Goal: Task Accomplishment & Management: Use online tool/utility

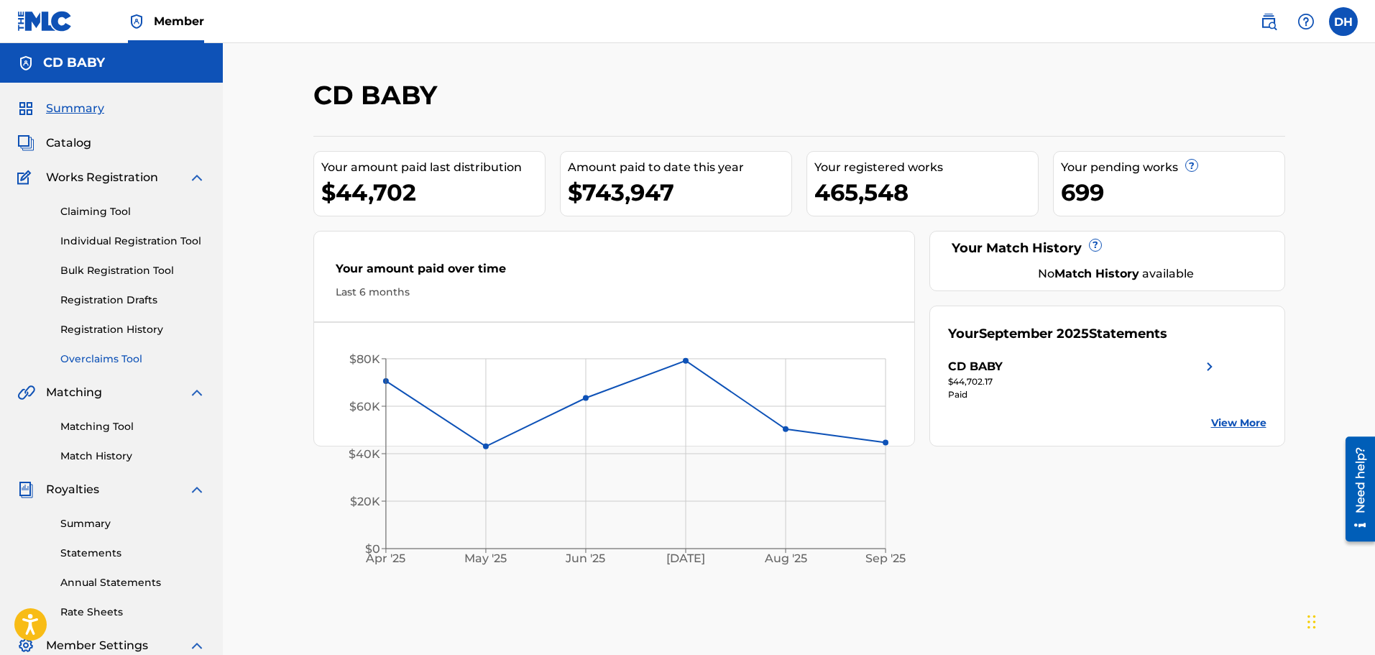
click at [122, 357] on link "Overclaims Tool" at bounding box center [132, 358] width 145 height 15
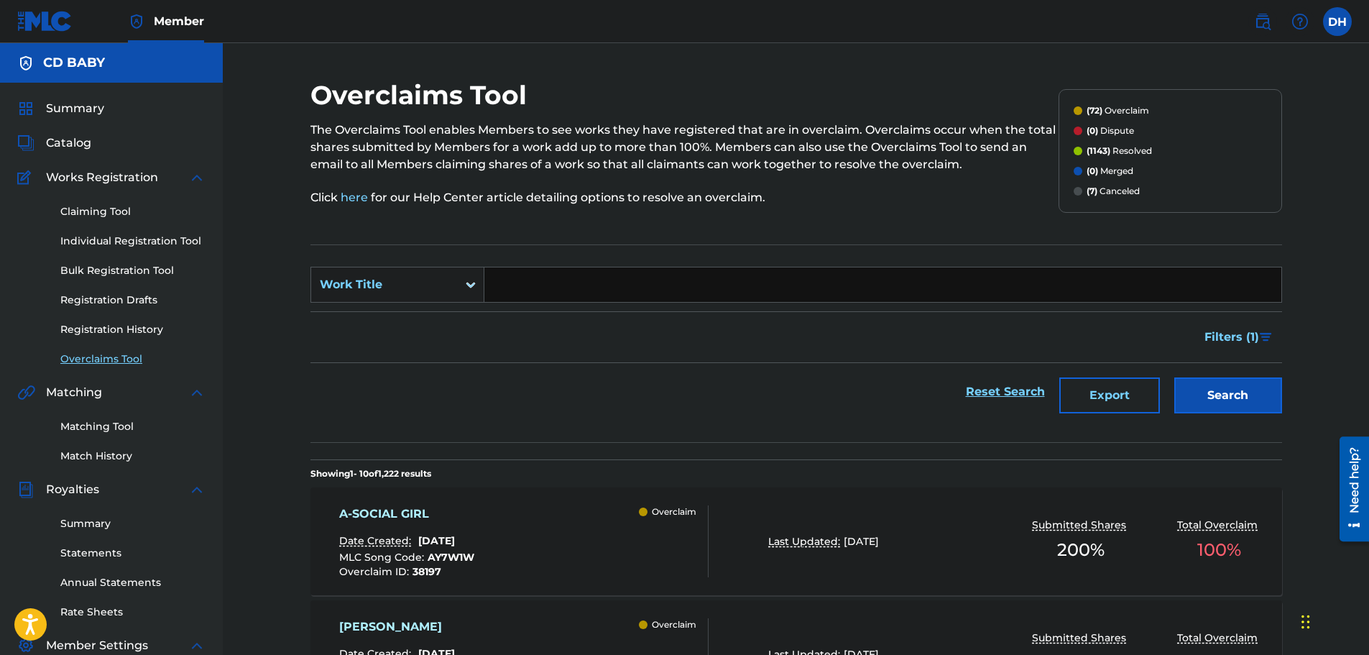
click at [550, 279] on input "Search Form" at bounding box center [882, 284] width 797 height 35
paste input "L'ULTIMO [PERSON_NAME]"
type input "L'ULTIMO [PERSON_NAME]"
click at [1228, 392] on button "Search" at bounding box center [1229, 395] width 108 height 36
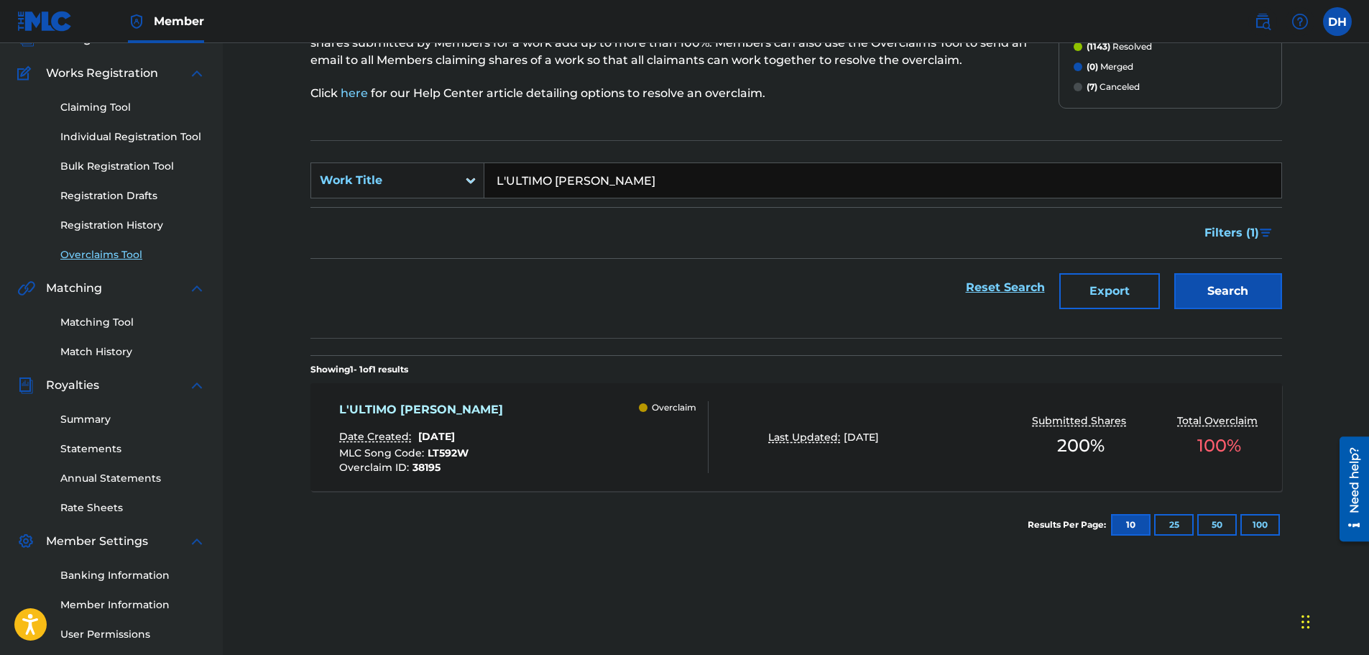
scroll to position [216, 0]
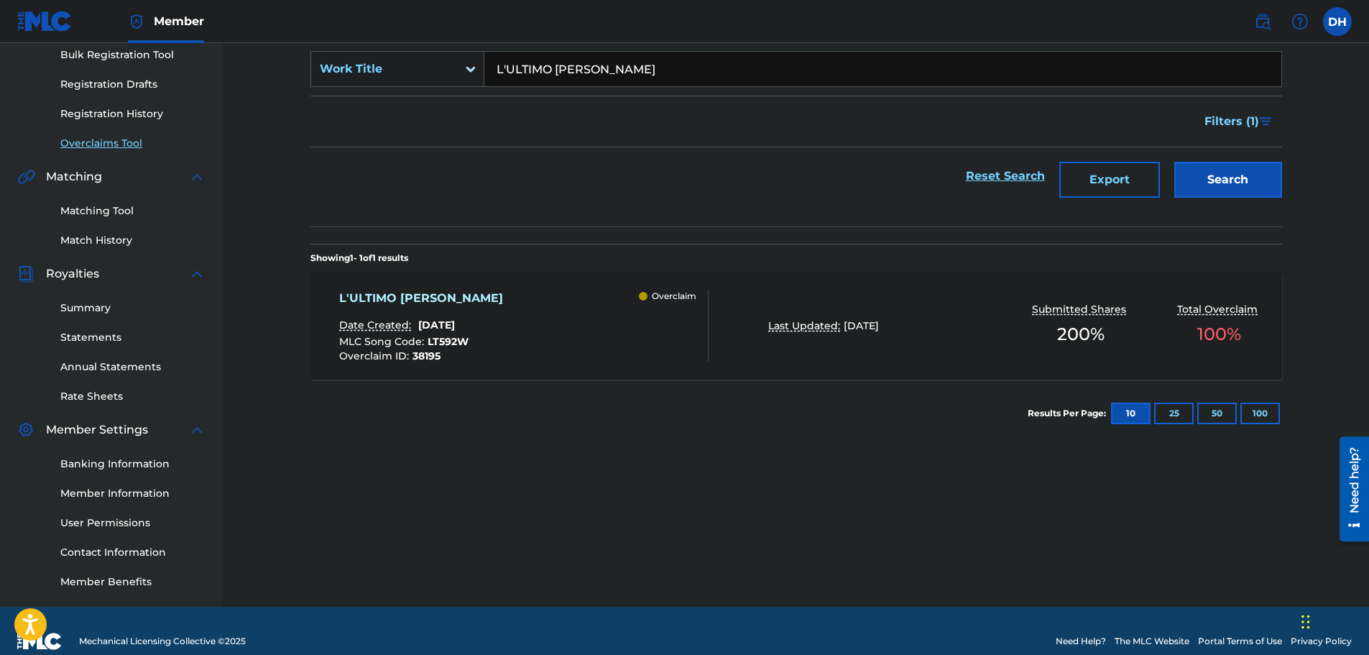
click at [589, 326] on div "L'ULTIMO [PERSON_NAME] Date Created: [DATE] MLC Song Code : LT592W Overclaim ID…" at bounding box center [523, 326] width 369 height 72
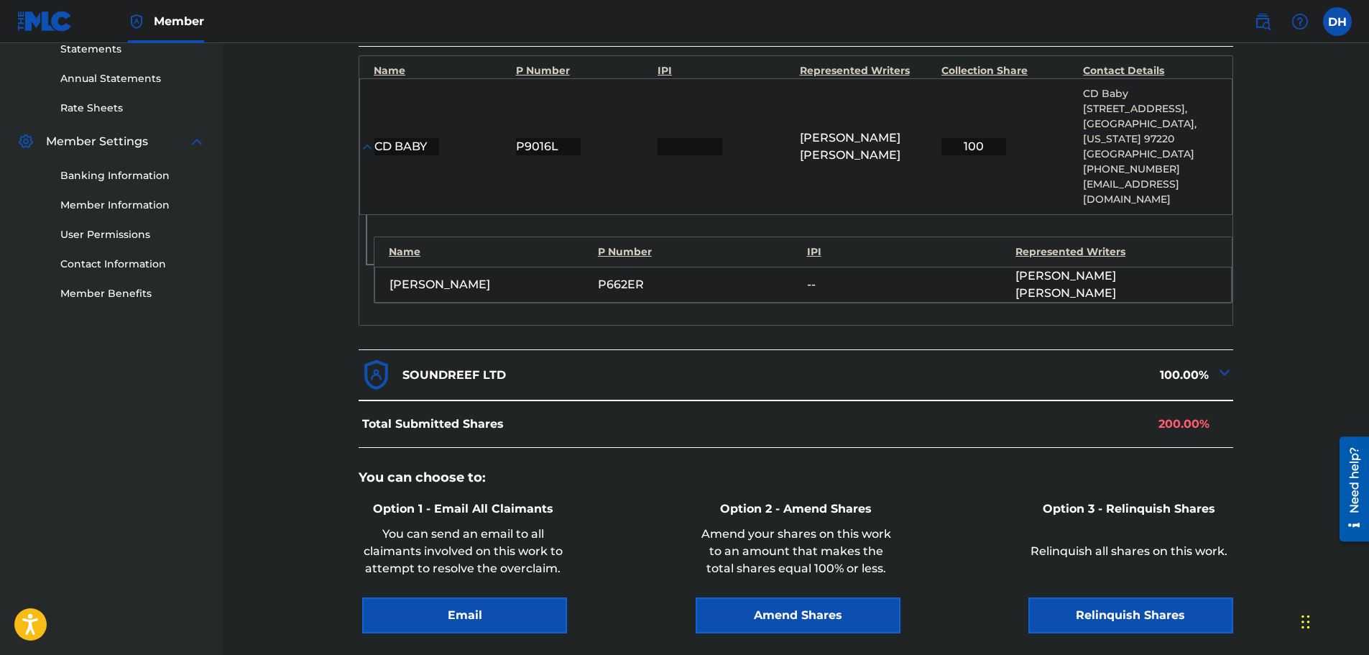
scroll to position [627, 0]
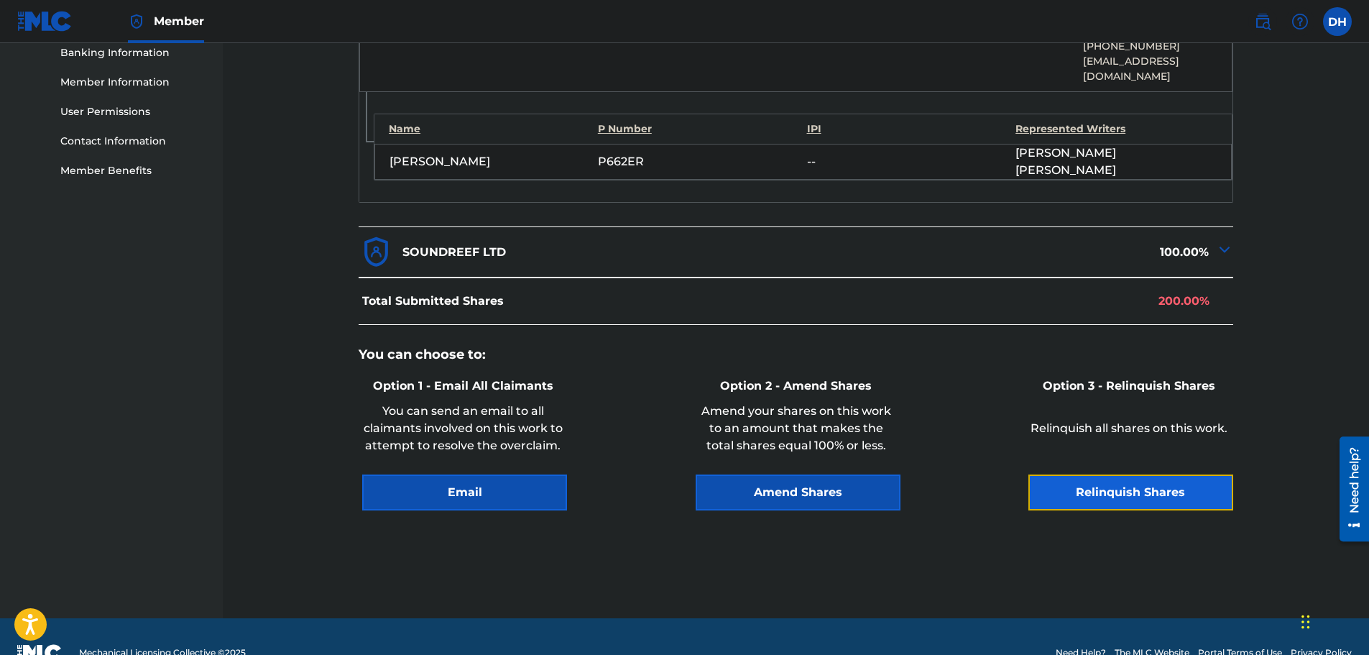
click at [1060, 474] on button "Relinquish Shares" at bounding box center [1131, 492] width 205 height 36
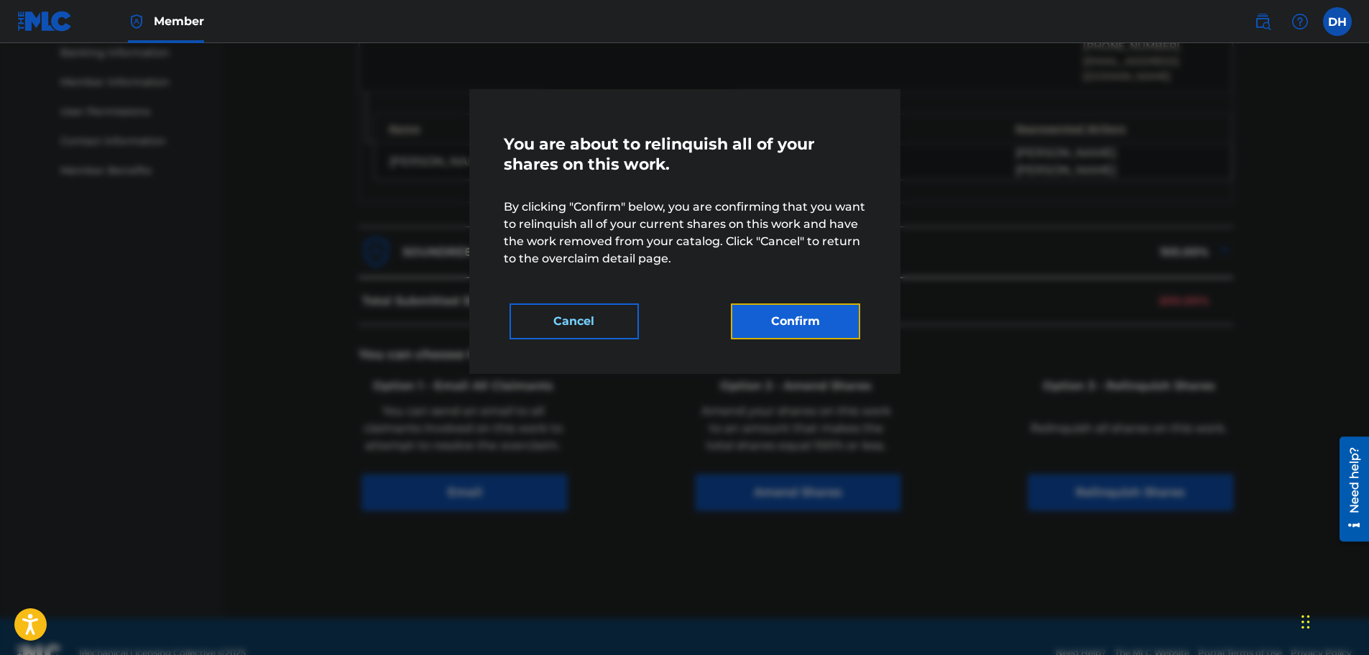
click at [819, 334] on button "Confirm" at bounding box center [795, 321] width 129 height 36
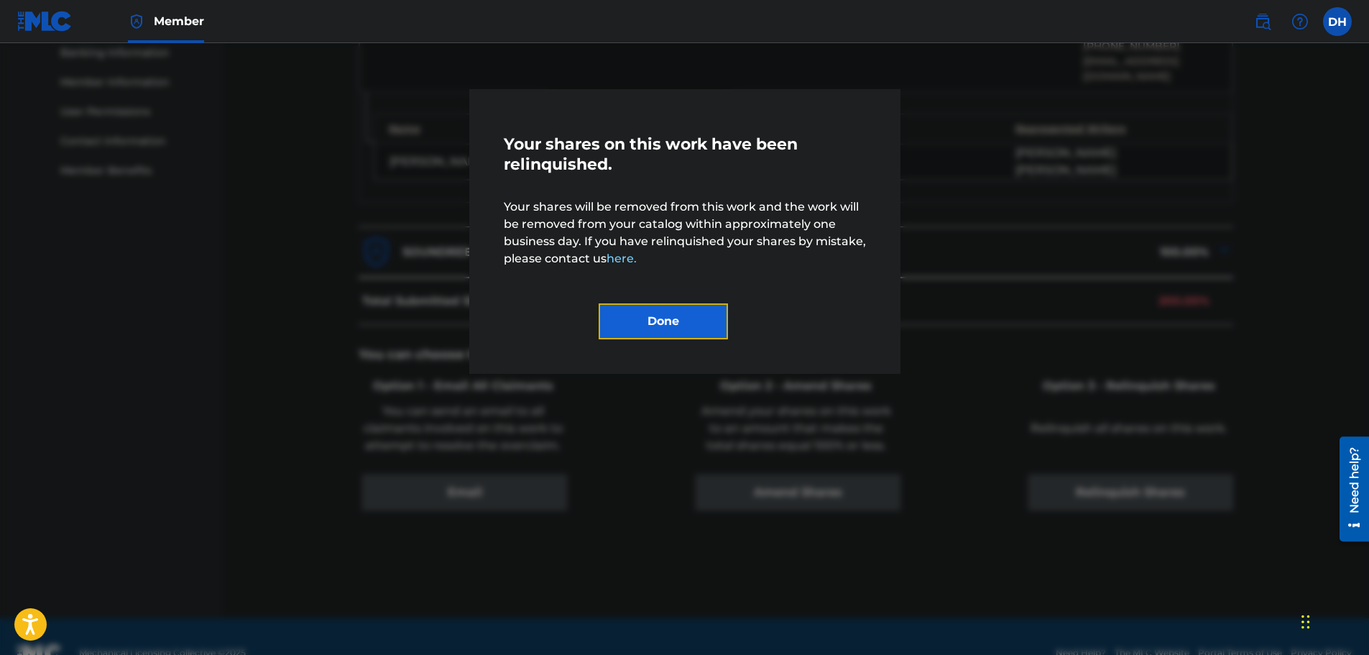
click at [685, 336] on button "Done" at bounding box center [663, 321] width 129 height 36
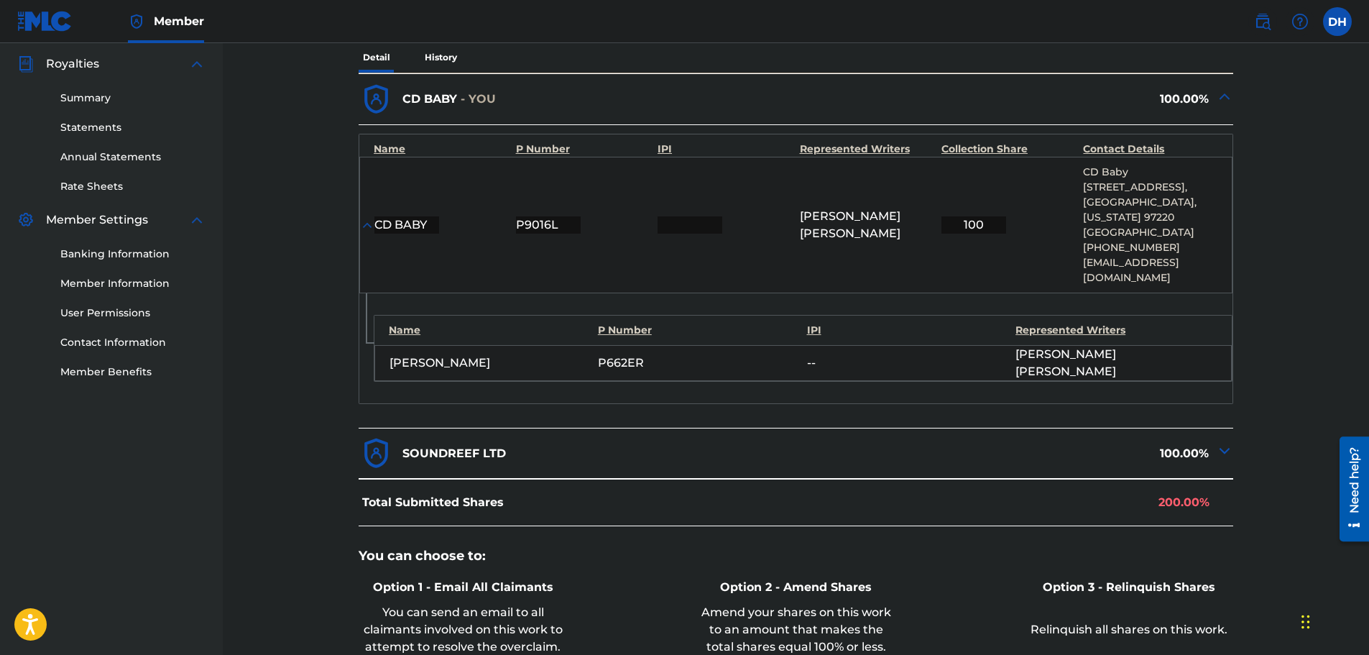
scroll to position [196, 0]
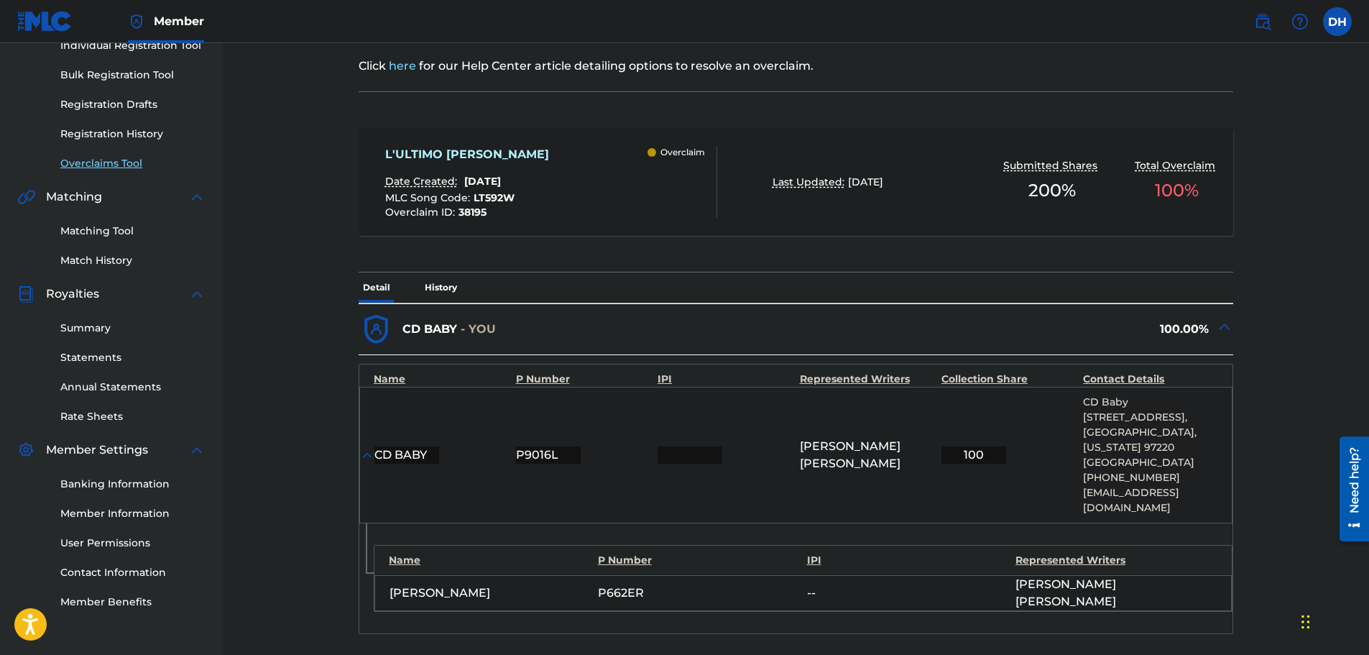
click at [105, 162] on link "Overclaims Tool" at bounding box center [132, 163] width 145 height 15
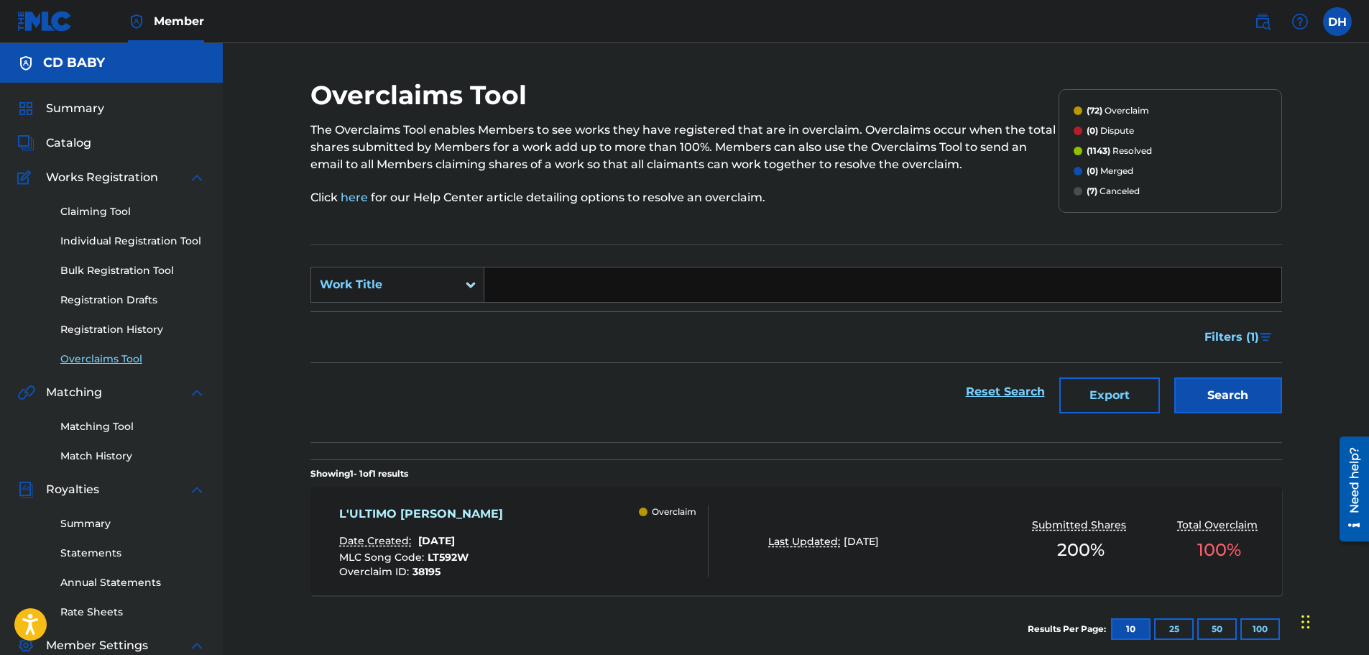
click at [517, 282] on input "Search Form" at bounding box center [882, 284] width 797 height 35
paste input "A-SOCIAL GIRL"
type input "A-SOCIAL GIRL"
click at [1195, 397] on button "Search" at bounding box center [1229, 395] width 108 height 36
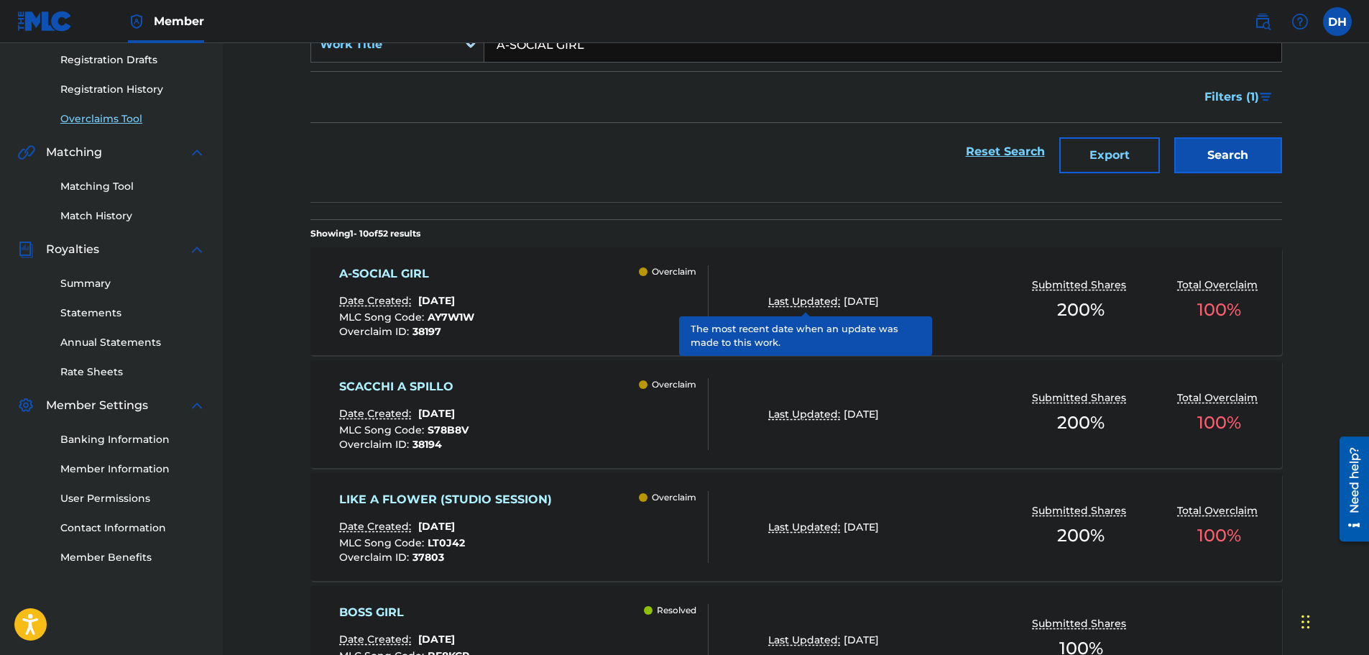
scroll to position [288, 0]
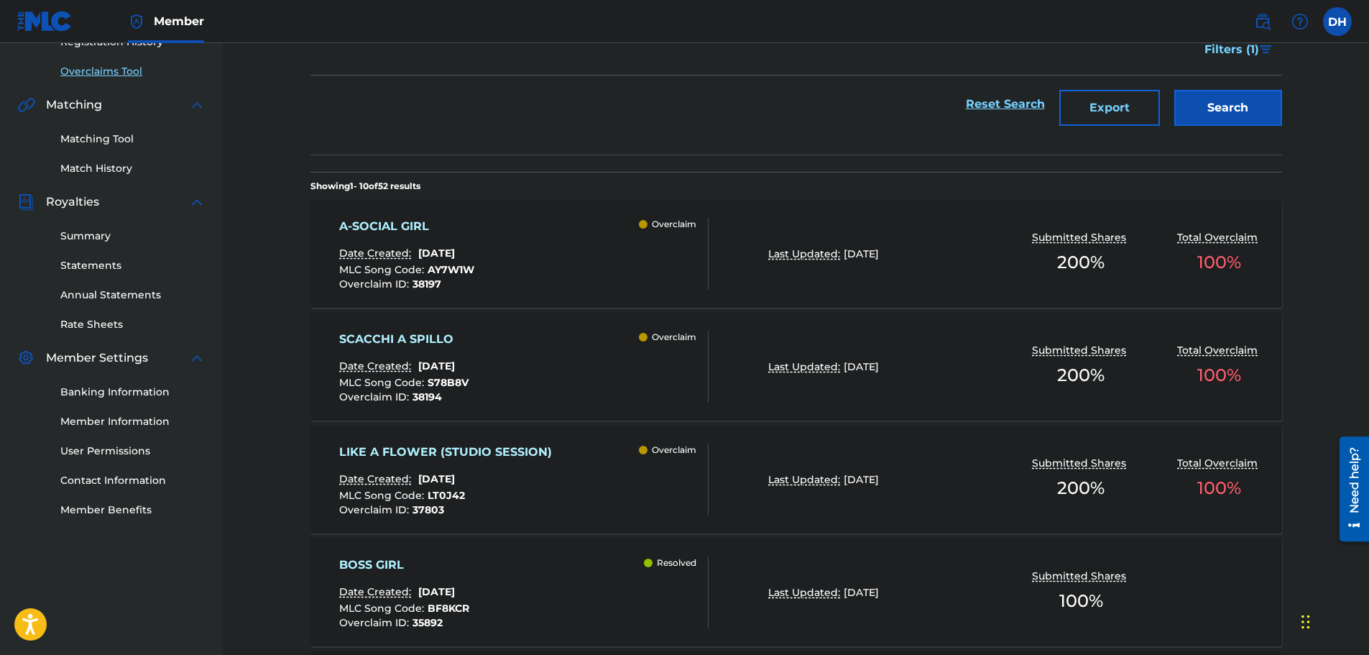
click at [645, 280] on div "Overclaim" at bounding box center [673, 254] width 69 height 72
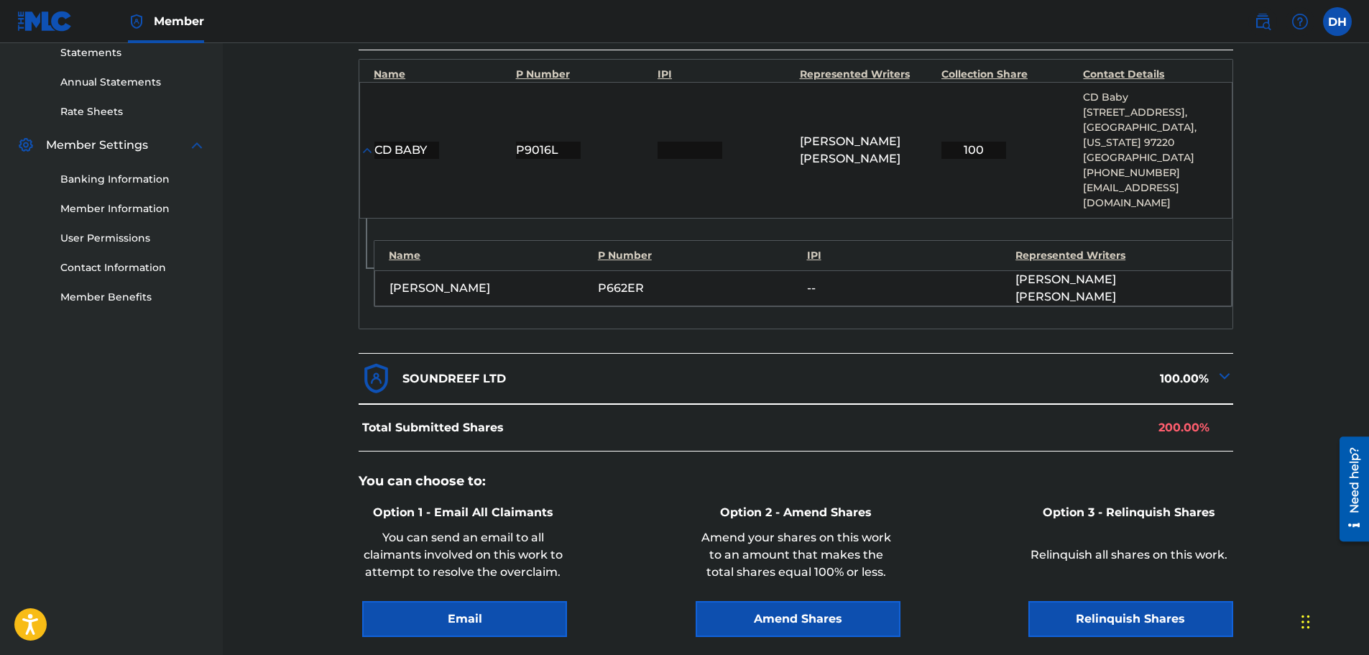
scroll to position [627, 0]
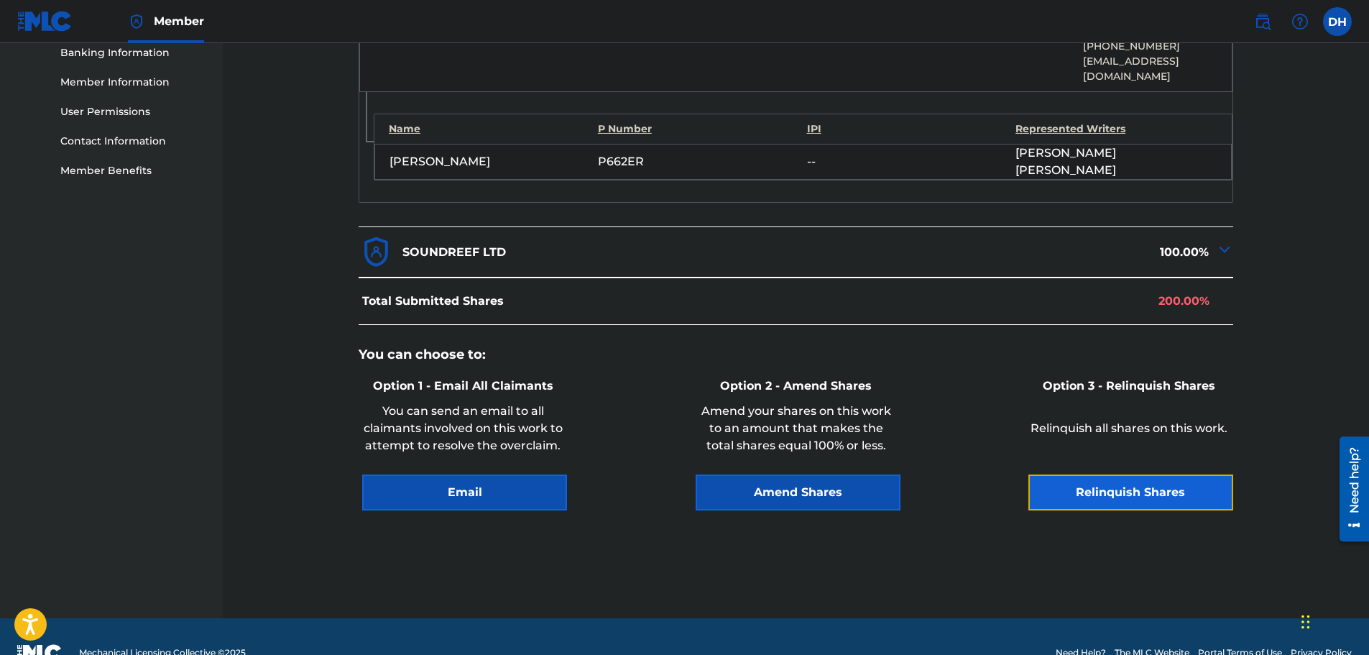
click at [1117, 474] on button "Relinquish Shares" at bounding box center [1131, 492] width 205 height 36
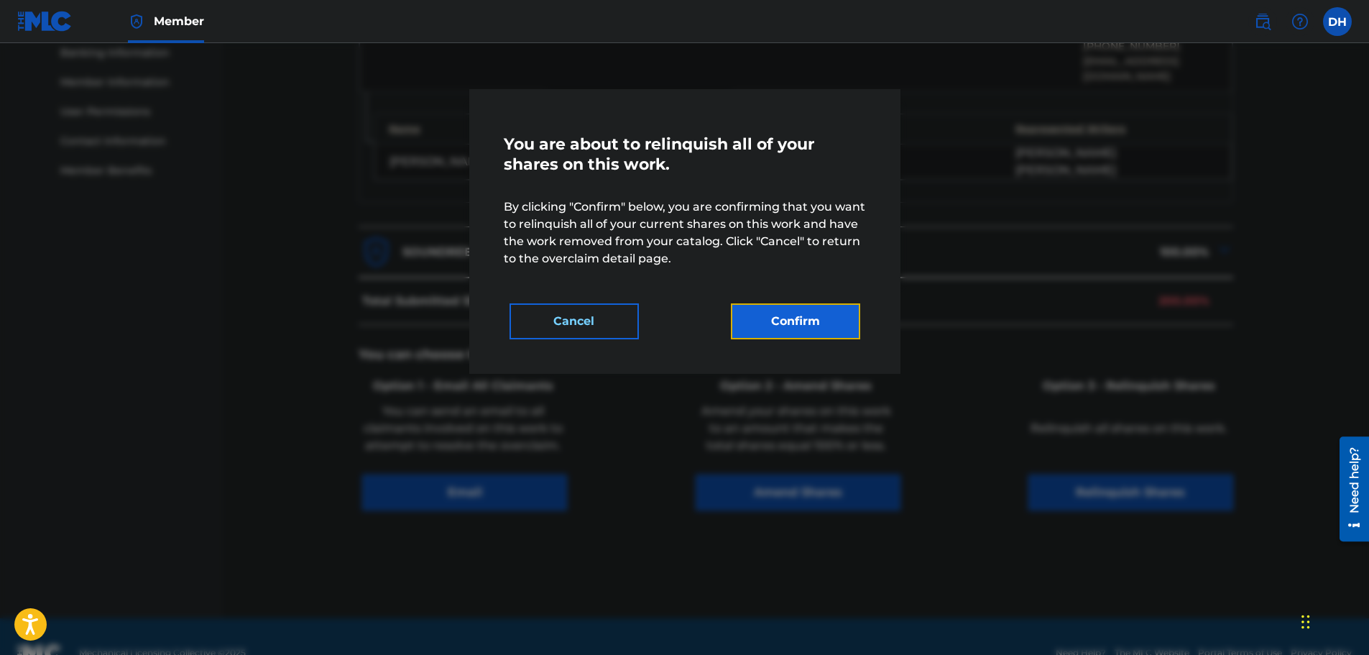
click at [829, 334] on button "Confirm" at bounding box center [795, 321] width 129 height 36
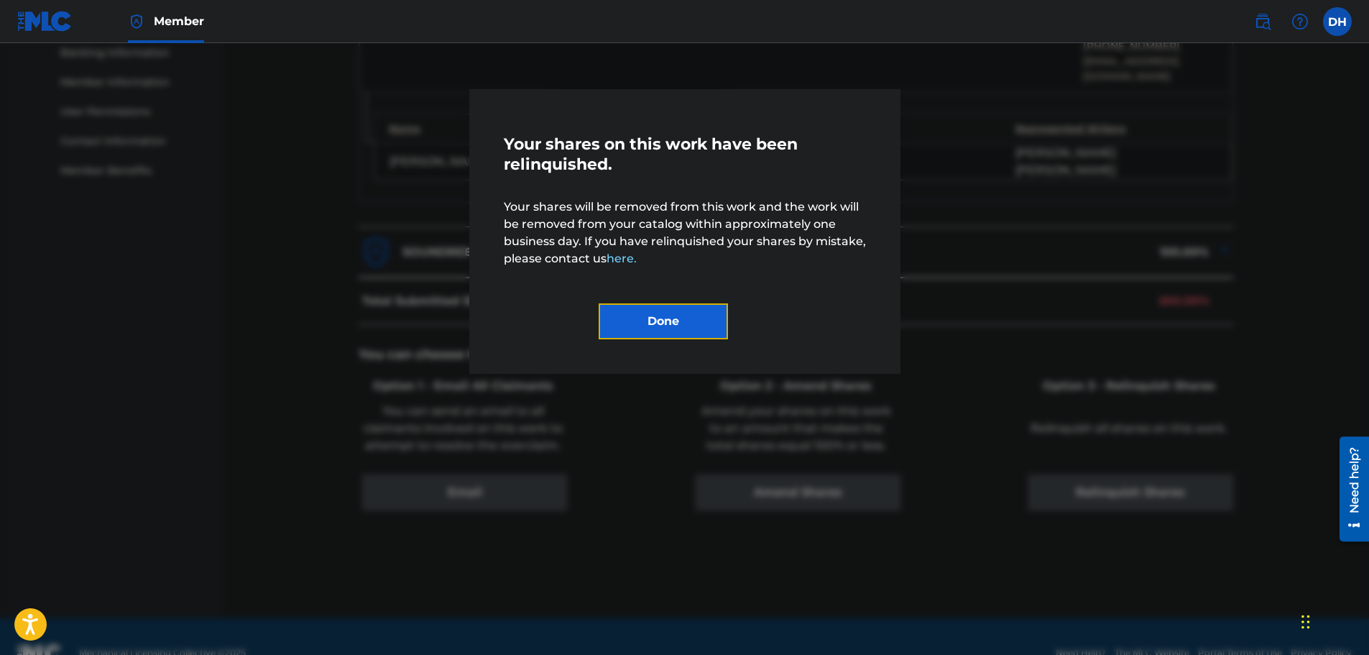
click at [697, 326] on button "Done" at bounding box center [663, 321] width 129 height 36
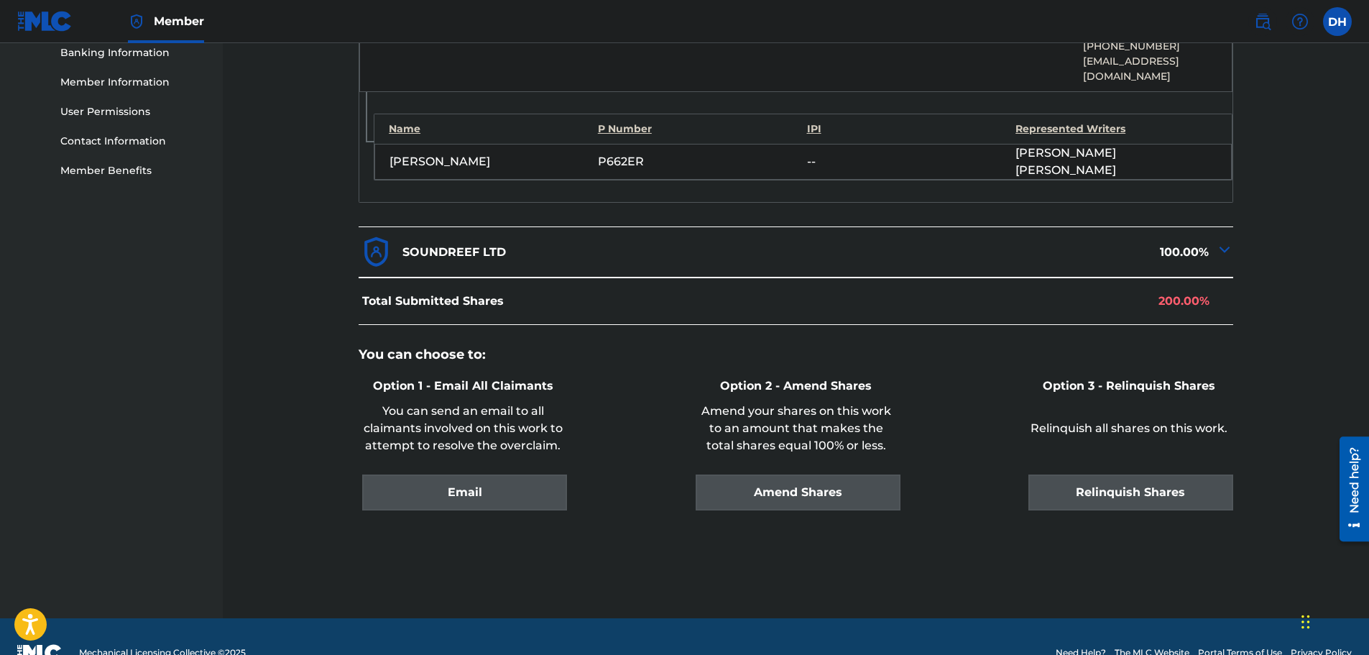
scroll to position [124, 0]
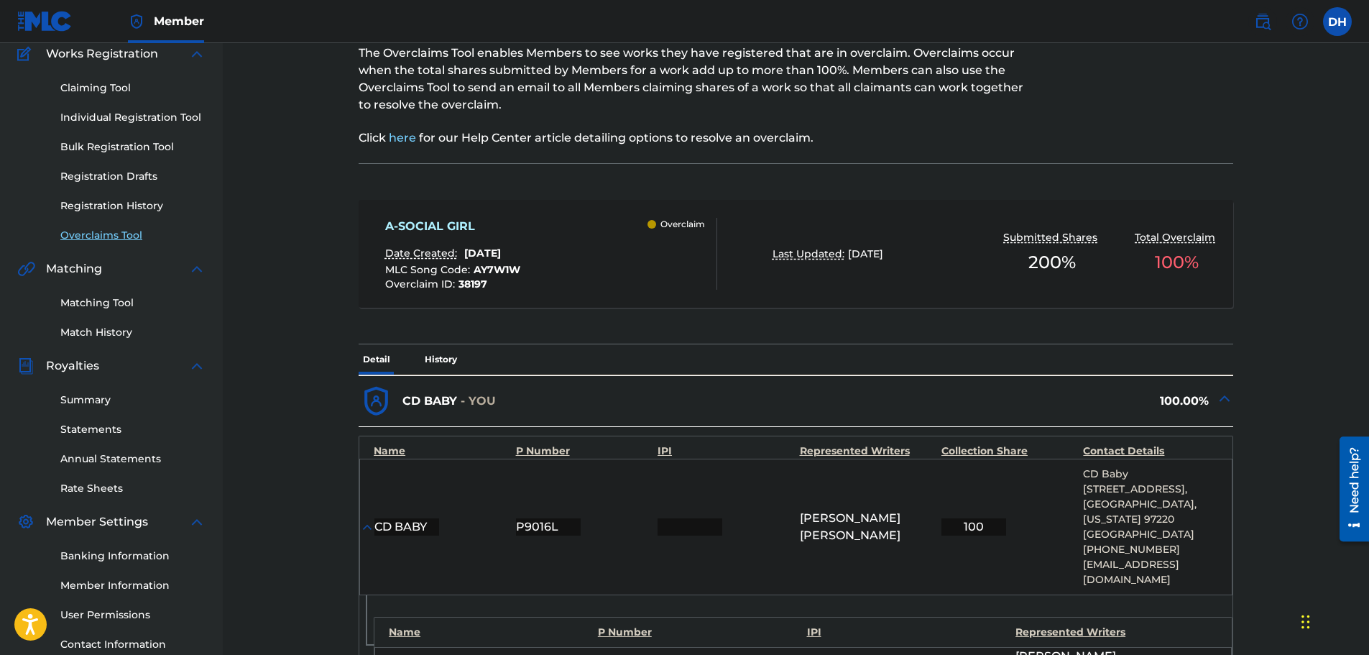
click at [126, 232] on link "Overclaims Tool" at bounding box center [132, 235] width 145 height 15
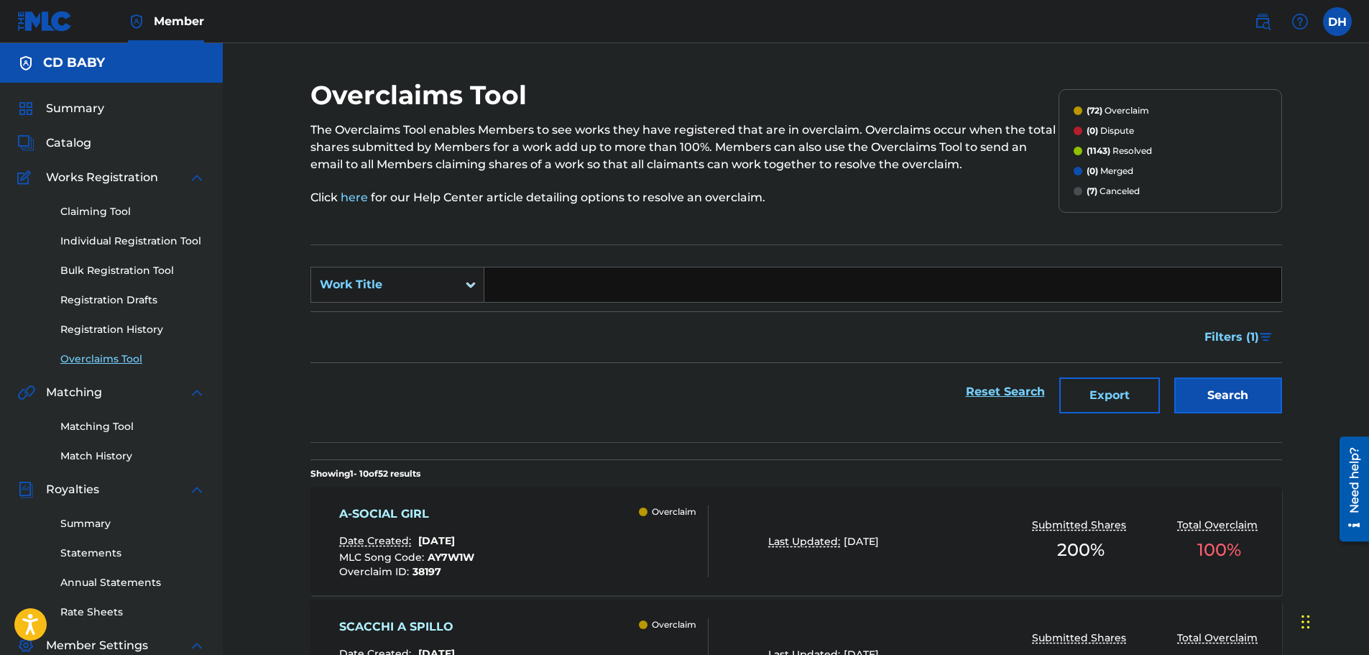
click at [534, 290] on input "Search Form" at bounding box center [882, 284] width 797 height 35
paste input "[PERSON_NAME]"
type input "[PERSON_NAME]"
click at [1201, 398] on button "Search" at bounding box center [1229, 395] width 108 height 36
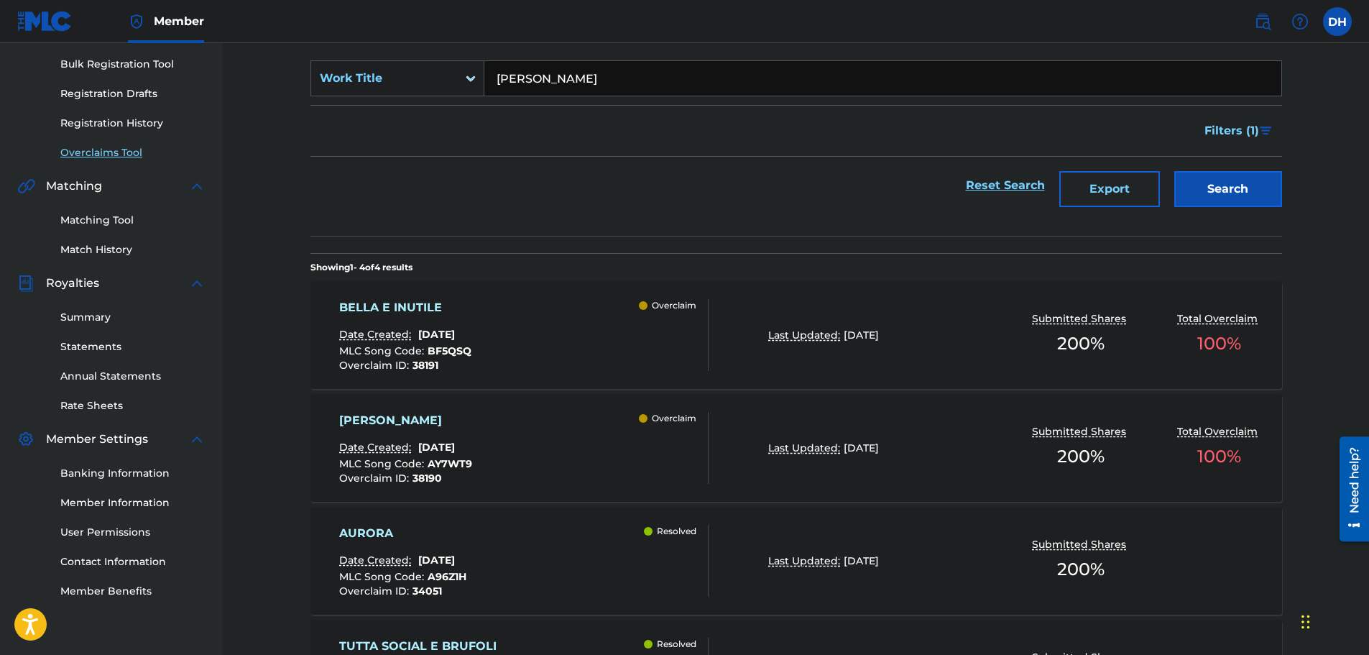
scroll to position [216, 0]
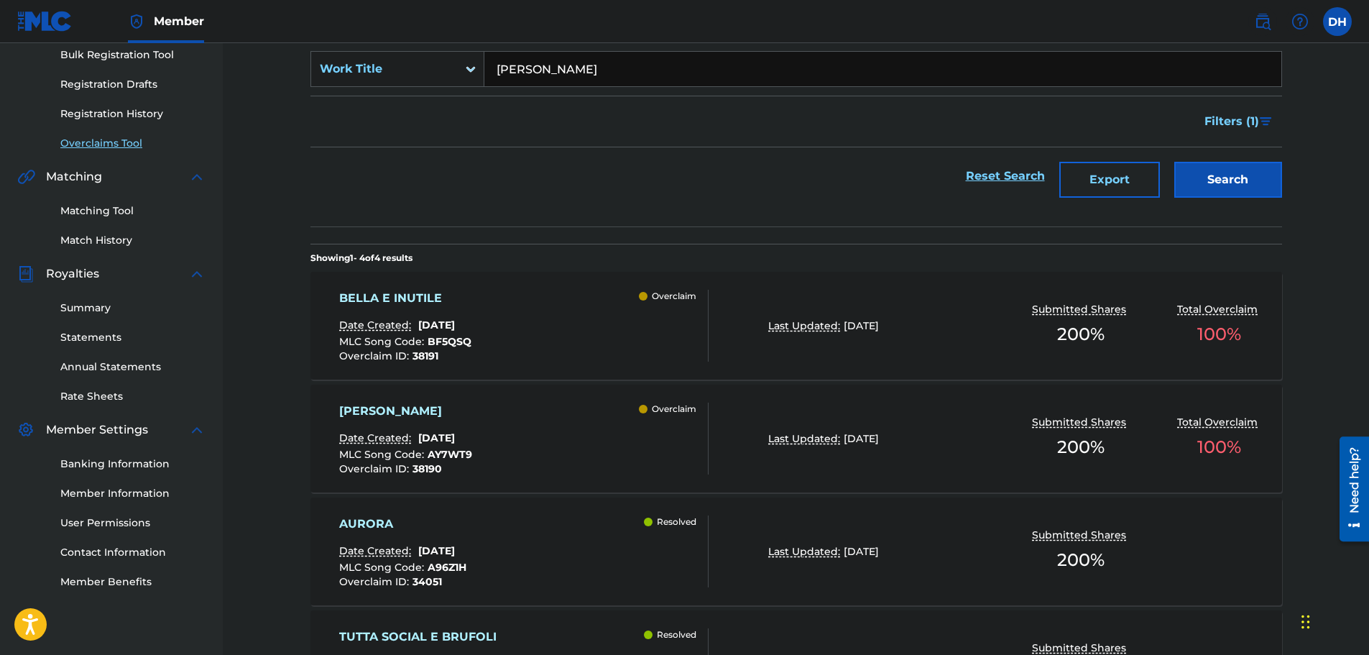
click at [575, 451] on div "[PERSON_NAME] E AURORA Date Created: [DATE] MLC Song Code : AY7WT9 Overclaim ID…" at bounding box center [523, 439] width 369 height 72
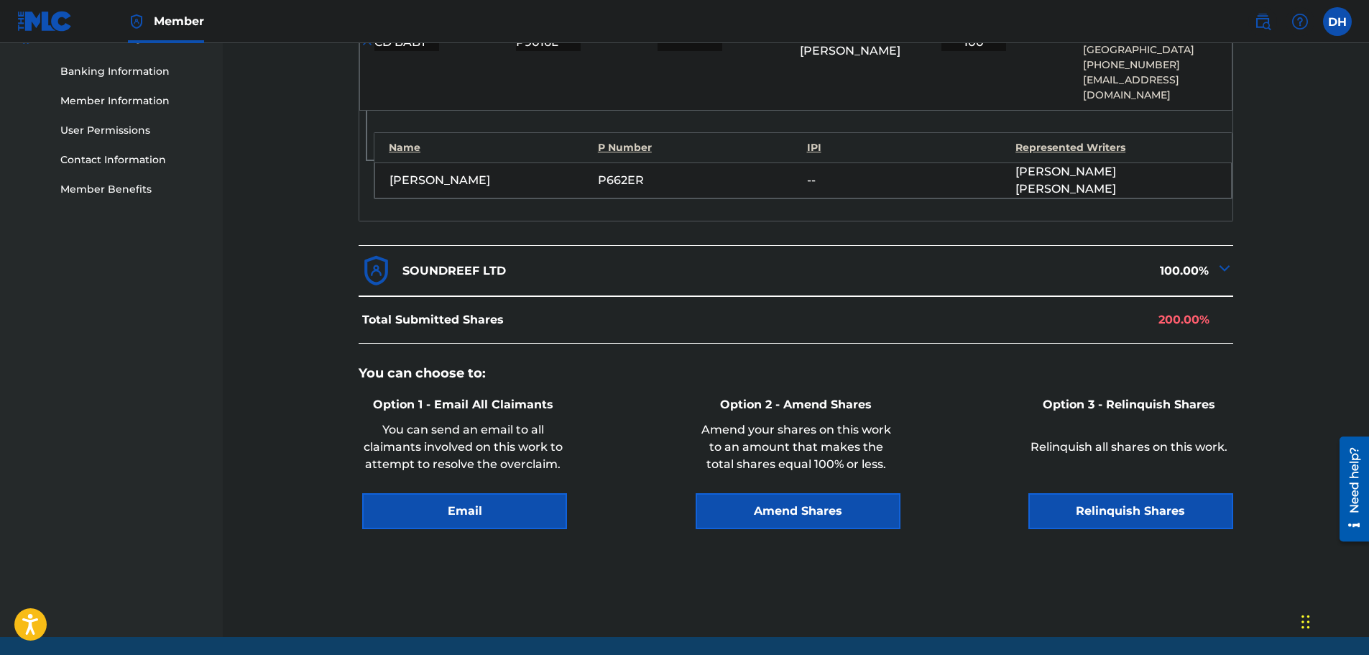
scroll to position [627, 0]
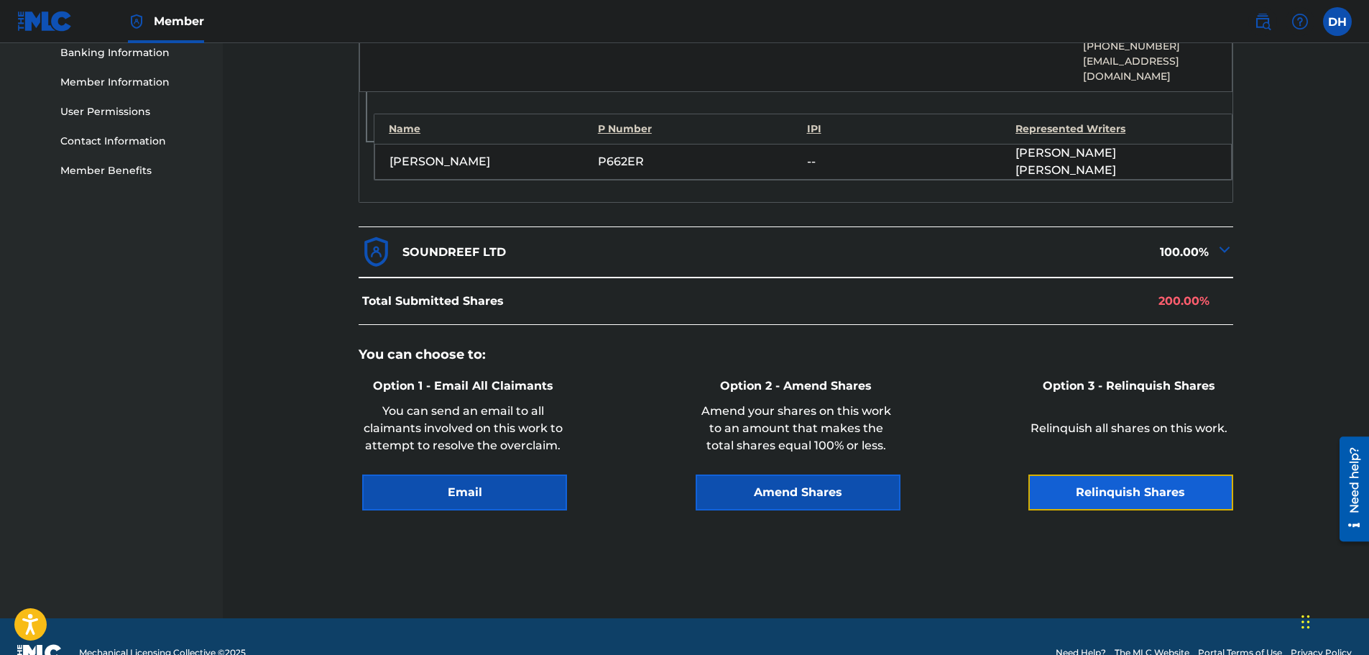
click at [1083, 474] on button "Relinquish Shares" at bounding box center [1131, 492] width 205 height 36
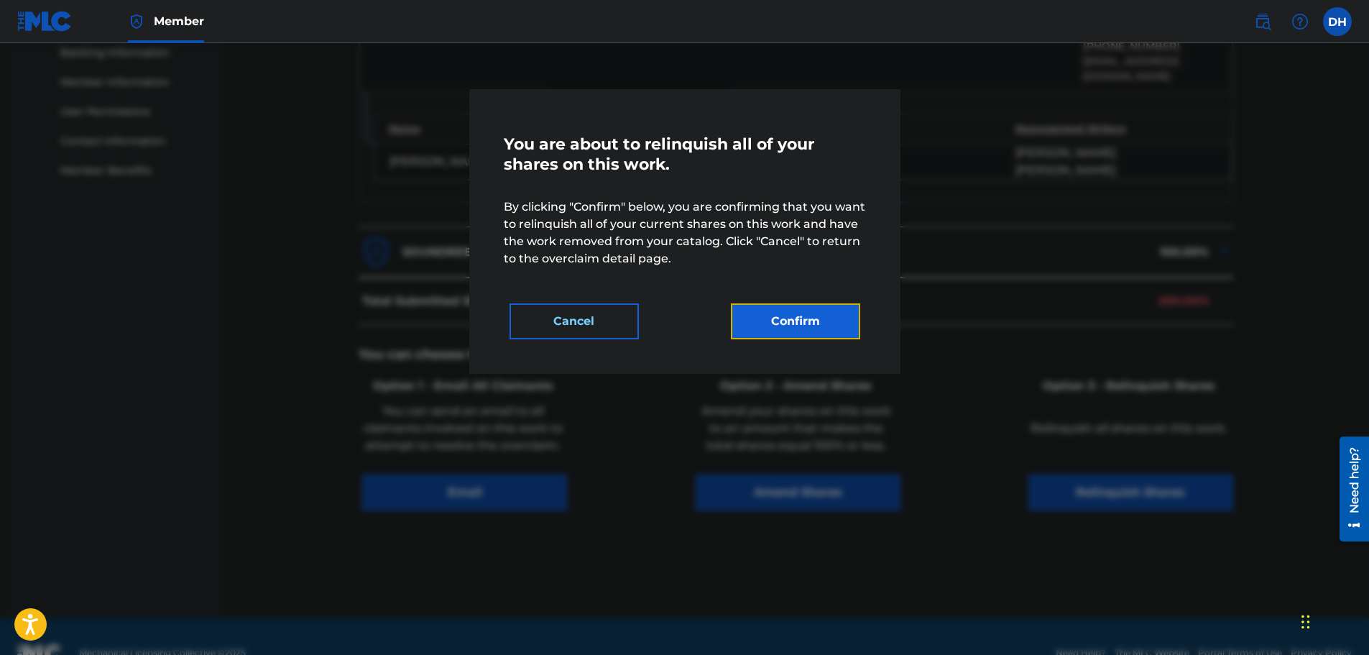
click at [804, 323] on button "Confirm" at bounding box center [795, 321] width 129 height 36
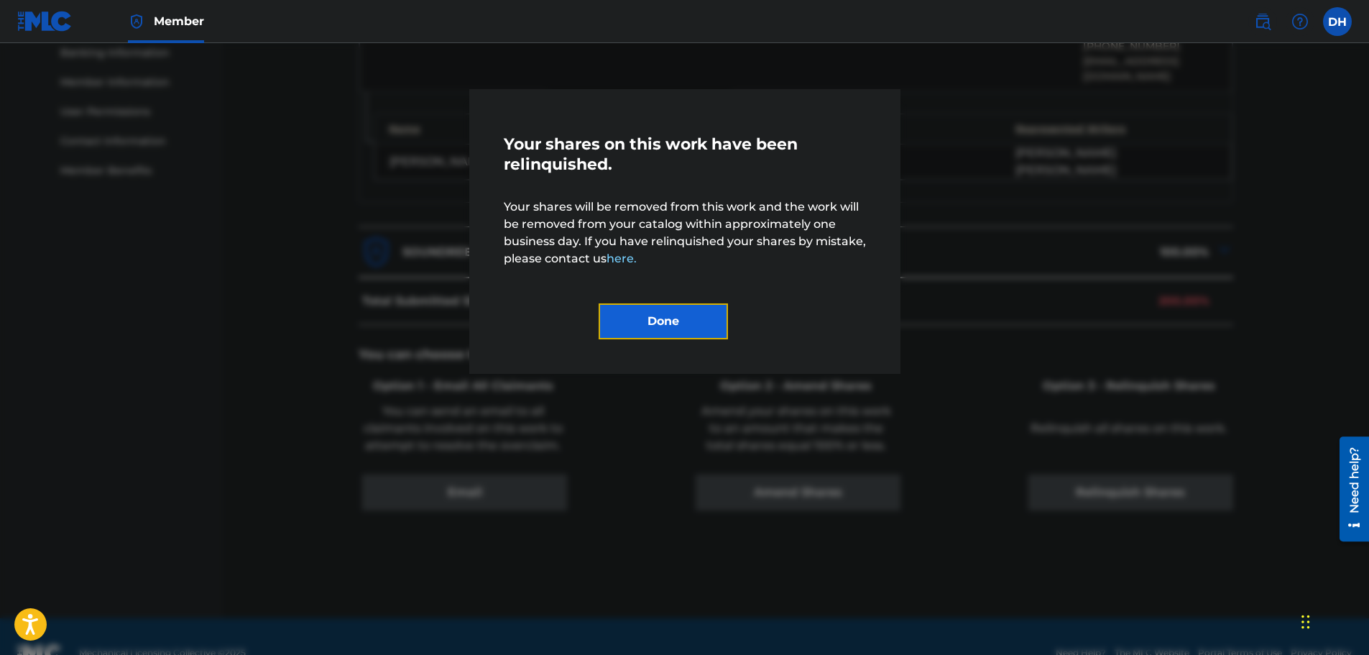
click at [674, 330] on button "Done" at bounding box center [663, 321] width 129 height 36
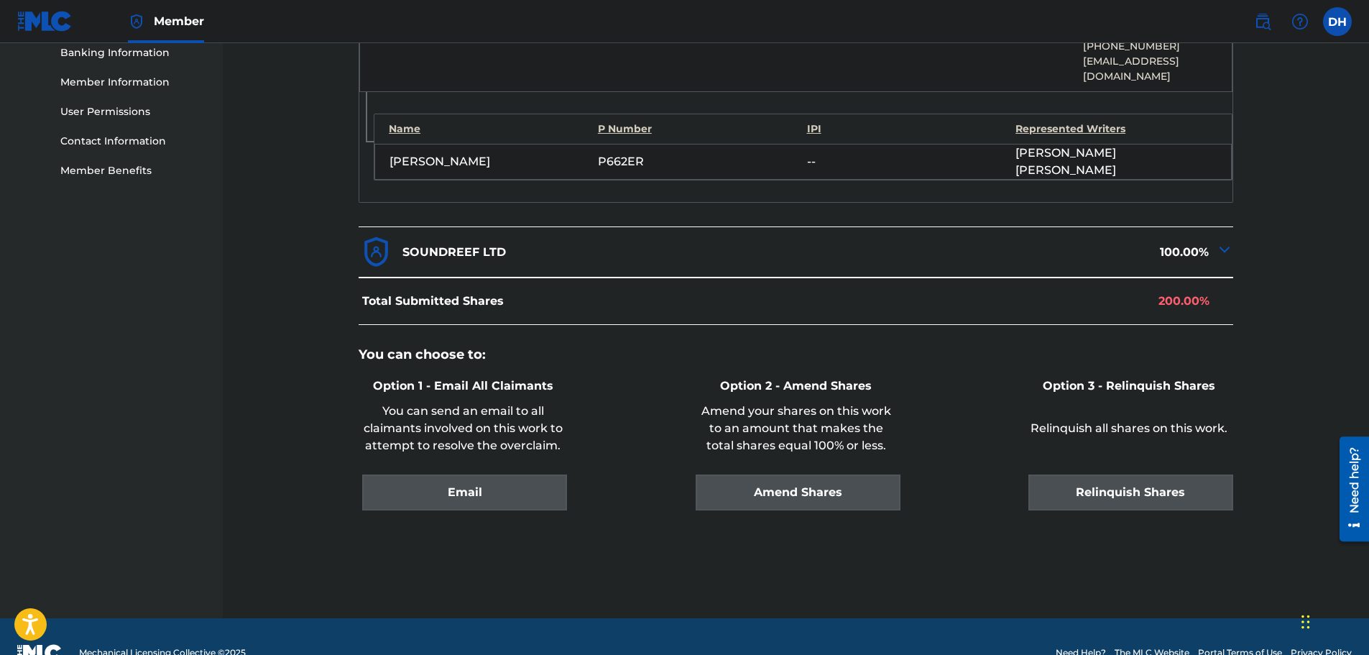
scroll to position [196, 0]
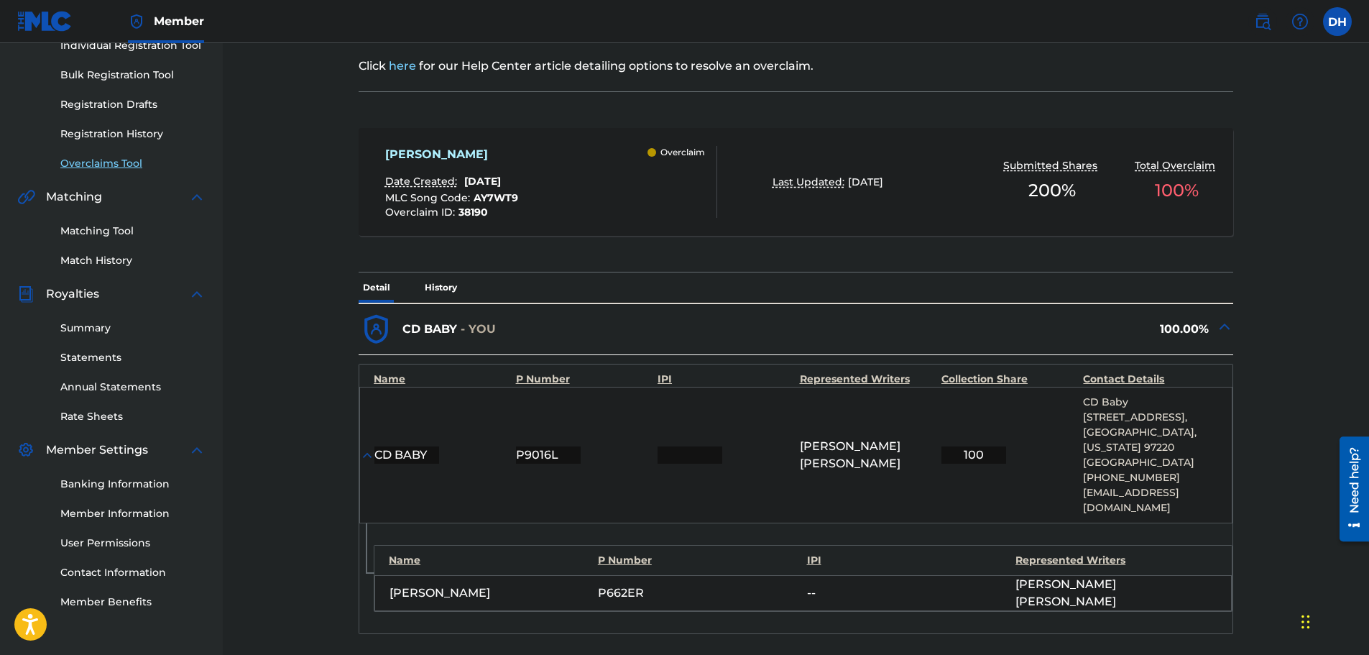
click at [126, 166] on link "Overclaims Tool" at bounding box center [132, 163] width 145 height 15
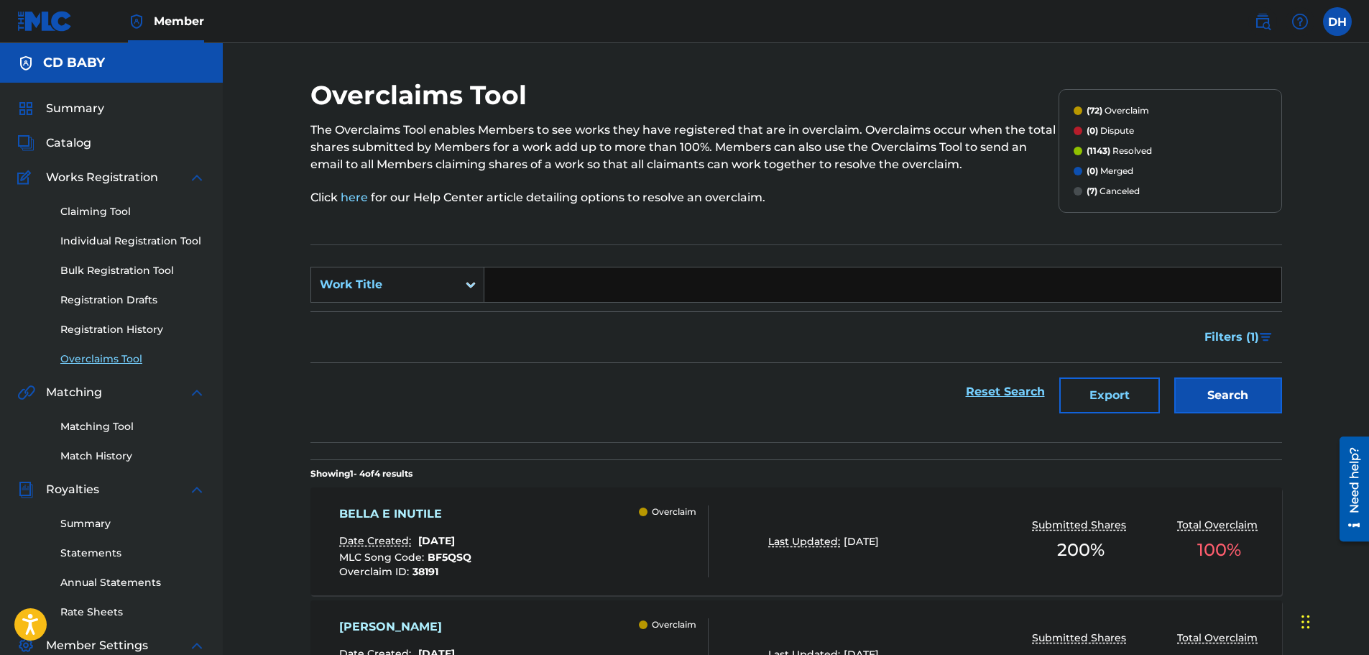
click at [526, 285] on input "Search Form" at bounding box center [882, 284] width 797 height 35
paste input "SCACCHI A SPILLO"
type input "SCACCHI A SPILLO"
click at [1189, 391] on button "Search" at bounding box center [1229, 395] width 108 height 36
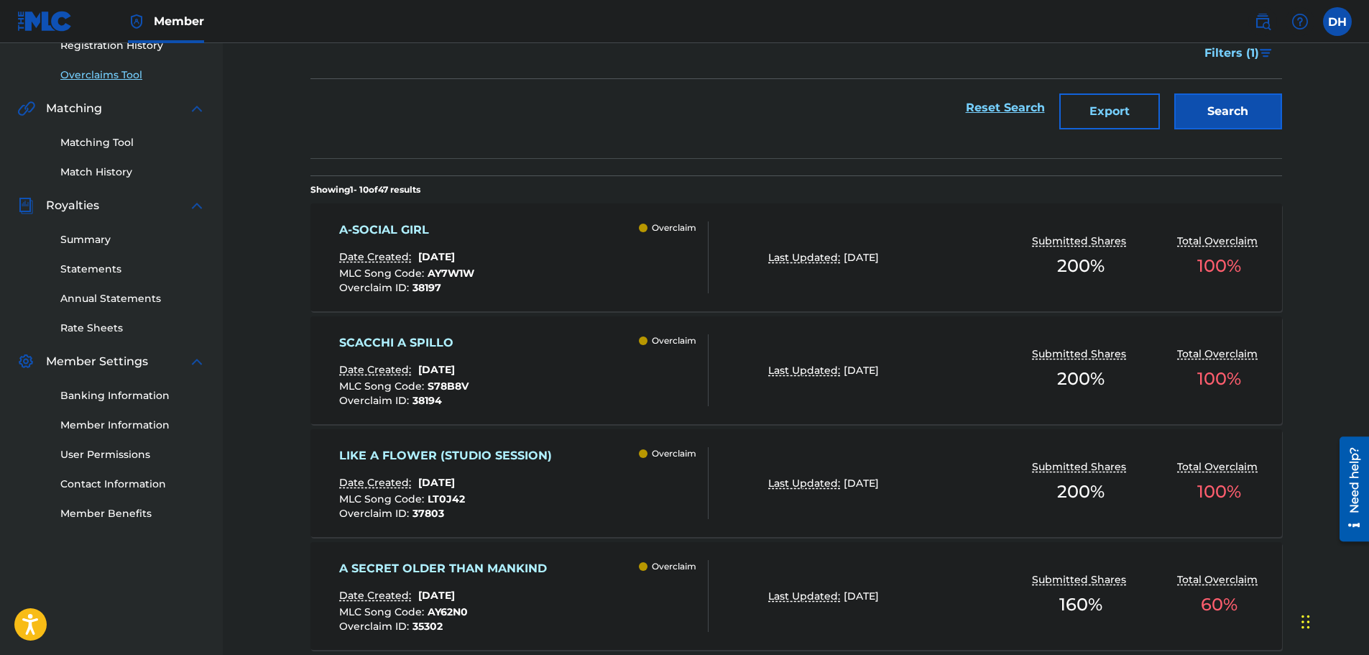
scroll to position [288, 0]
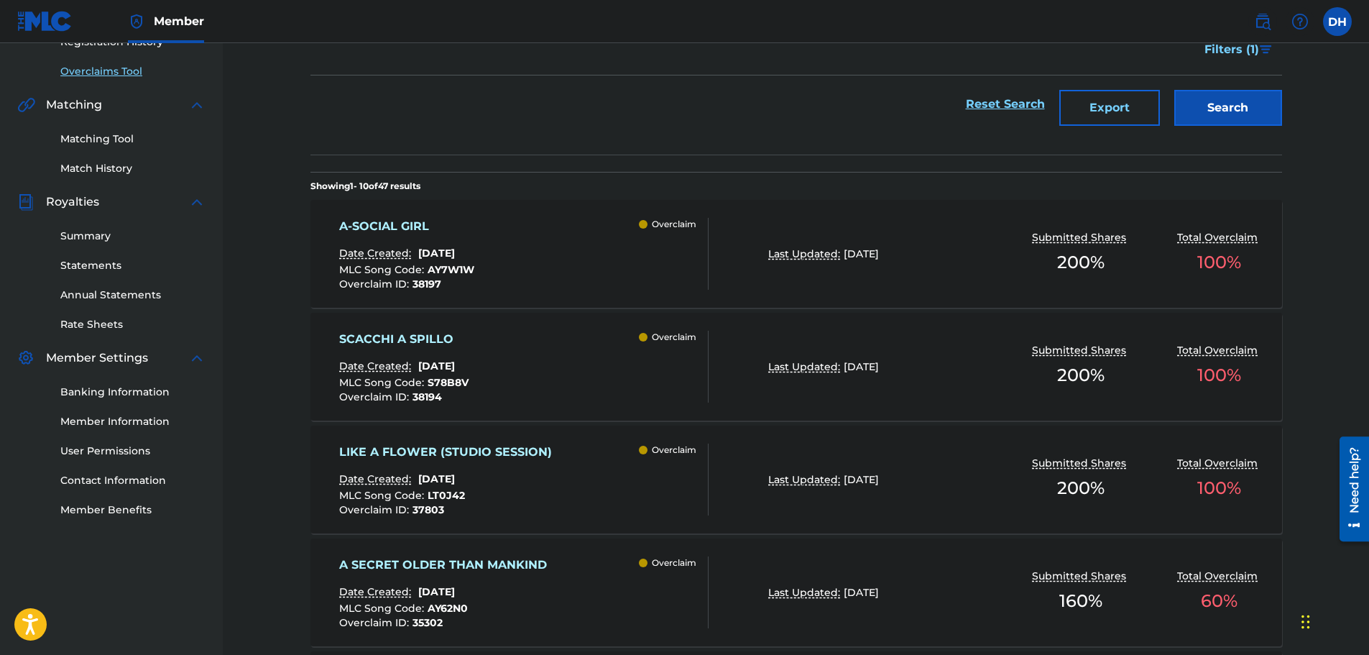
click at [583, 392] on div "SCACCHI A SPILLO Date Created: [DATE] MLC Song Code : S78B8V Overclaim ID : 381…" at bounding box center [523, 367] width 369 height 72
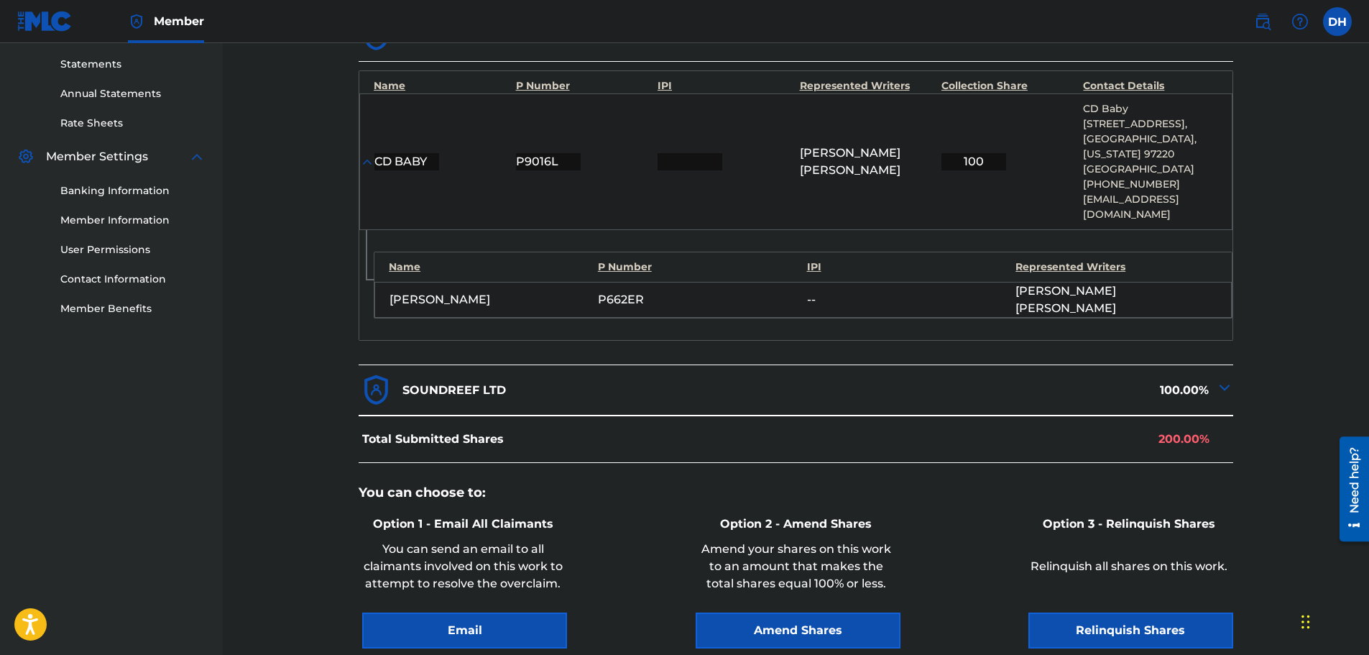
scroll to position [627, 0]
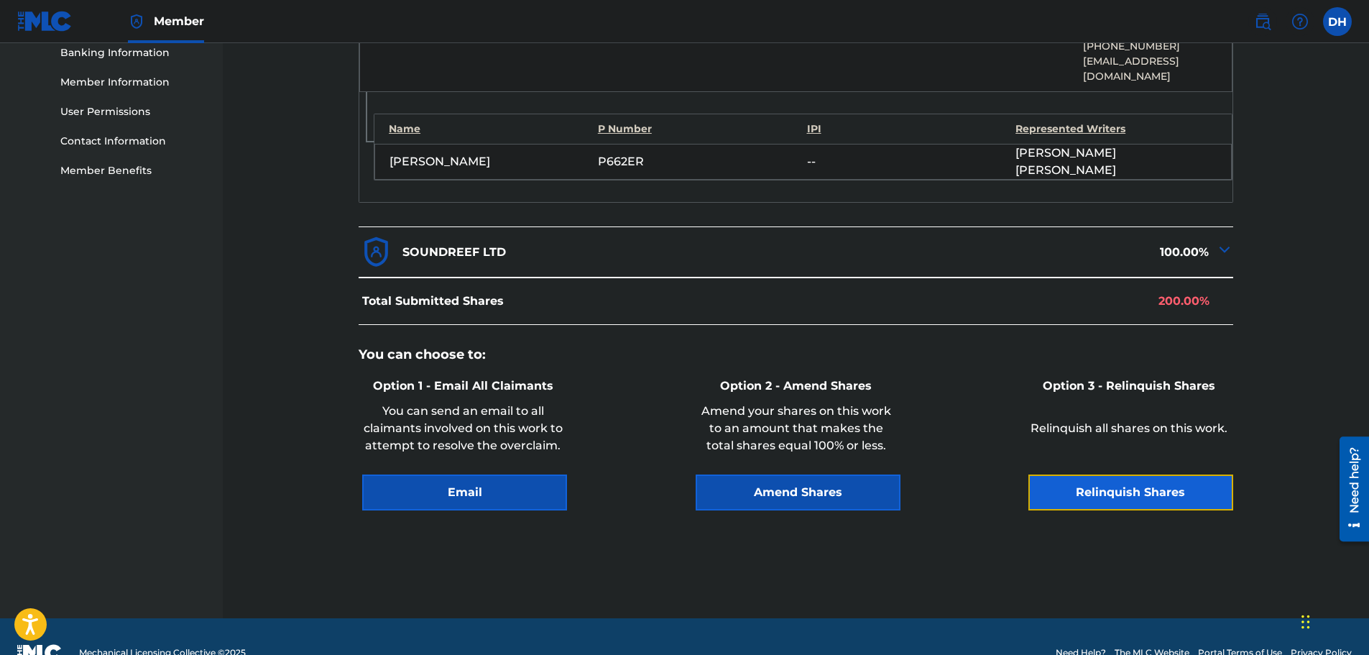
click at [1078, 474] on button "Relinquish Shares" at bounding box center [1131, 492] width 205 height 36
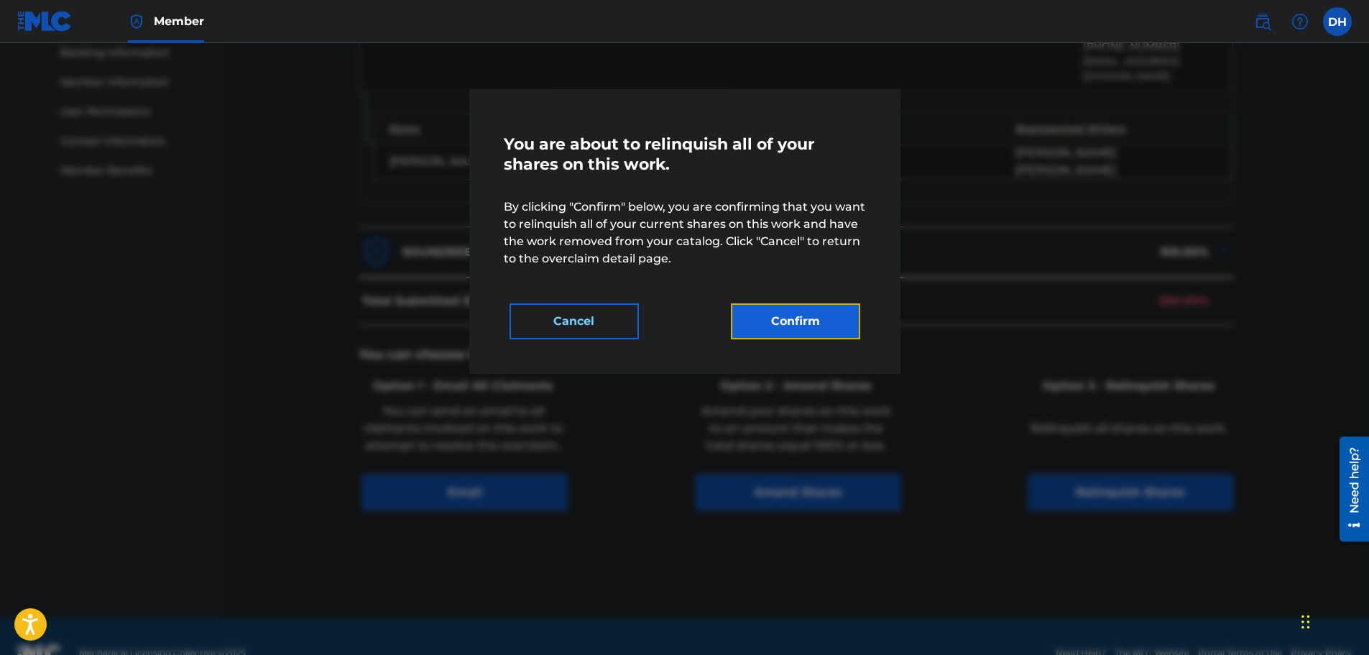
click at [833, 321] on button "Confirm" at bounding box center [795, 321] width 129 height 36
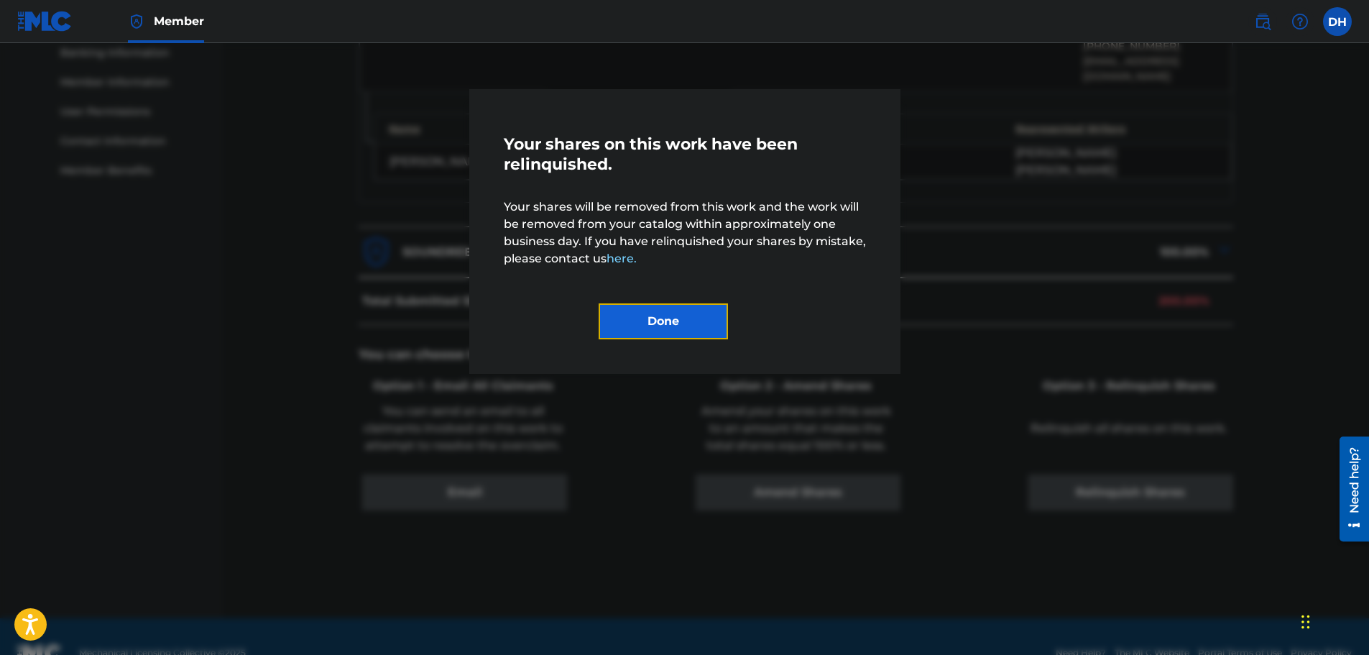
click at [693, 324] on button "Done" at bounding box center [663, 321] width 129 height 36
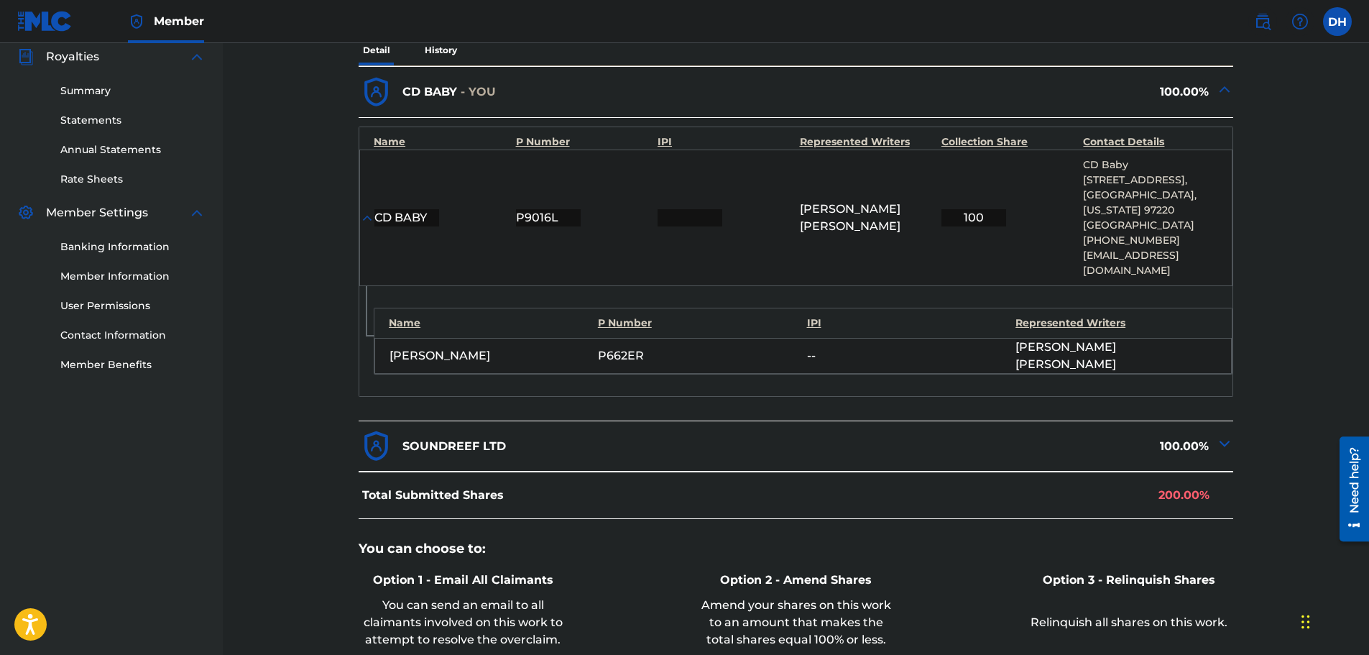
scroll to position [196, 0]
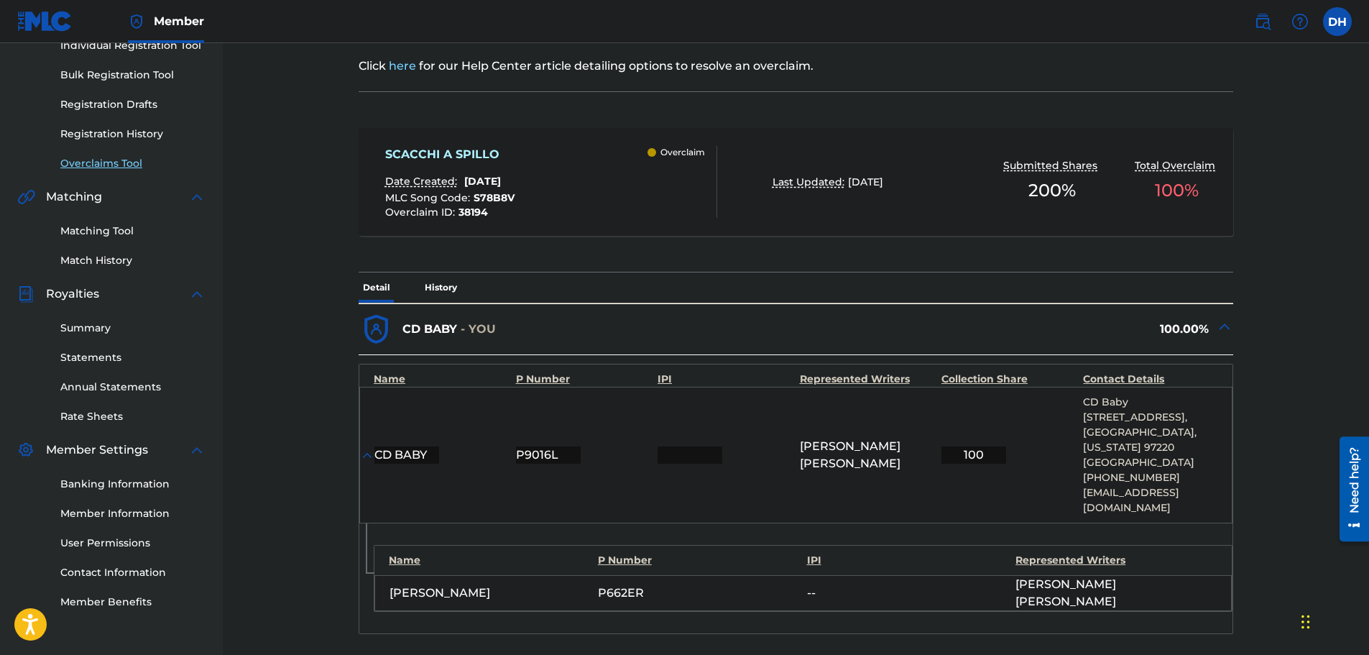
click at [116, 167] on link "Overclaims Tool" at bounding box center [132, 163] width 145 height 15
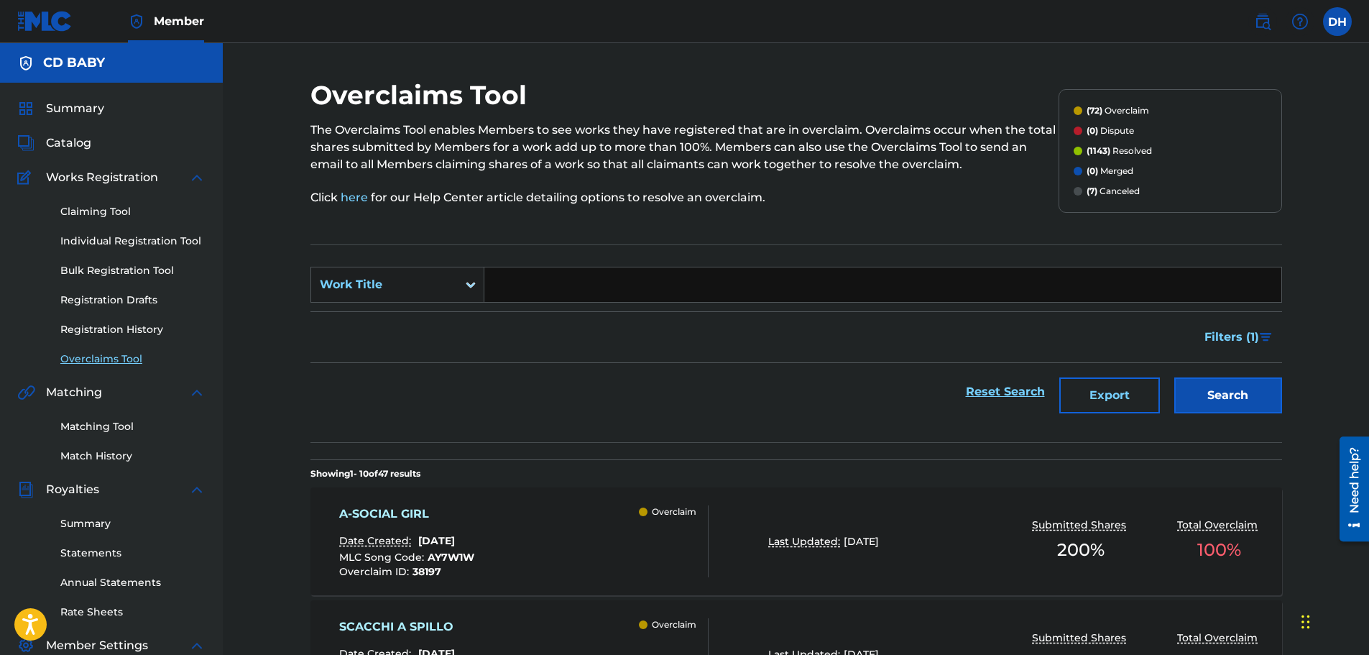
click at [523, 287] on input "Search Form" at bounding box center [882, 284] width 797 height 35
paste input "SCARPETTE ROSSE"
type input "SCARPETTE ROSSE"
click at [1224, 400] on button "Search" at bounding box center [1229, 395] width 108 height 36
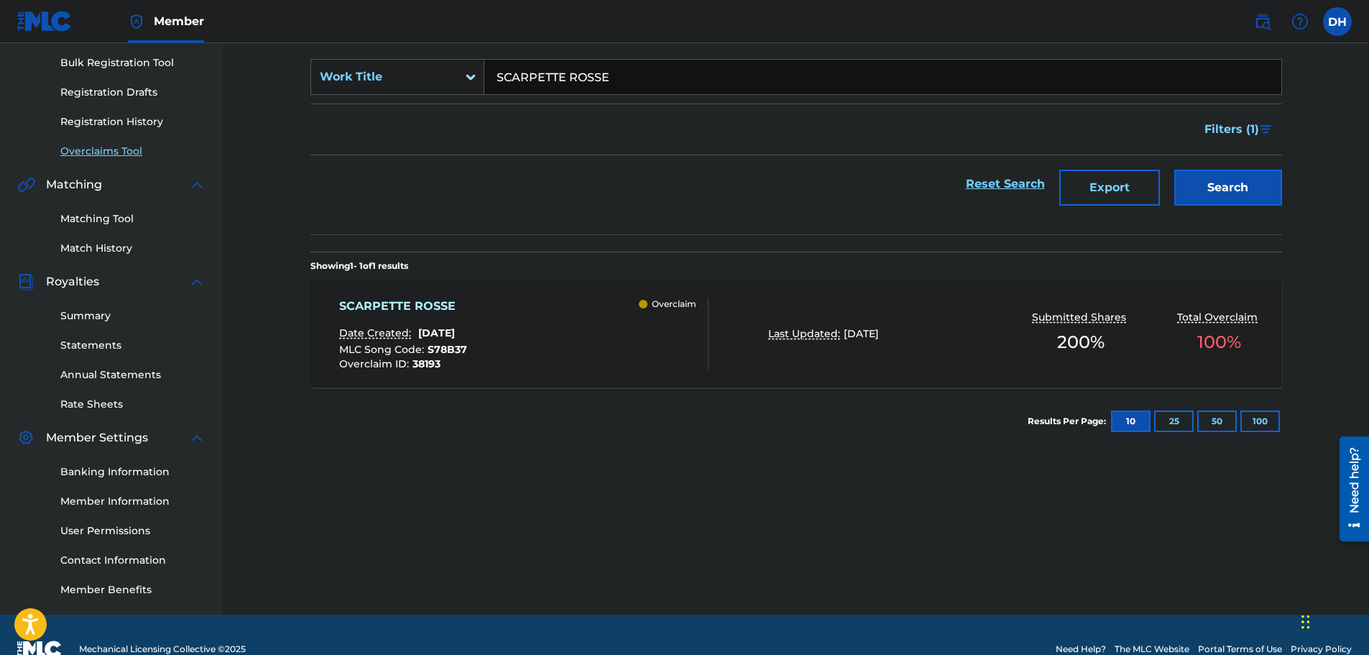
scroll to position [236, 0]
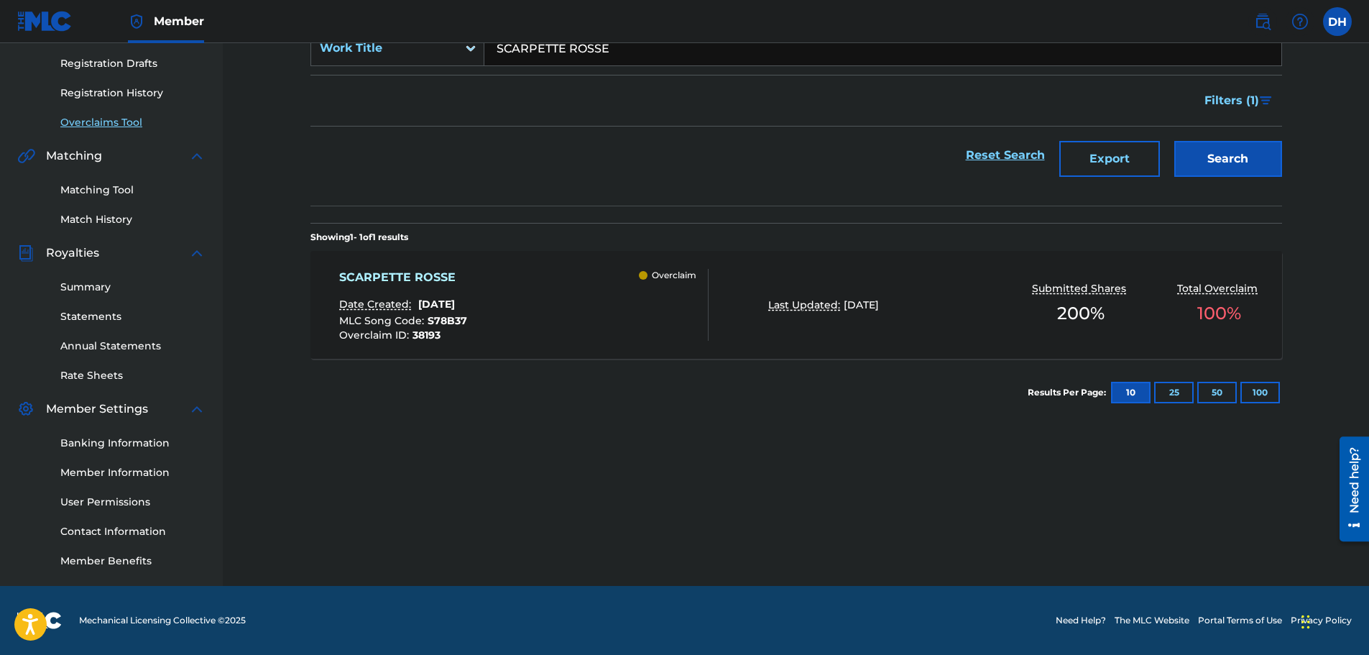
click at [532, 312] on div "SCARPETTE ROSSE Date Created: [DATE] MLC Song Code : S78B37 Overclaim ID : 3819…" at bounding box center [523, 305] width 369 height 72
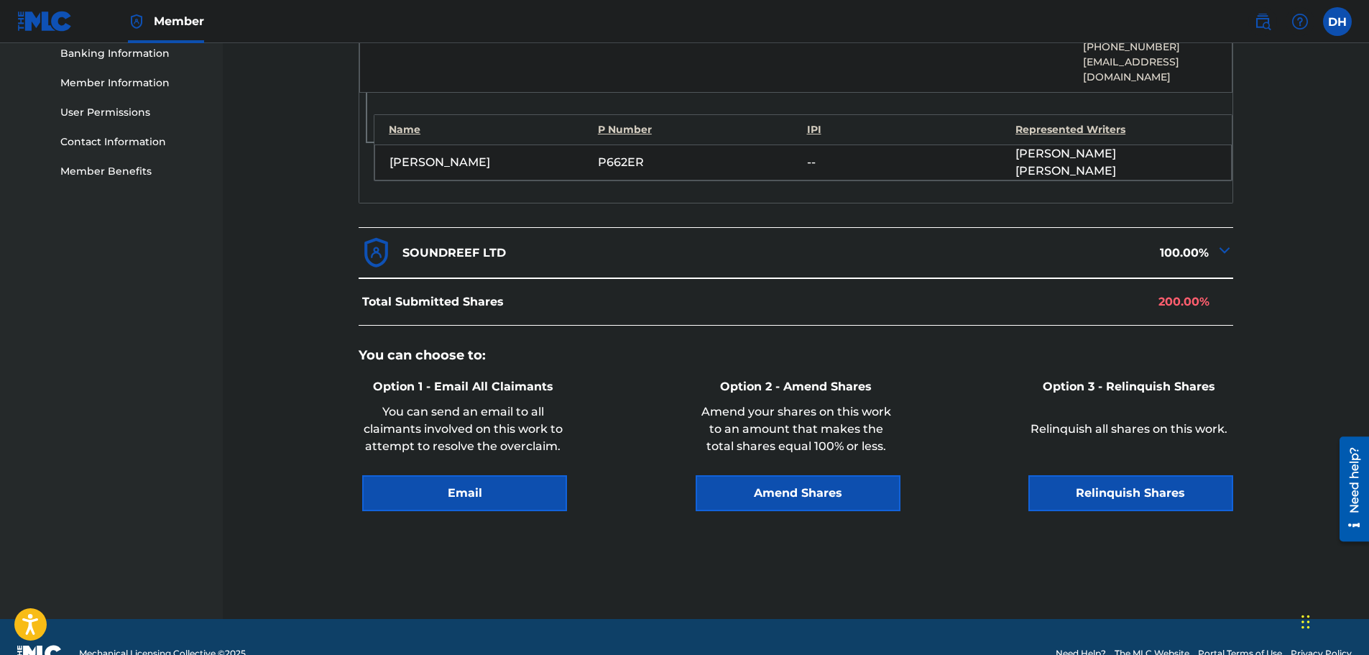
scroll to position [627, 0]
click at [1113, 474] on button "Relinquish Shares" at bounding box center [1131, 492] width 205 height 36
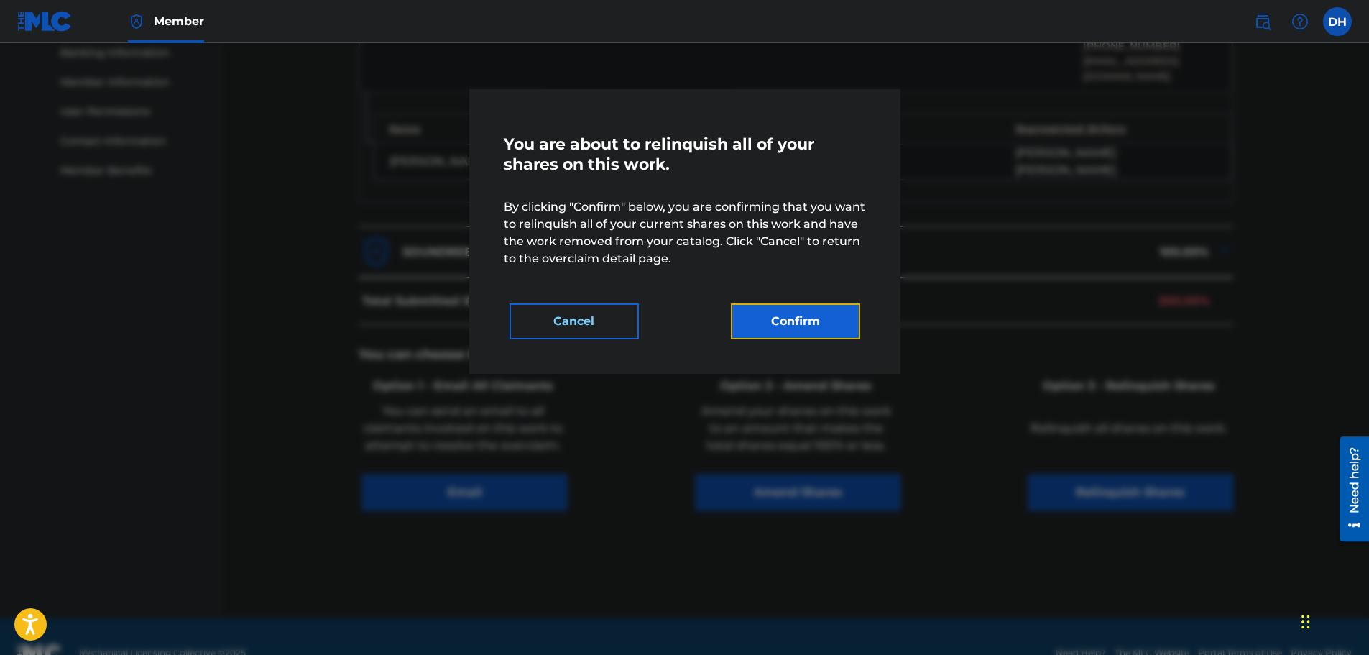
click at [822, 338] on button "Confirm" at bounding box center [795, 321] width 129 height 36
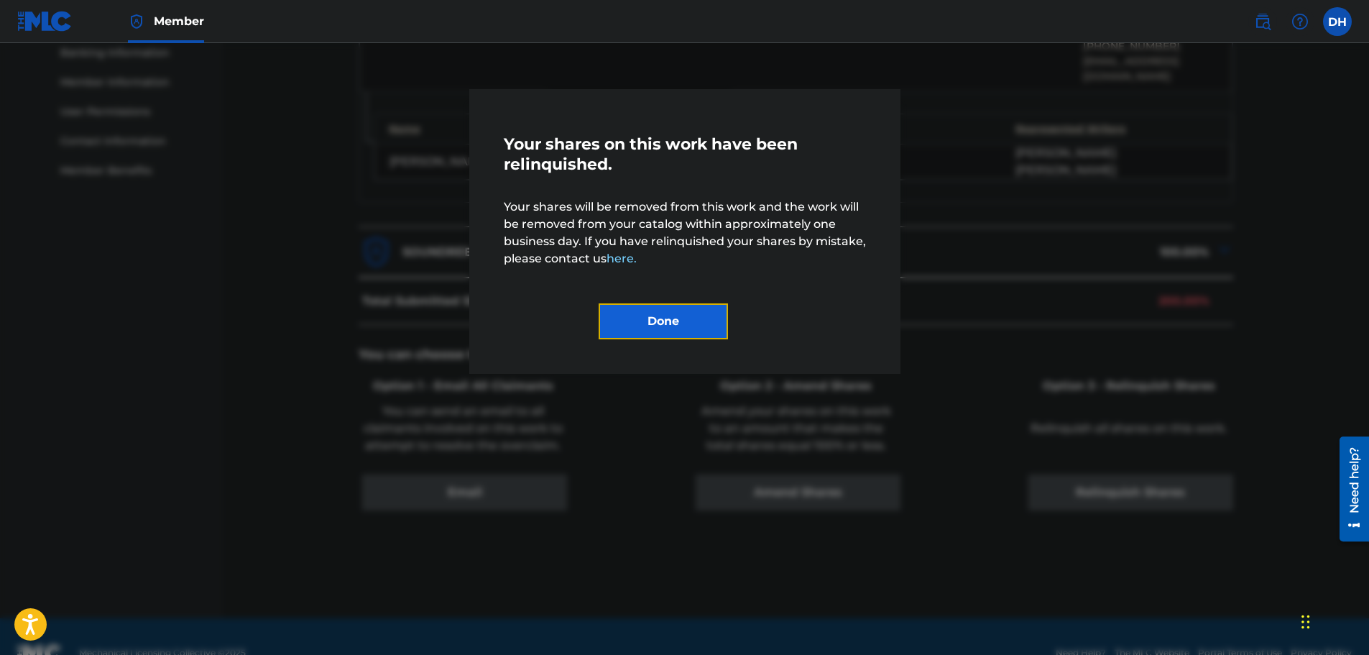
click at [668, 330] on button "Done" at bounding box center [663, 321] width 129 height 36
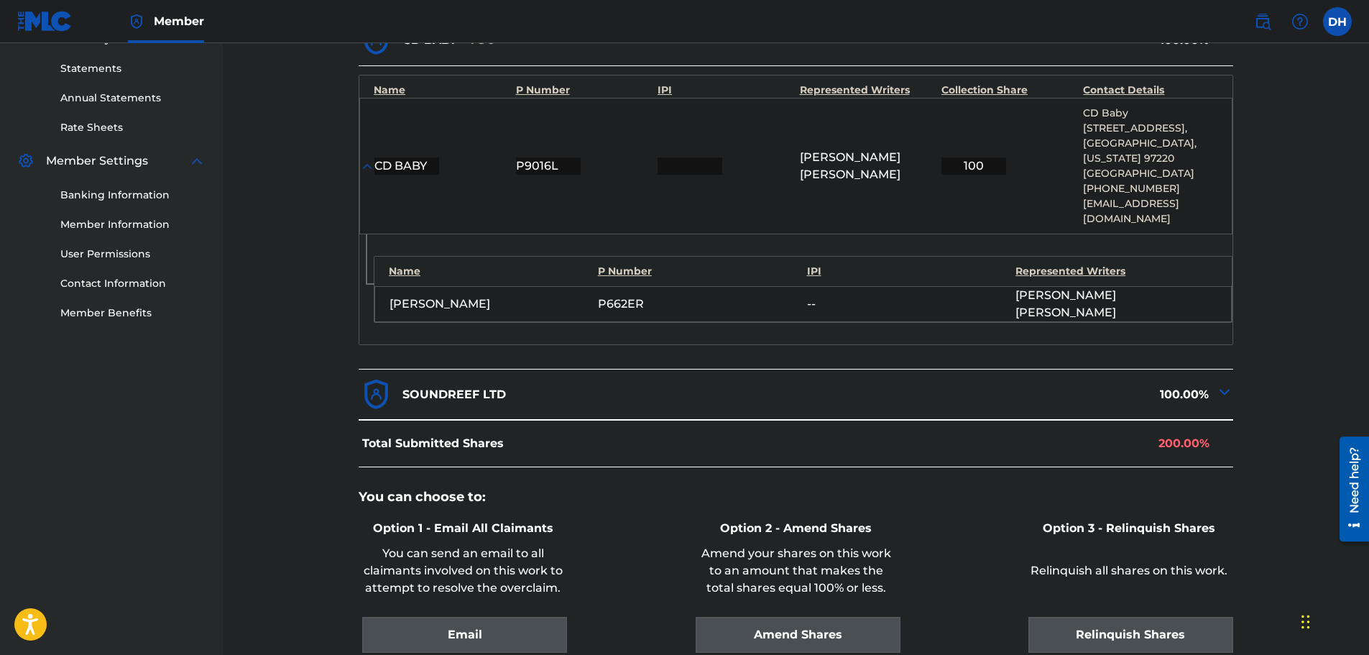
scroll to position [196, 0]
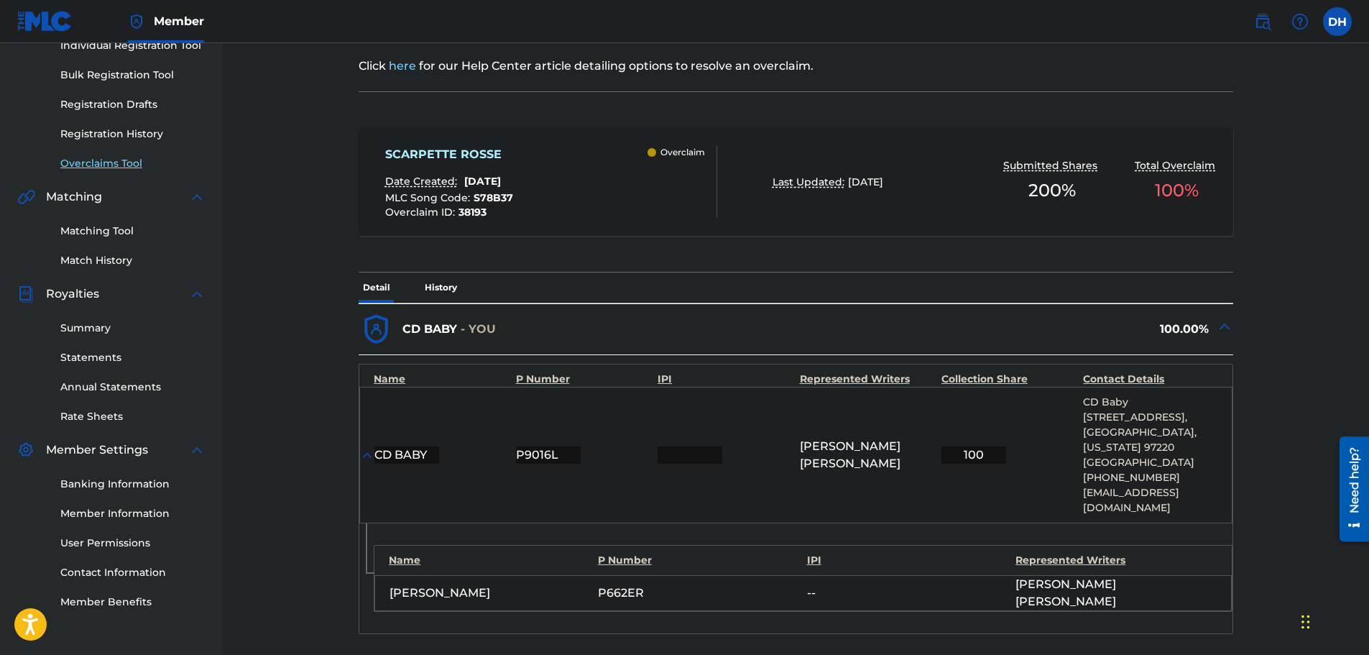
click at [119, 167] on link "Overclaims Tool" at bounding box center [132, 163] width 145 height 15
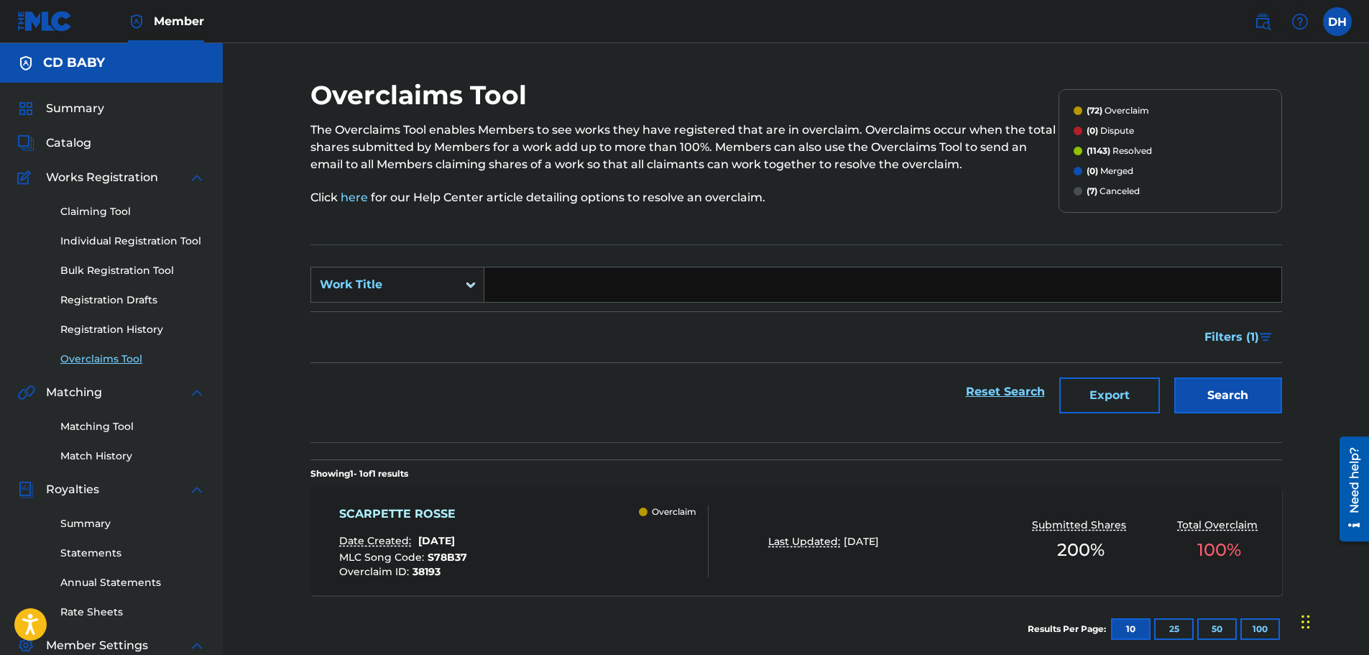
click at [551, 290] on input "Search Form" at bounding box center [882, 284] width 797 height 35
paste input "[PERSON_NAME]"
type input "[PERSON_NAME]"
click at [1224, 402] on button "Search" at bounding box center [1229, 395] width 108 height 36
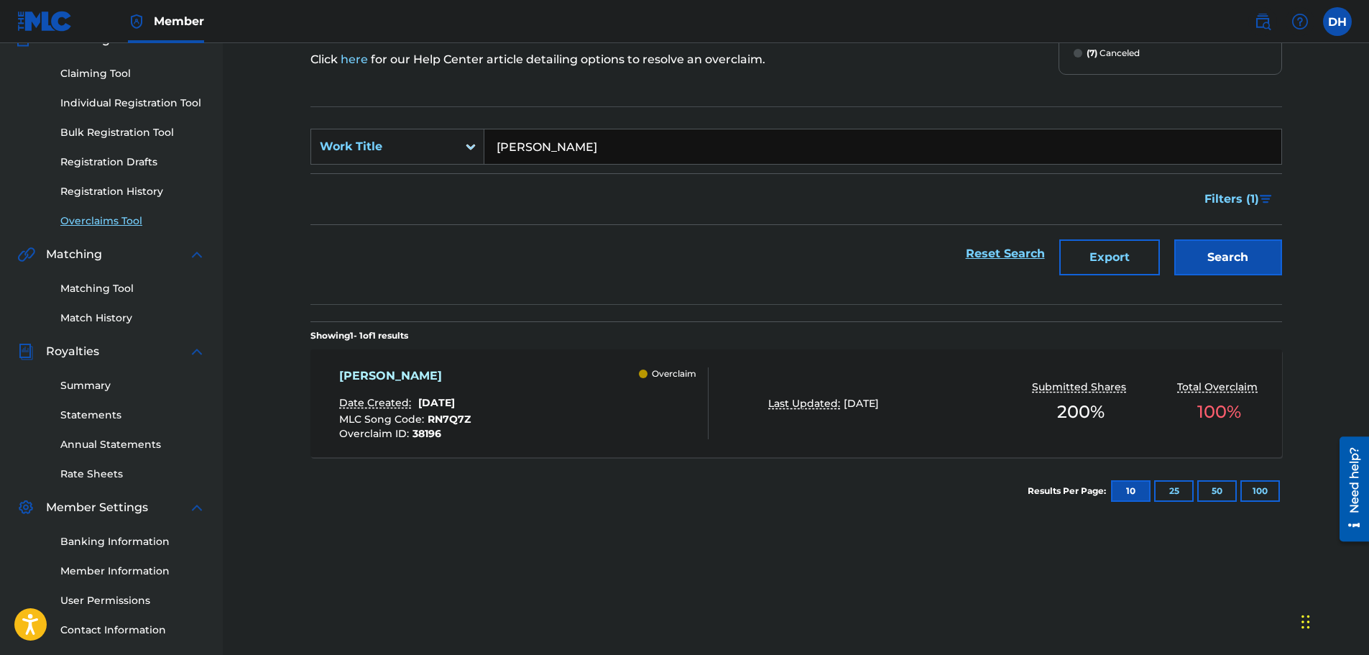
scroll to position [144, 0]
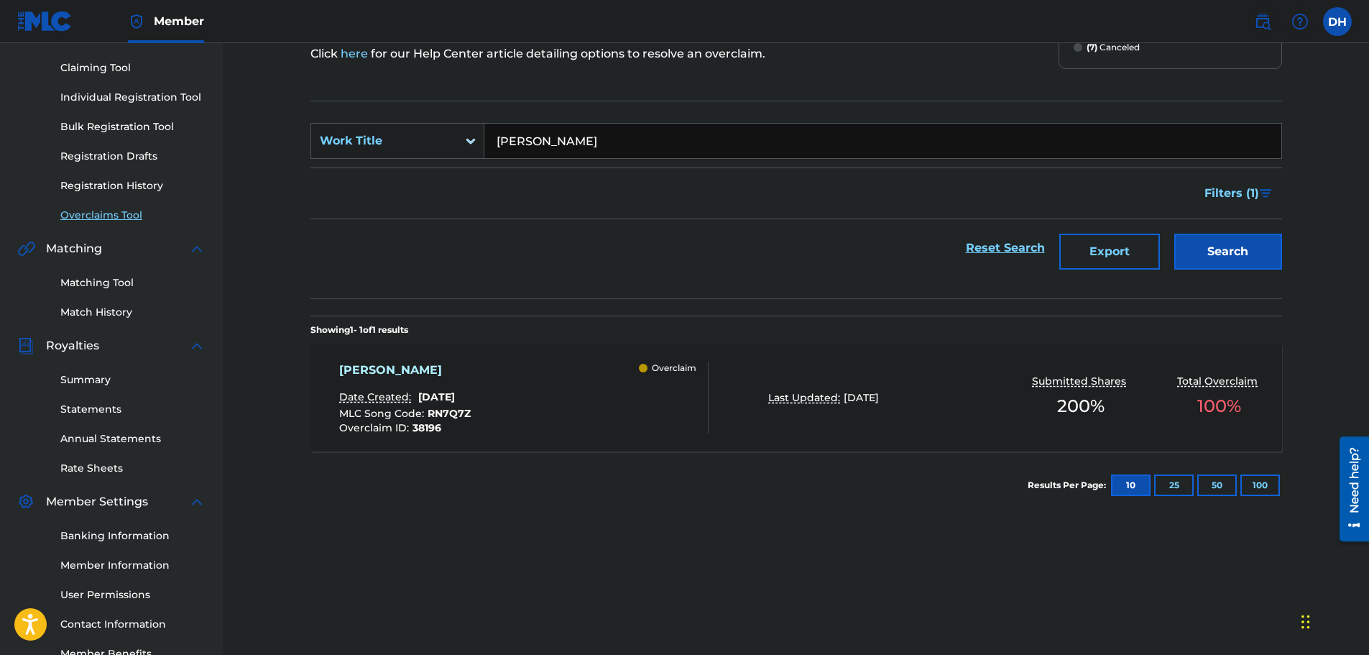
click at [577, 396] on div "[PERSON_NAME] Date Created: [DATE] MLC Song Code : RN7Q7Z Overclaim ID : 38196 …" at bounding box center [523, 398] width 369 height 72
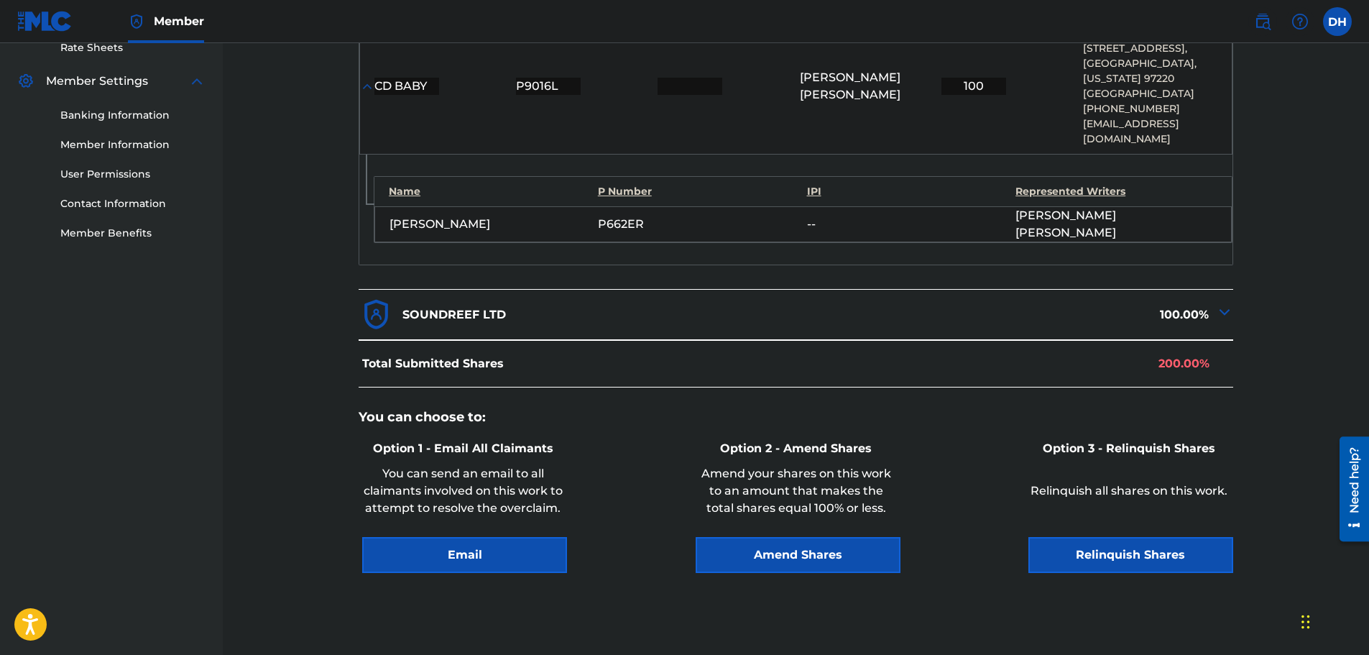
scroll to position [575, 0]
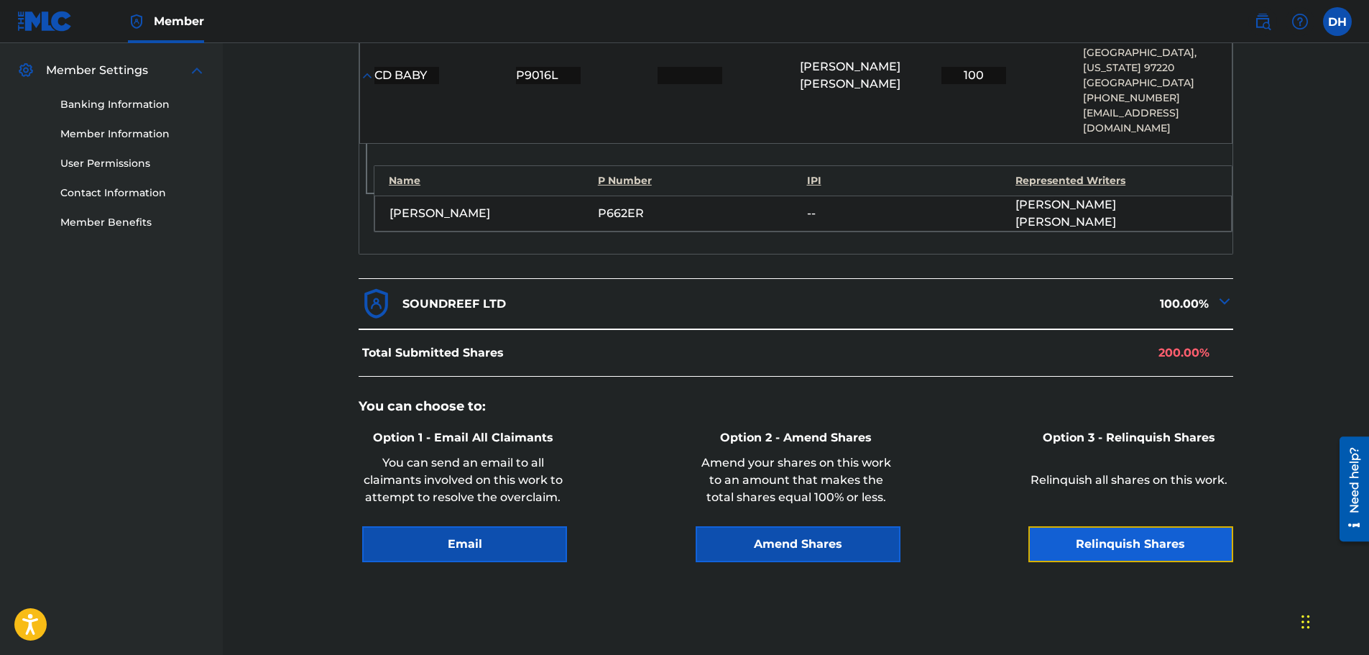
click at [1087, 526] on button "Relinquish Shares" at bounding box center [1131, 544] width 205 height 36
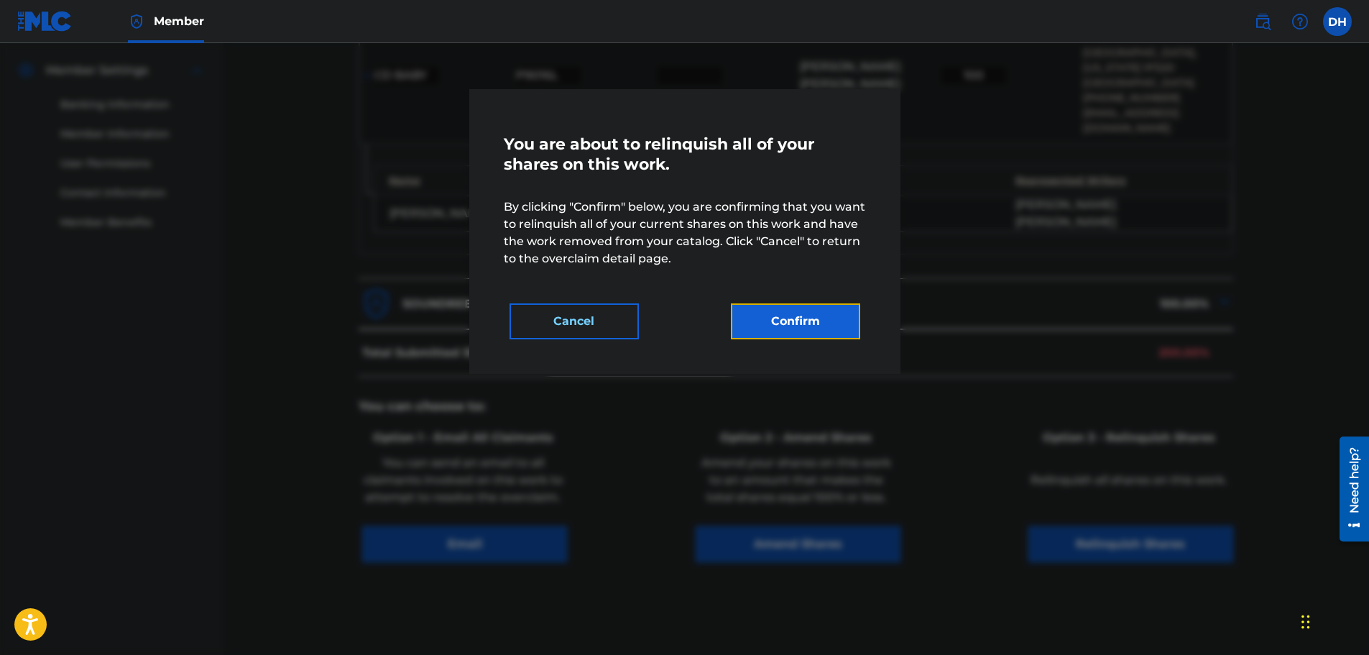
click at [829, 326] on button "Confirm" at bounding box center [795, 321] width 129 height 36
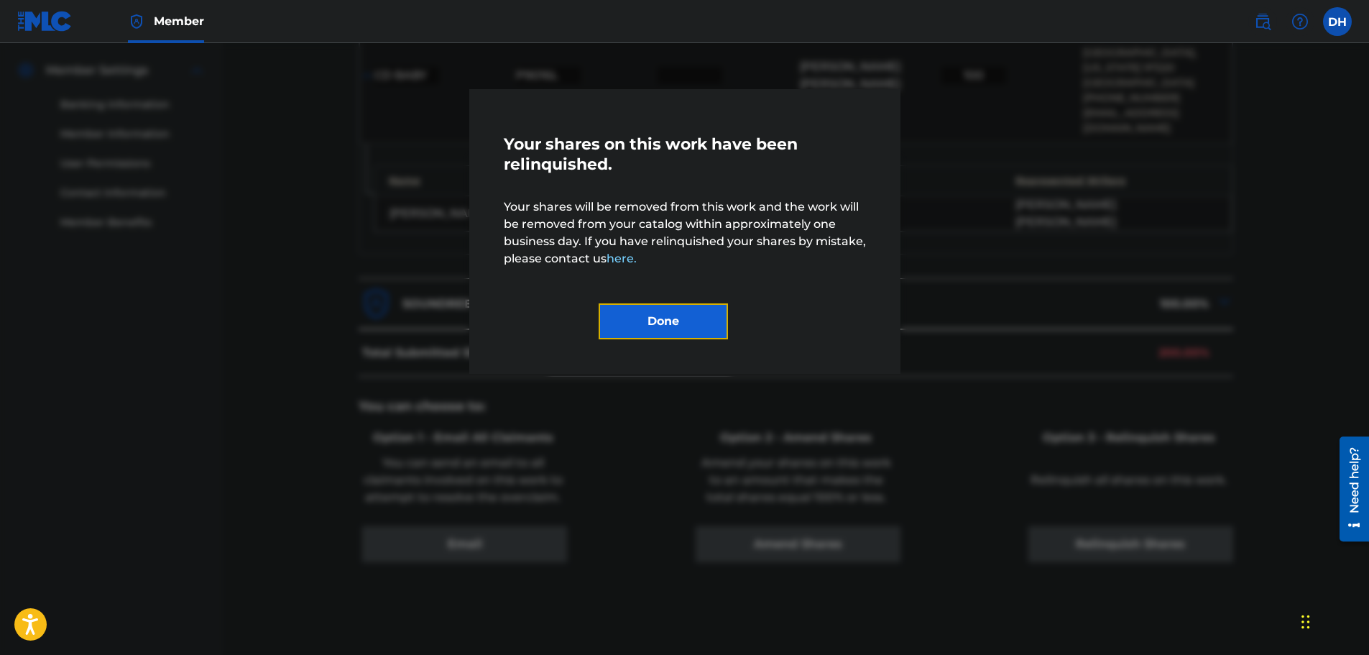
click at [706, 324] on button "Done" at bounding box center [663, 321] width 129 height 36
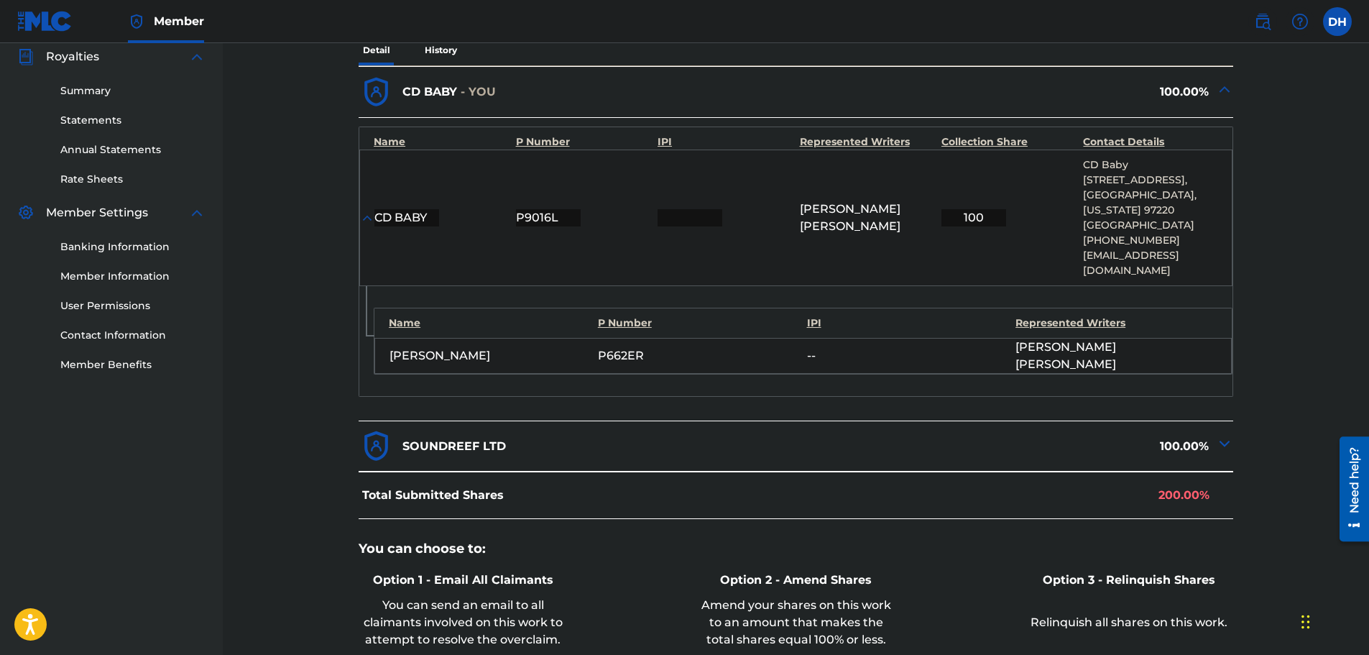
scroll to position [216, 0]
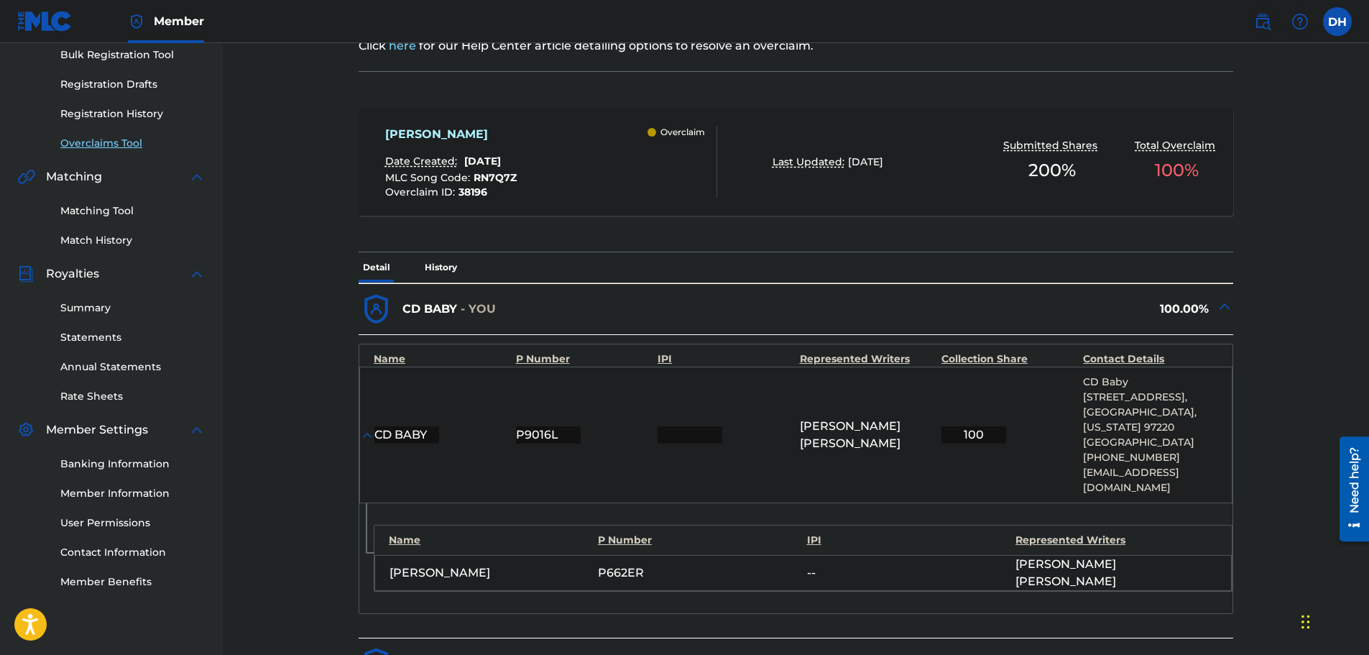
click at [119, 146] on link "Overclaims Tool" at bounding box center [132, 143] width 145 height 15
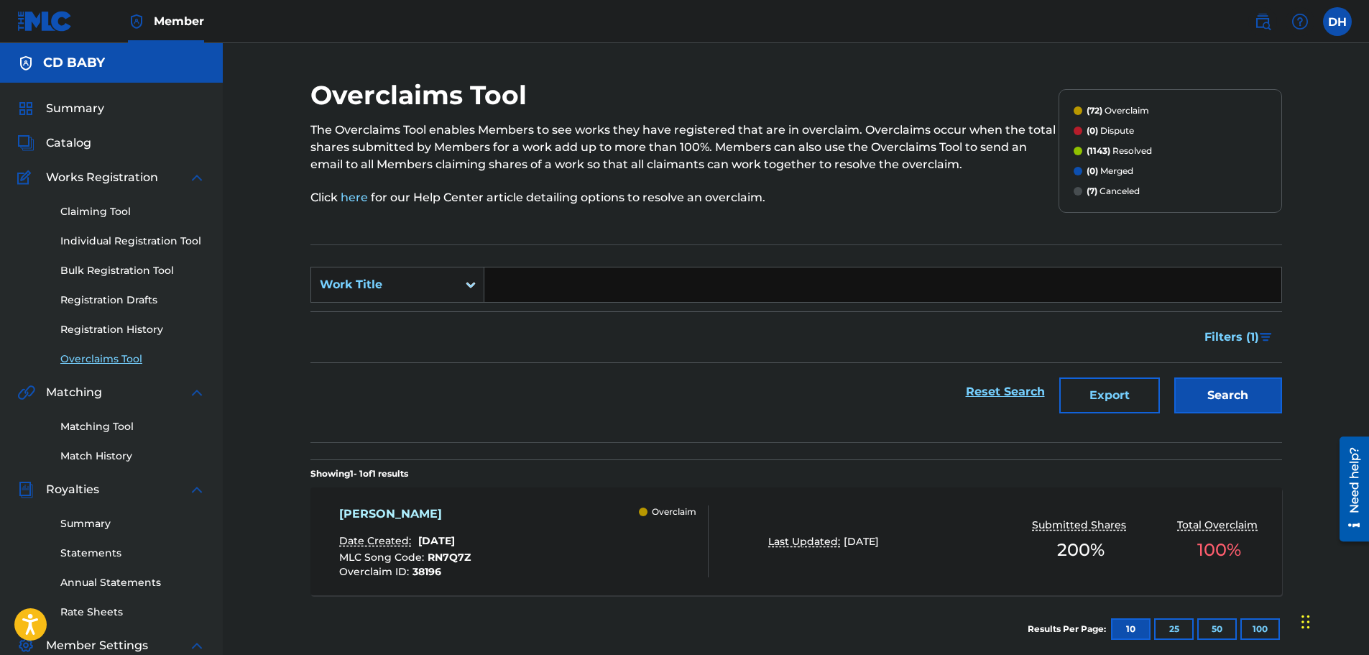
click at [505, 281] on input "Search Form" at bounding box center [882, 284] width 797 height 35
paste input "L'AMORE AI TEMPI DELLA CIRCONDARIALE"
type input "L'AMORE AI TEMPI DELLA CIRCONDARIALE"
click at [1231, 387] on button "Search" at bounding box center [1229, 395] width 108 height 36
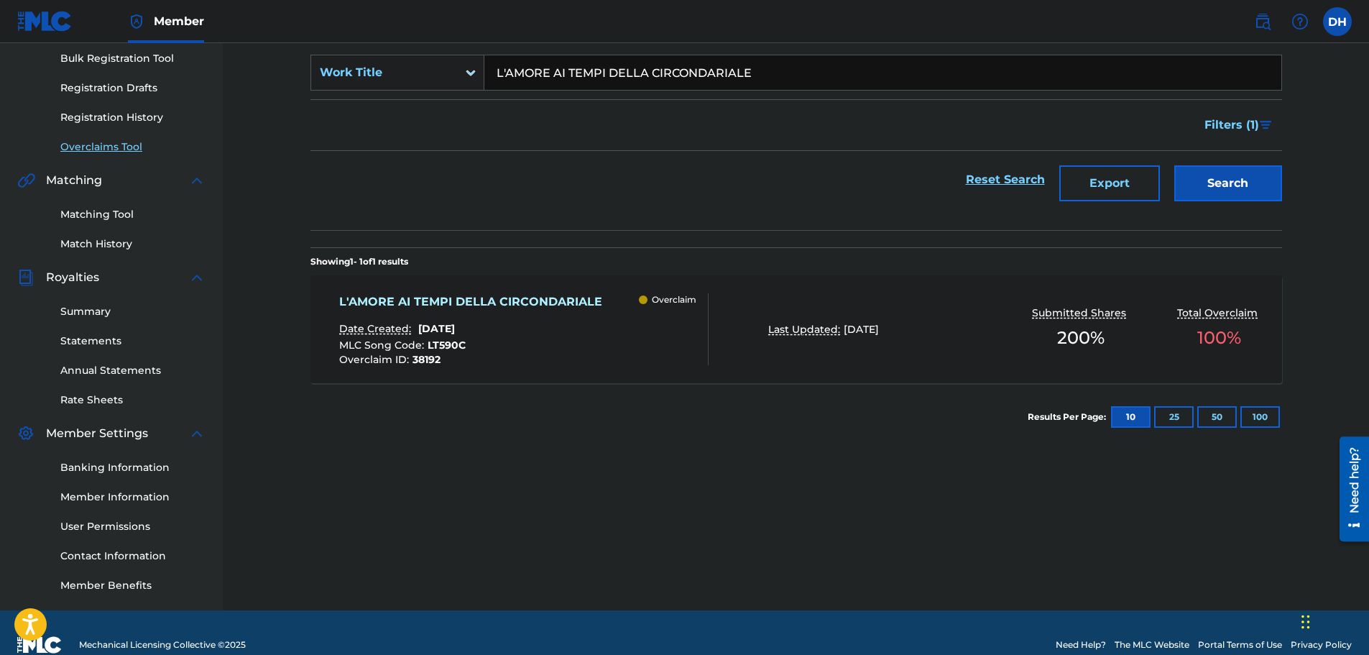
scroll to position [216, 0]
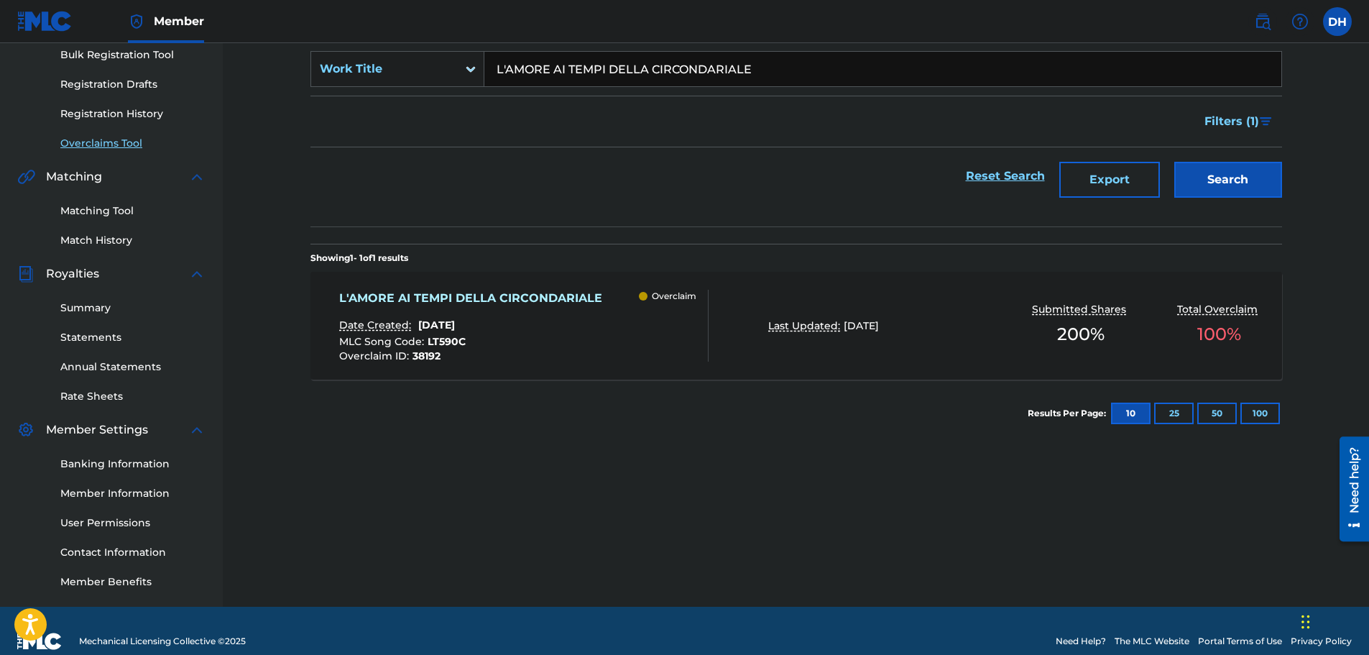
click at [563, 317] on div "L'AMORE AI TEMPI DELLA CIRCONDARIALE Date Created: [DATE] MLC Song Code : LT590…" at bounding box center [474, 326] width 270 height 72
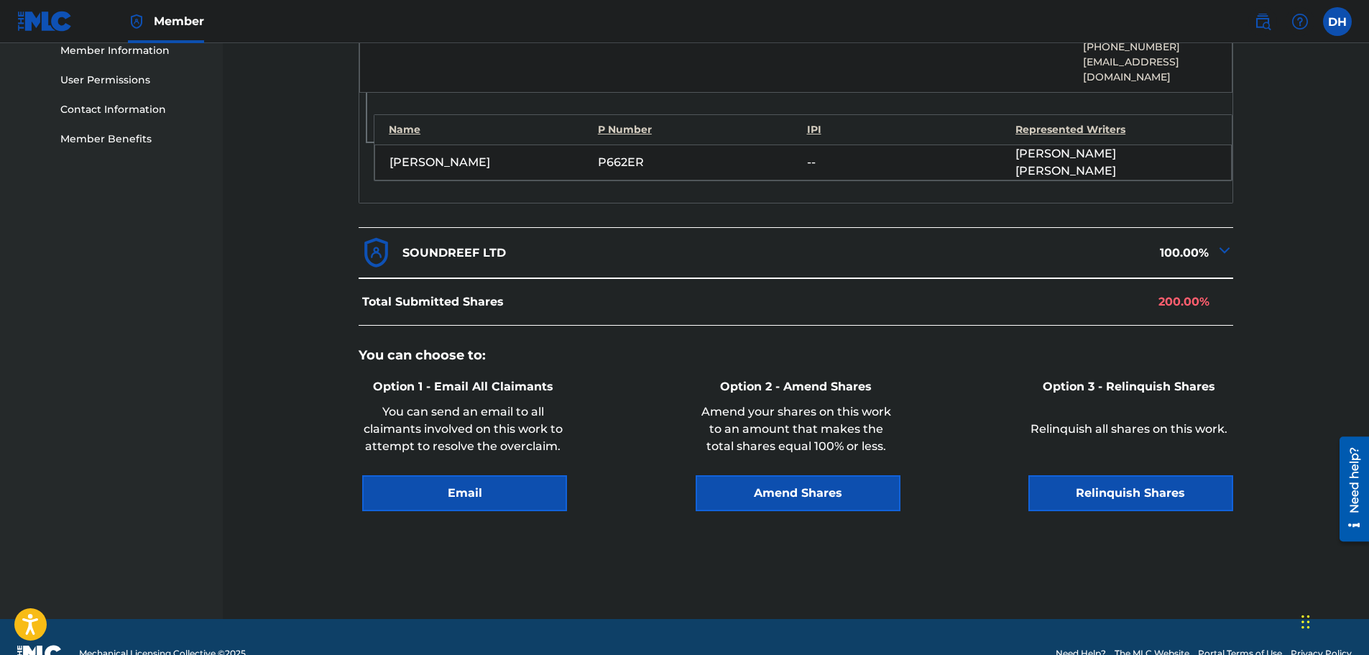
scroll to position [659, 0]
click at [1116, 474] on button "Relinquish Shares" at bounding box center [1131, 492] width 205 height 36
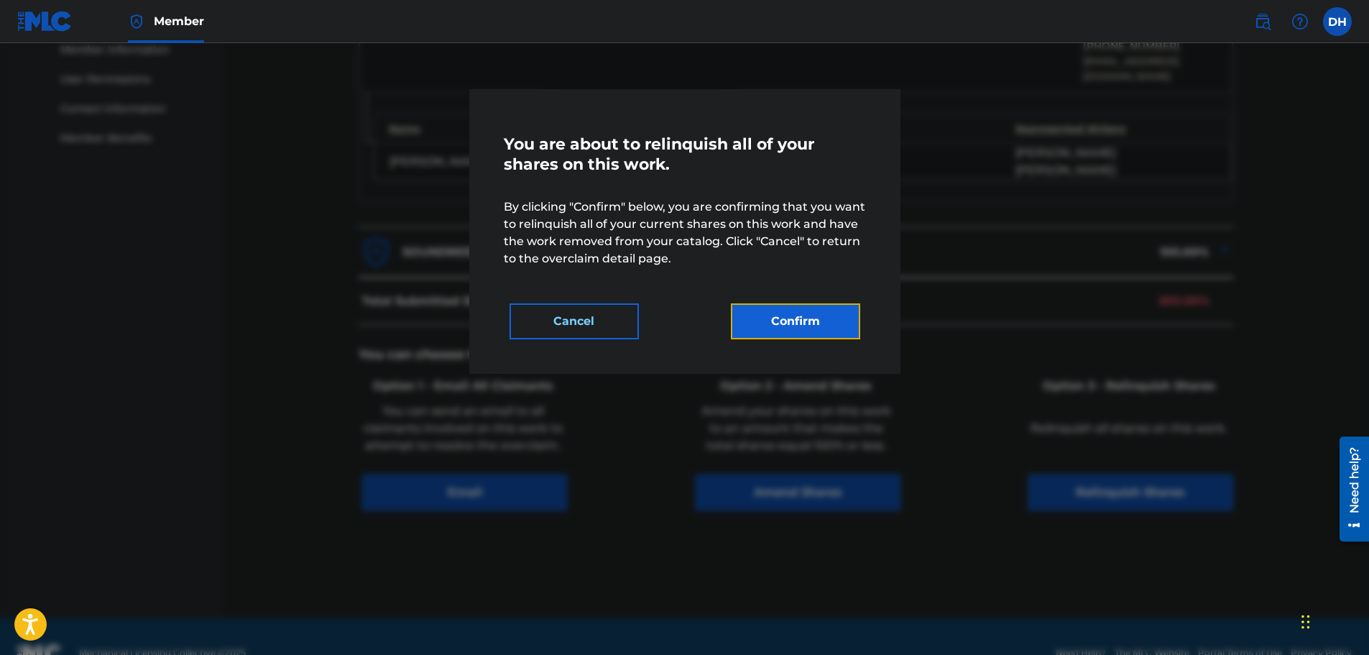
click at [815, 318] on button "Confirm" at bounding box center [795, 321] width 129 height 36
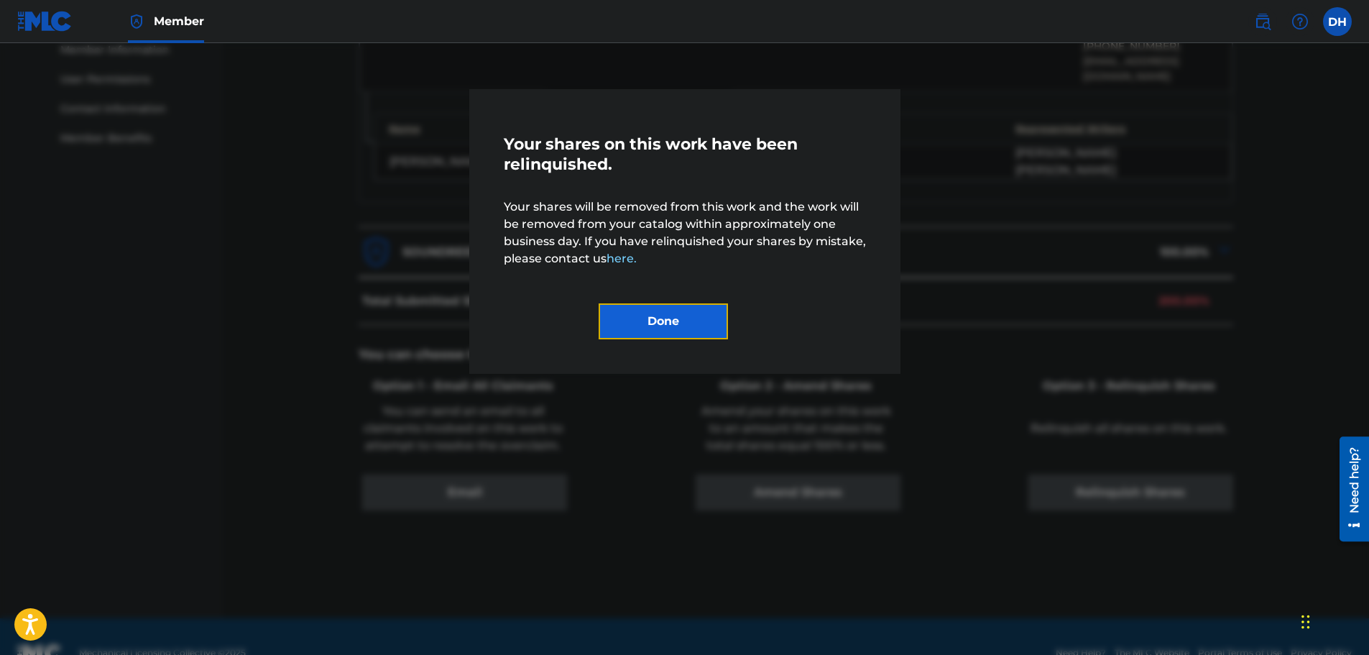
click at [693, 318] on button "Done" at bounding box center [663, 321] width 129 height 36
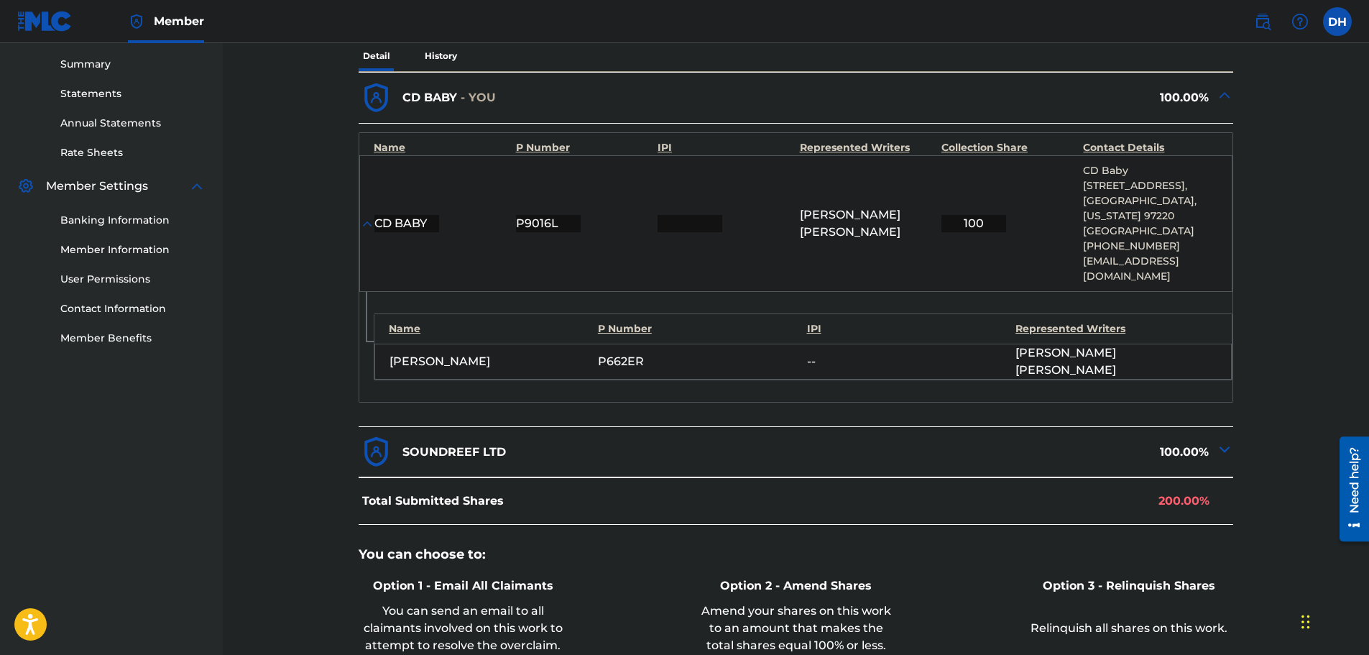
scroll to position [228, 0]
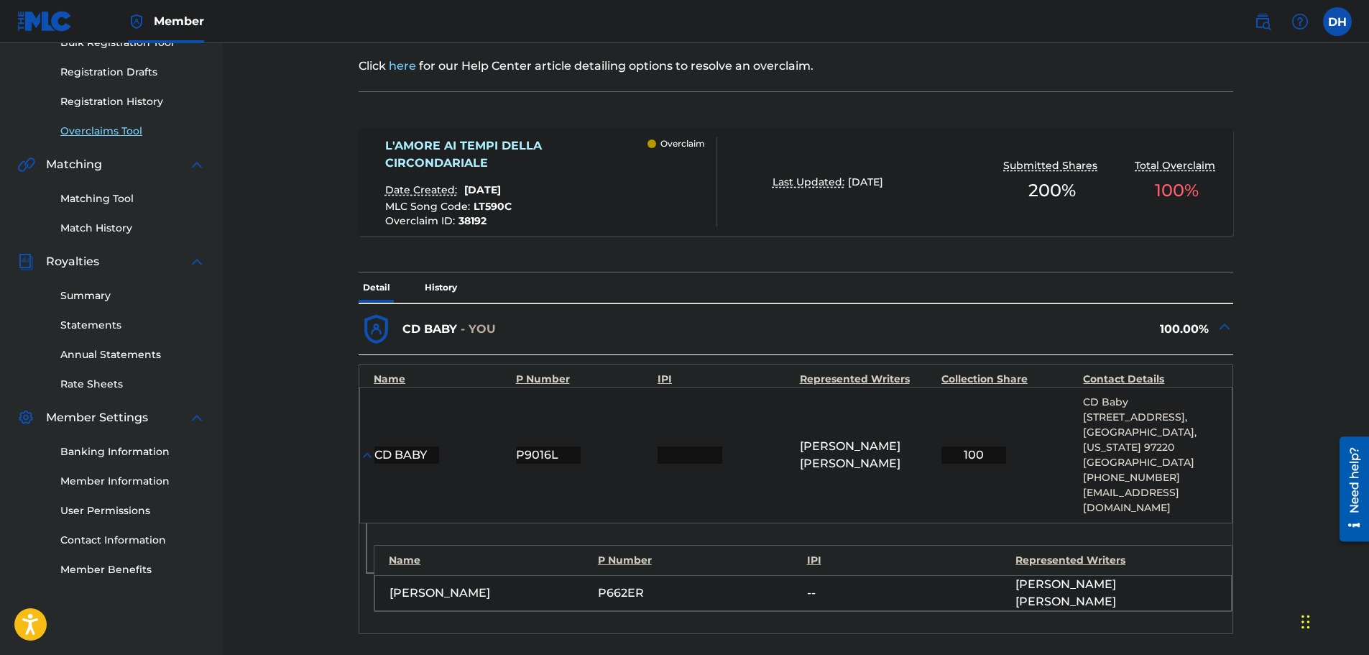
click at [116, 137] on link "Overclaims Tool" at bounding box center [132, 131] width 145 height 15
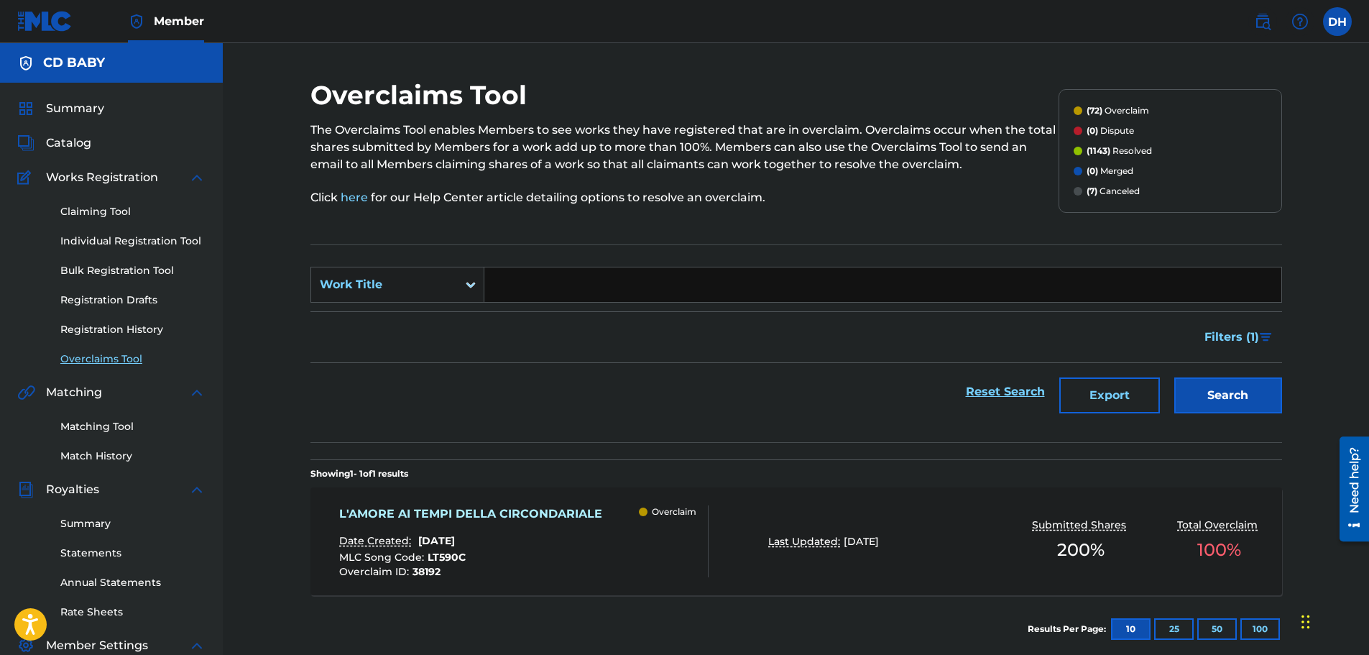
click at [507, 285] on input "Search Form" at bounding box center [882, 284] width 797 height 35
paste input "LE PAROLE CHE NON DICO"
type input "LE PAROLE CHE NON DICO"
click at [1215, 404] on button "Search" at bounding box center [1229, 395] width 108 height 36
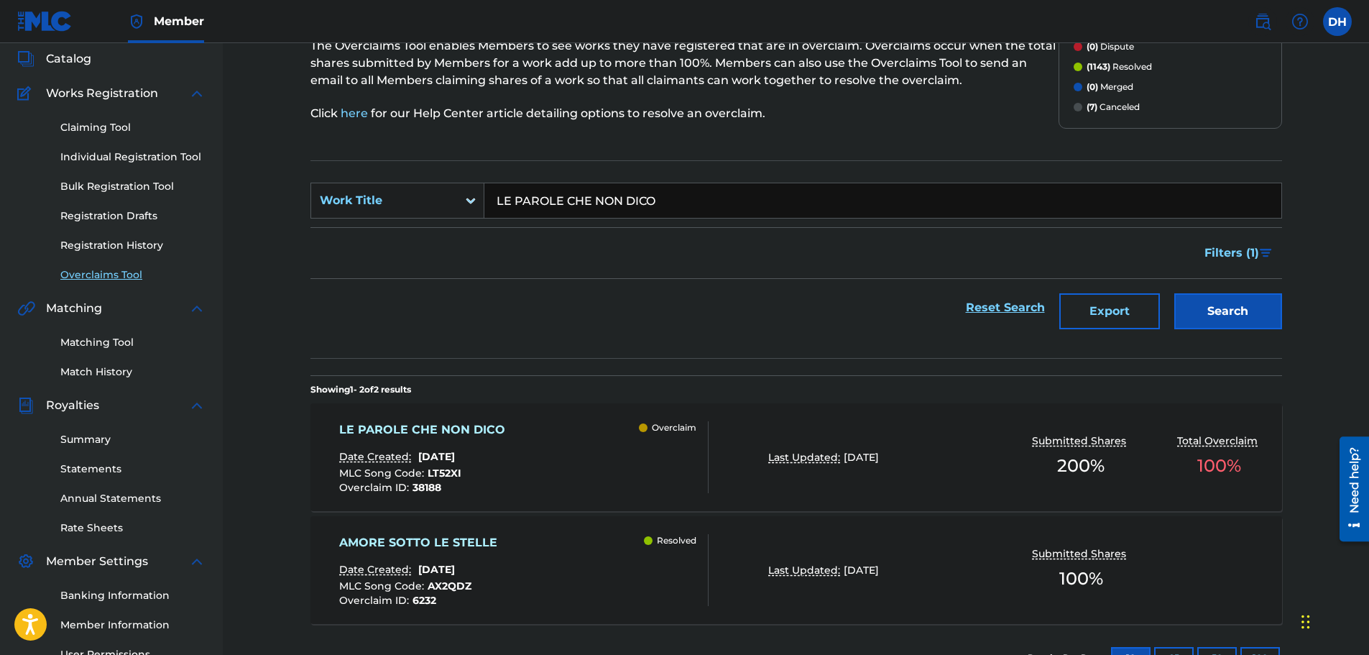
scroll to position [236, 0]
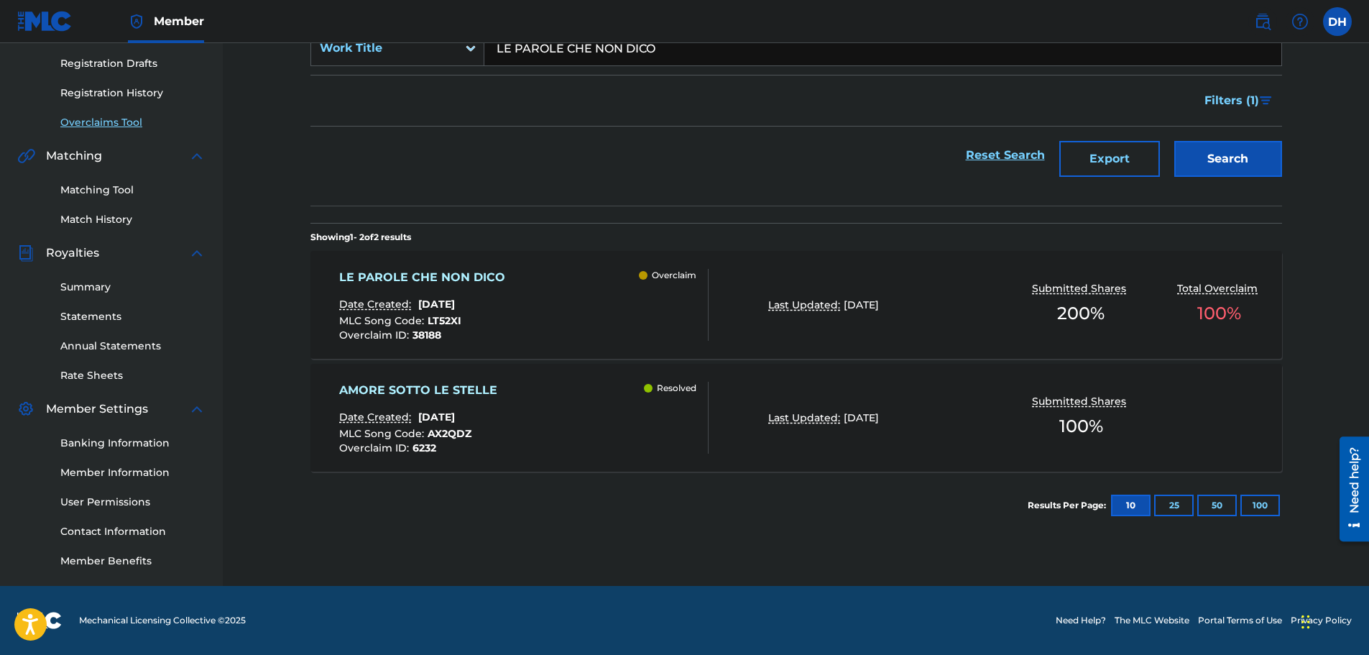
click at [603, 285] on div "LE PAROLE CHE NON DICO Date Created: [DATE] MLC Song Code : LT52XI Overclaim ID…" at bounding box center [523, 305] width 369 height 72
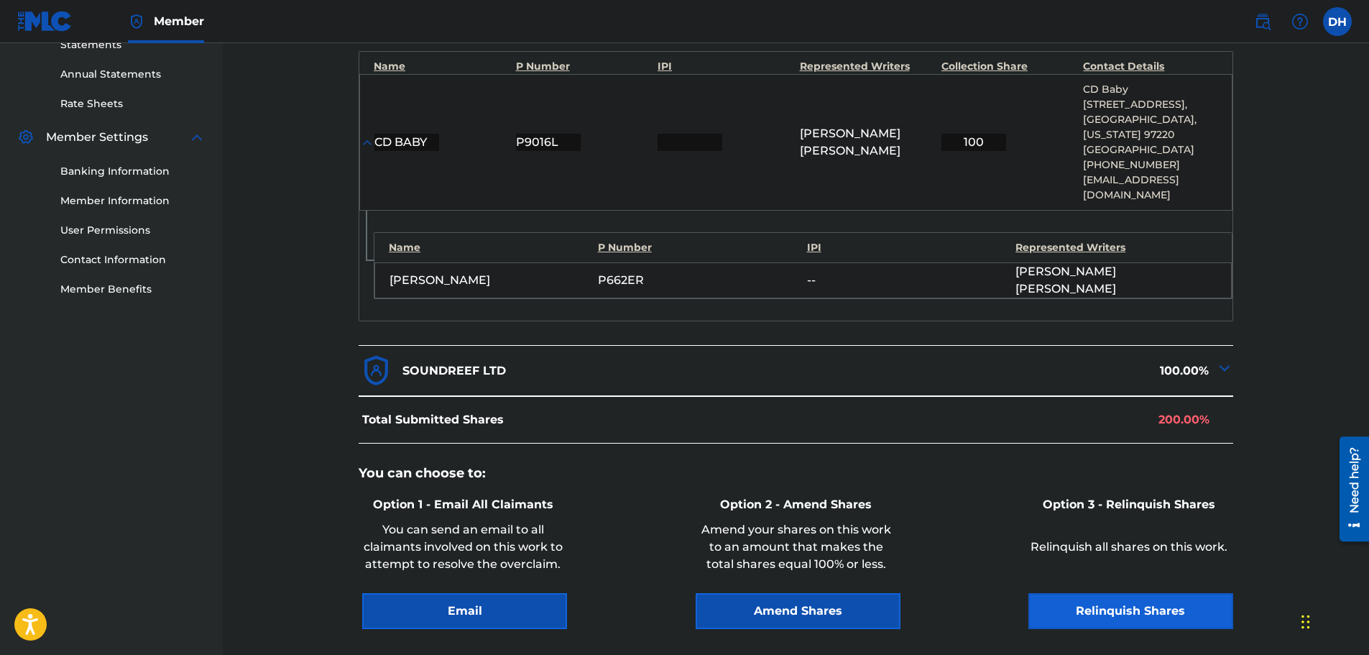
scroll to position [627, 0]
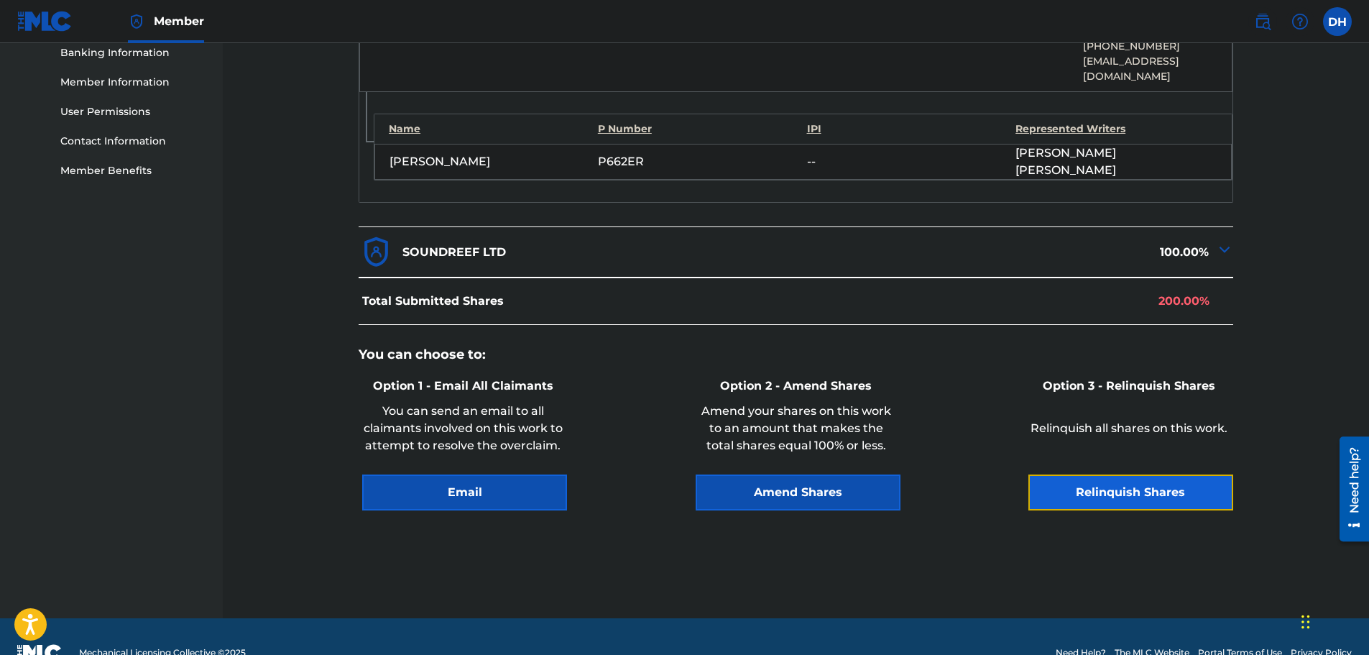
click at [1104, 474] on button "Relinquish Shares" at bounding box center [1131, 492] width 205 height 36
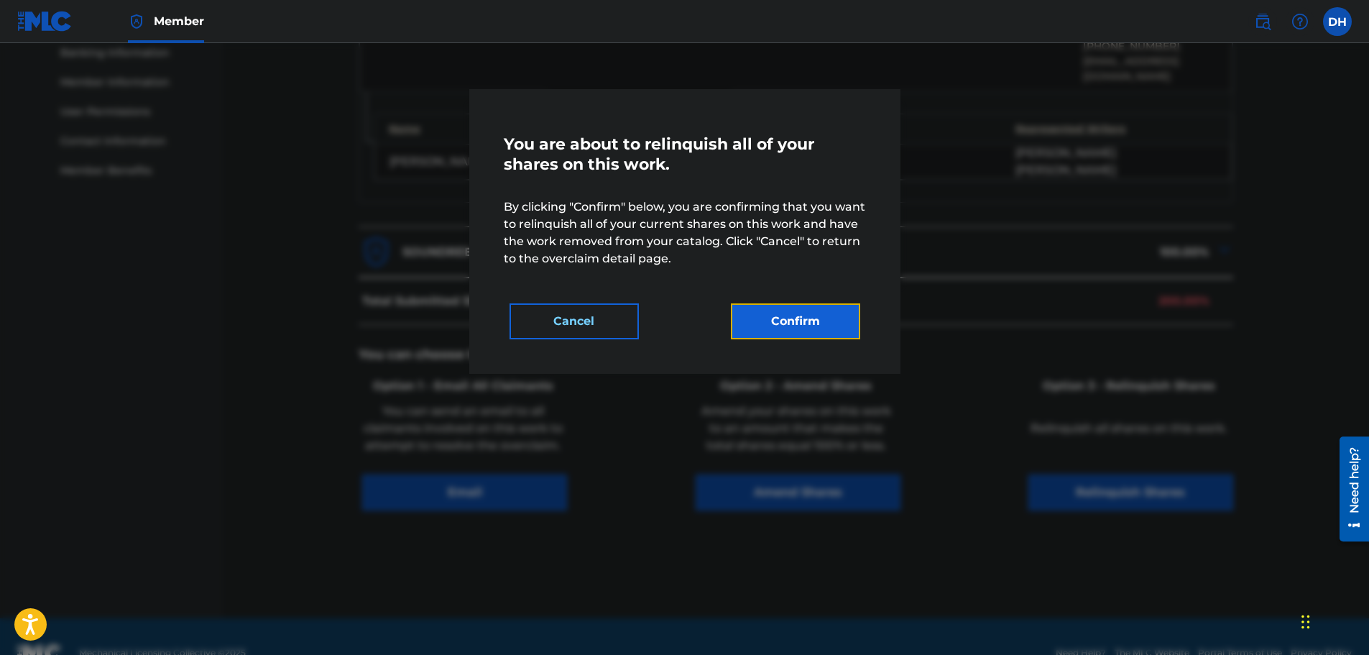
click at [835, 319] on button "Confirm" at bounding box center [795, 321] width 129 height 36
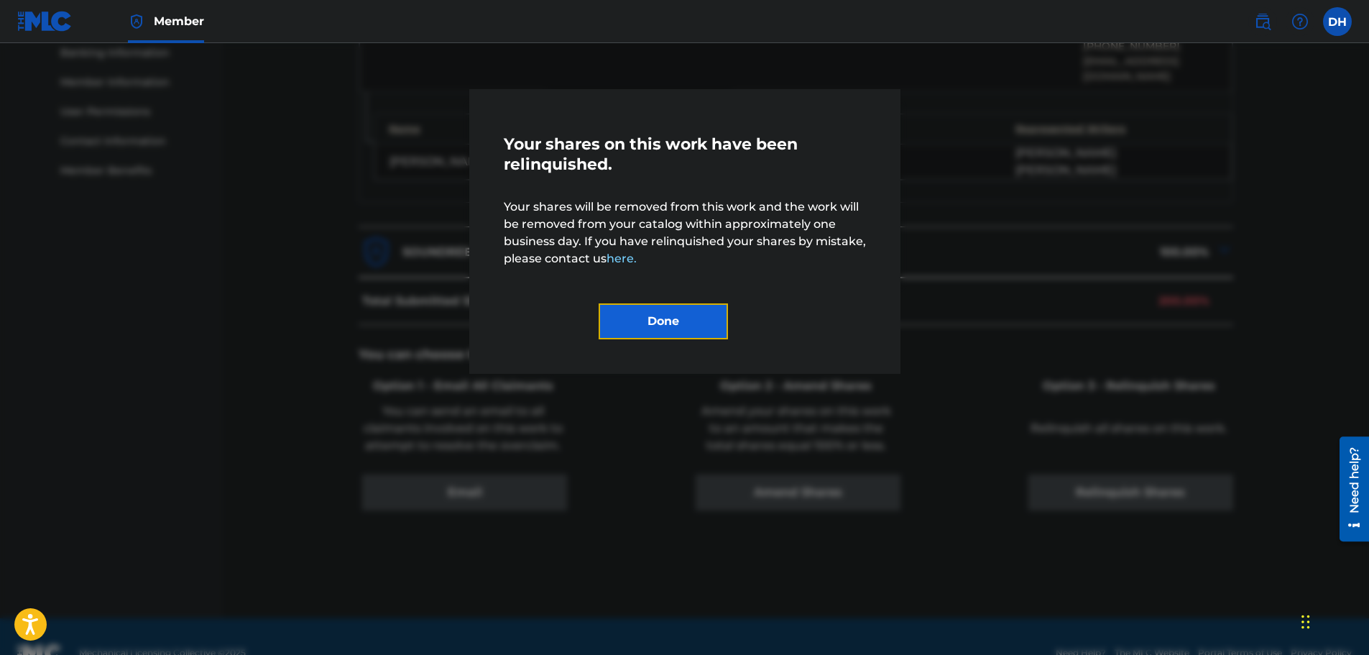
click at [700, 334] on button "Done" at bounding box center [663, 321] width 129 height 36
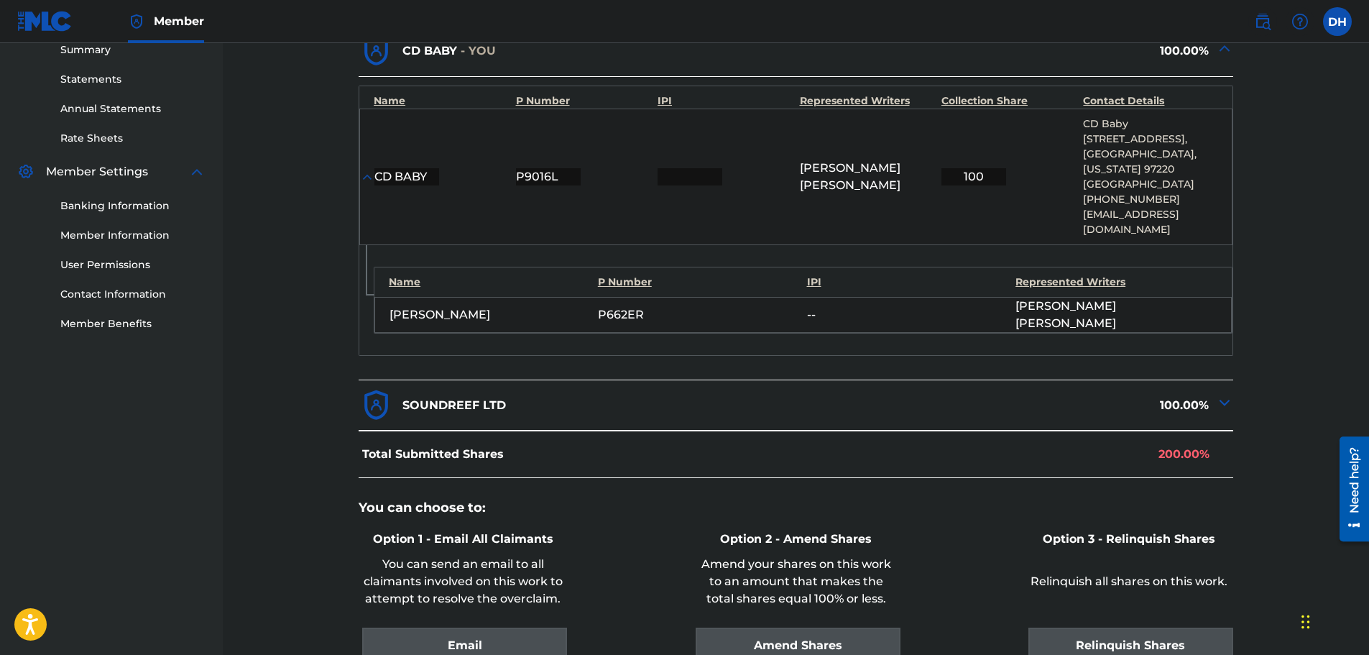
scroll to position [267, 0]
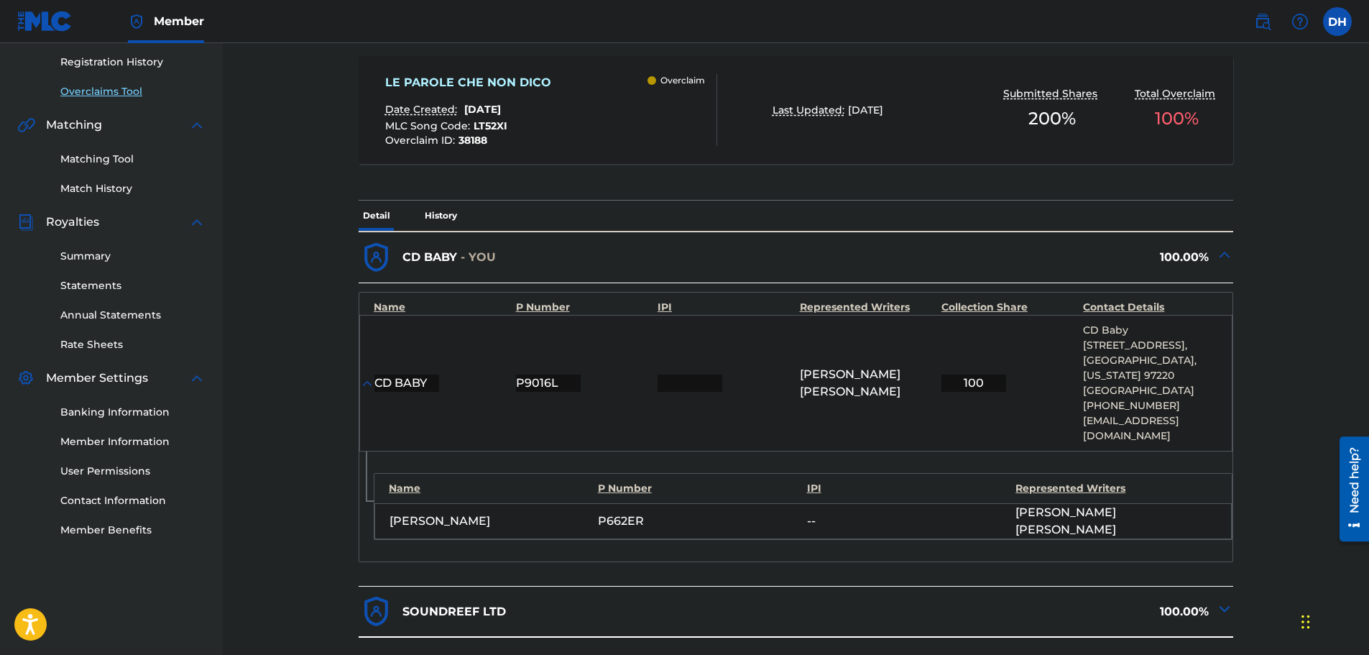
click at [113, 90] on link "Overclaims Tool" at bounding box center [132, 91] width 145 height 15
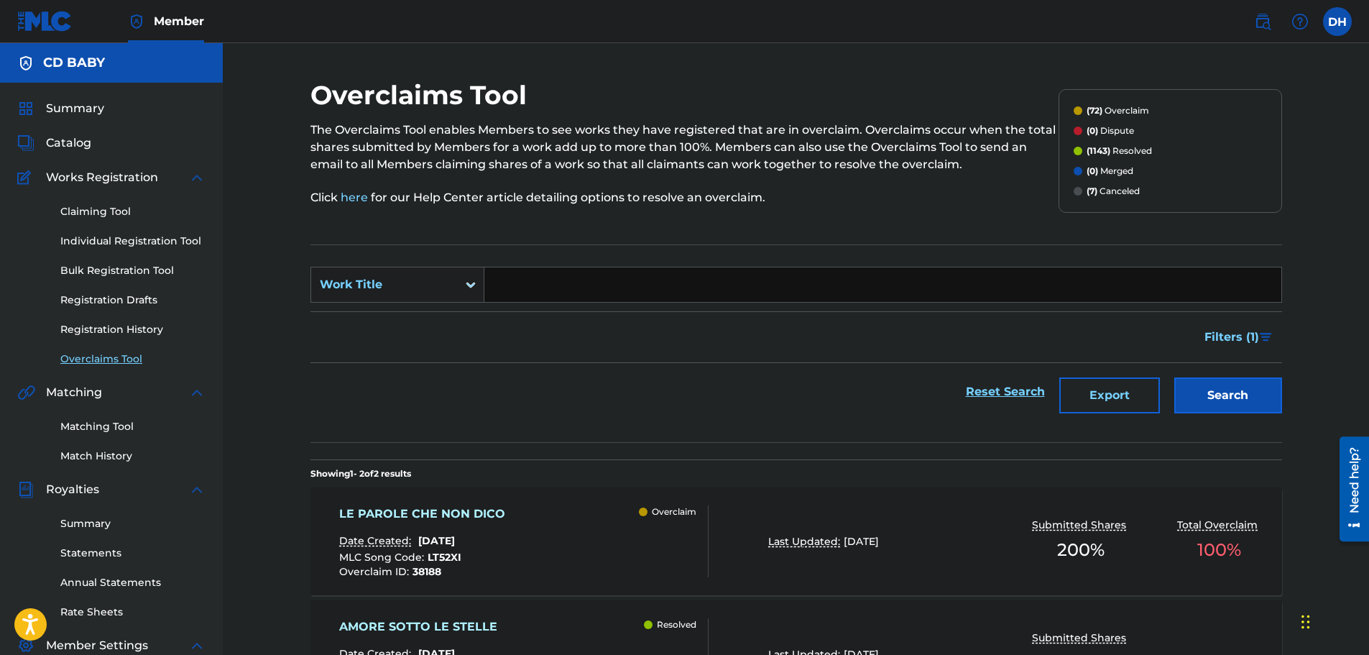
click at [520, 297] on input "Search Form" at bounding box center [882, 284] width 797 height 35
paste input "BELLA E INUTILE"
type input "BELLA E INUTILE"
click at [1267, 399] on button "Search" at bounding box center [1229, 395] width 108 height 36
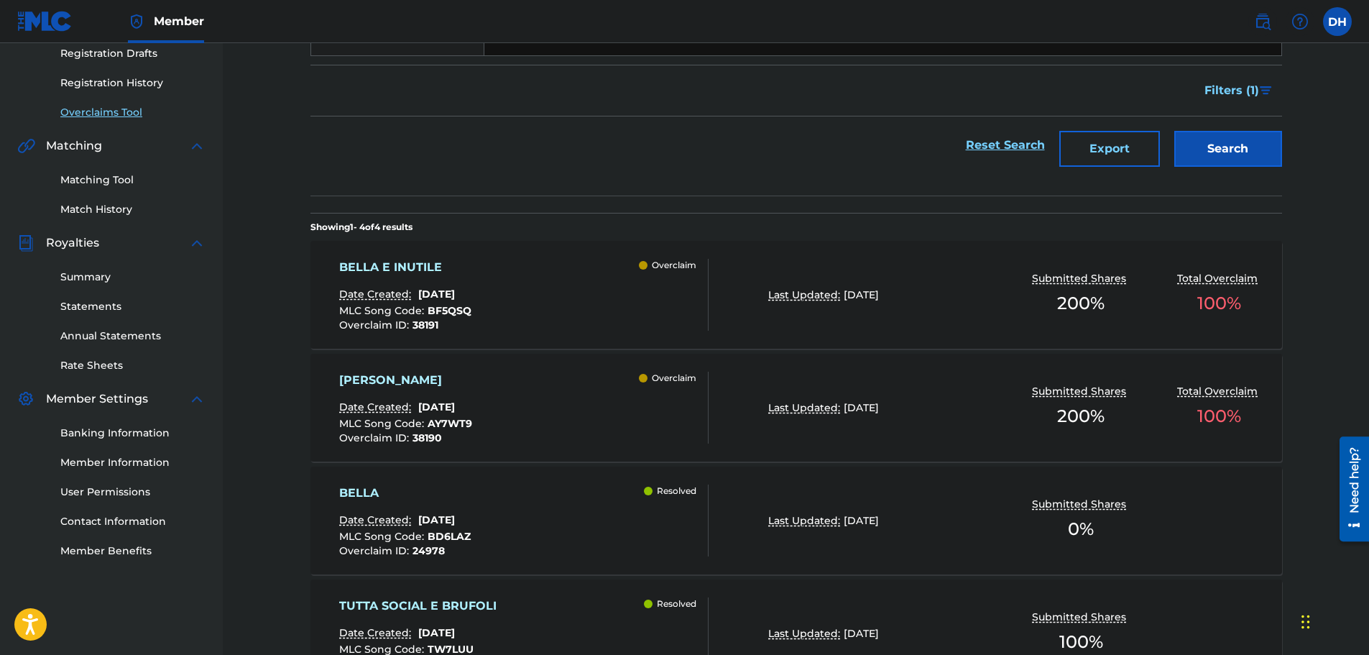
scroll to position [288, 0]
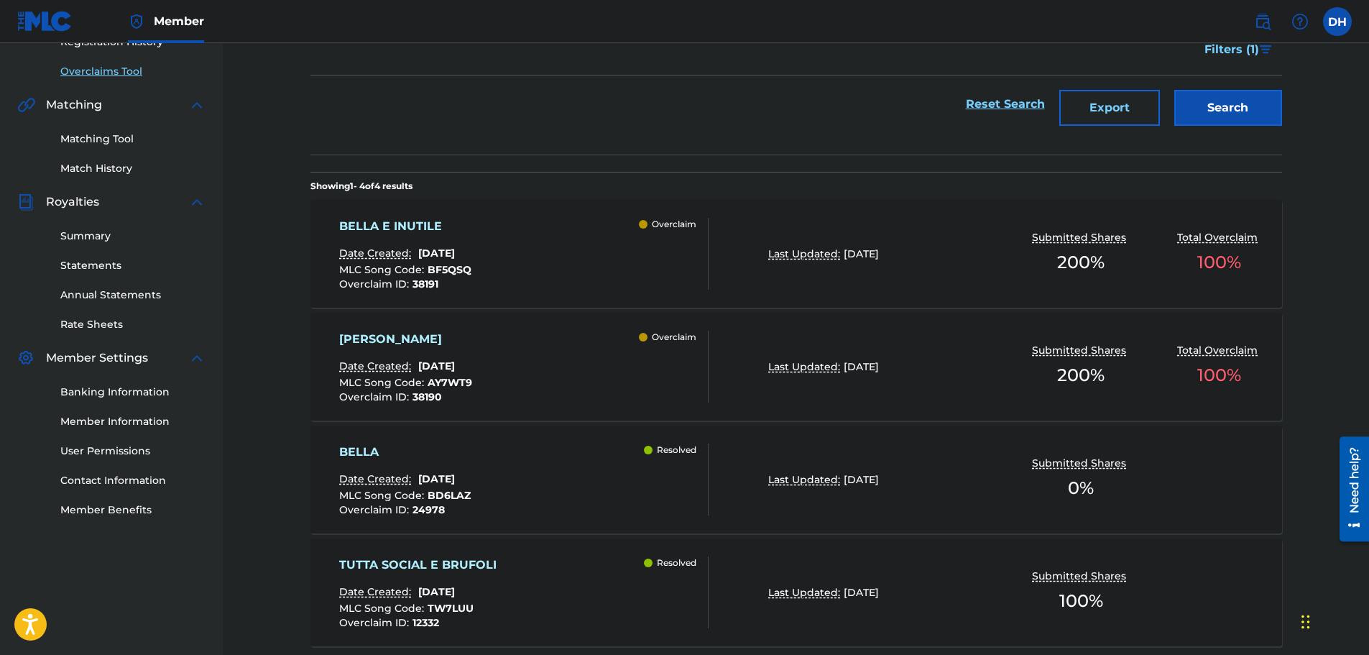
click at [598, 262] on div "BELLA E INUTILE Date Created: [DATE] MLC Song Code : BF5QSQ Overclaim ID : 3819…" at bounding box center [523, 254] width 369 height 72
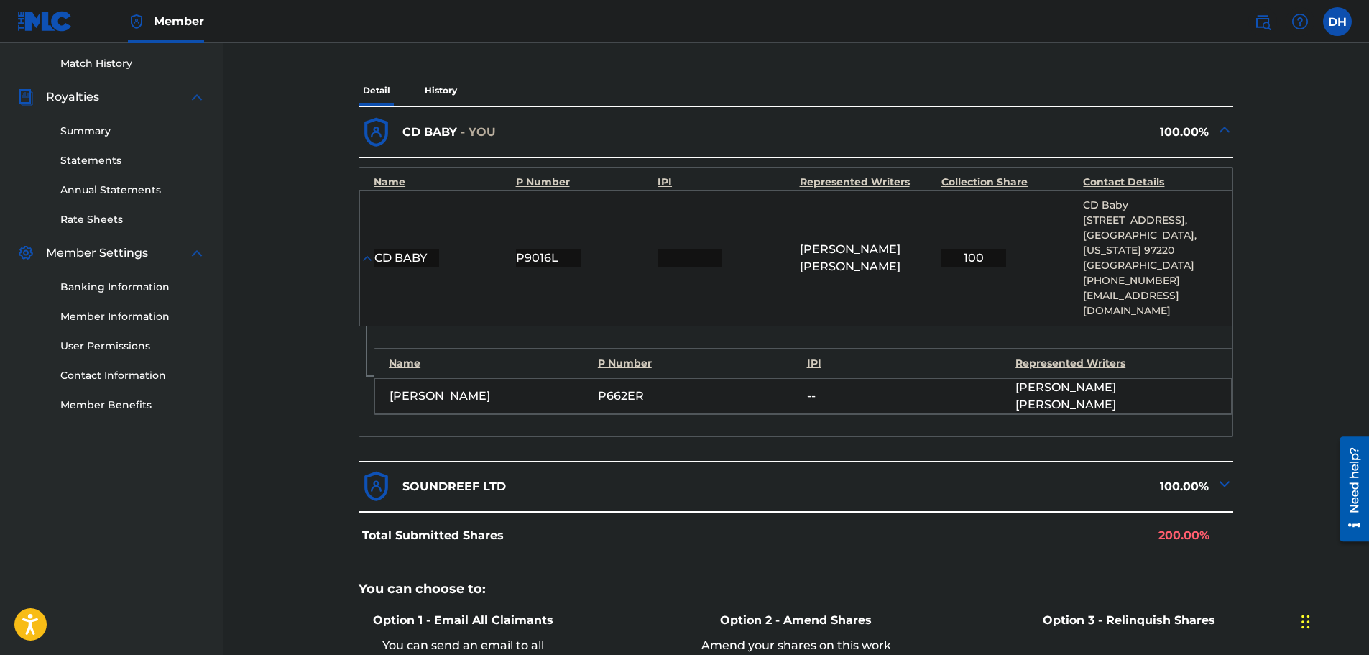
scroll to position [503, 0]
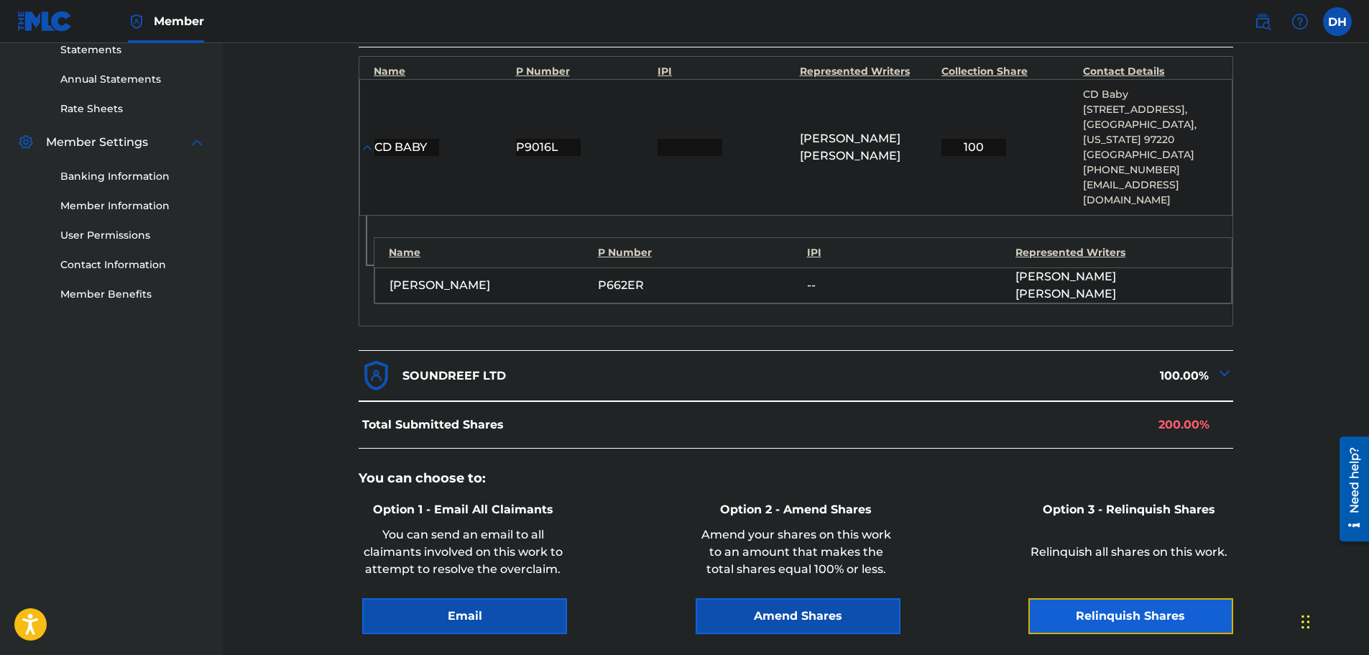
click at [1134, 598] on button "Relinquish Shares" at bounding box center [1131, 616] width 205 height 36
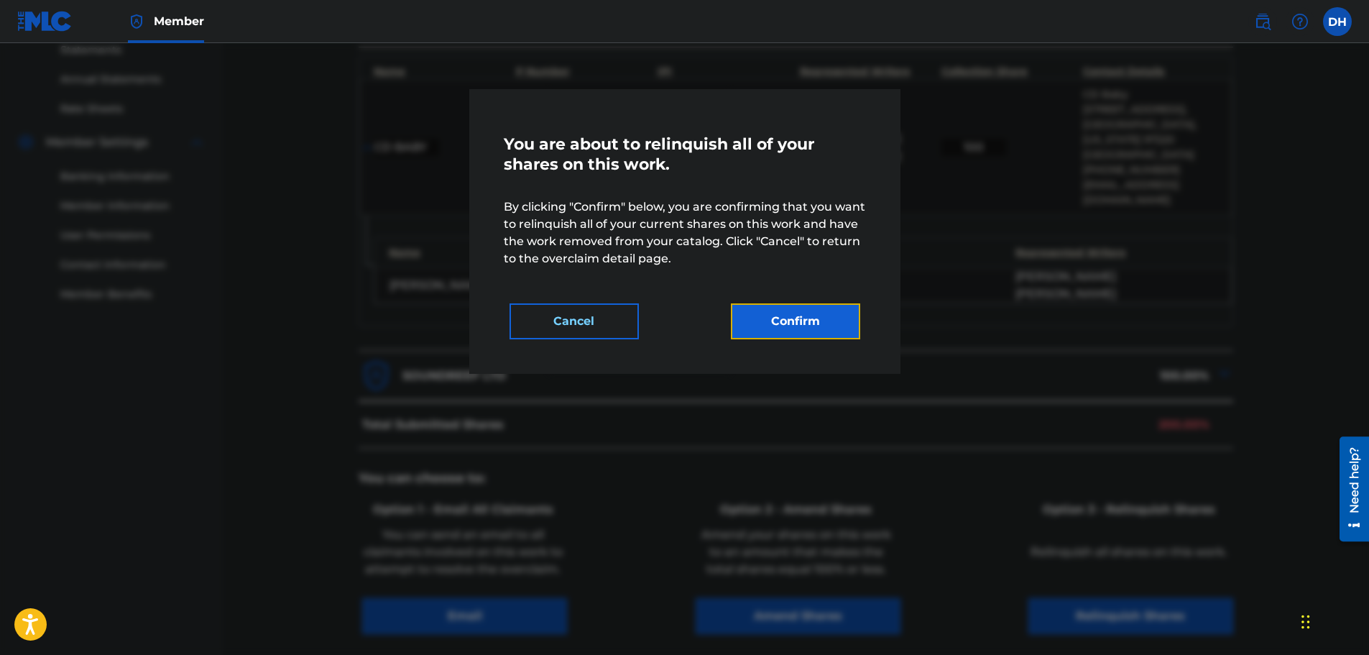
click at [822, 335] on button "Confirm" at bounding box center [795, 321] width 129 height 36
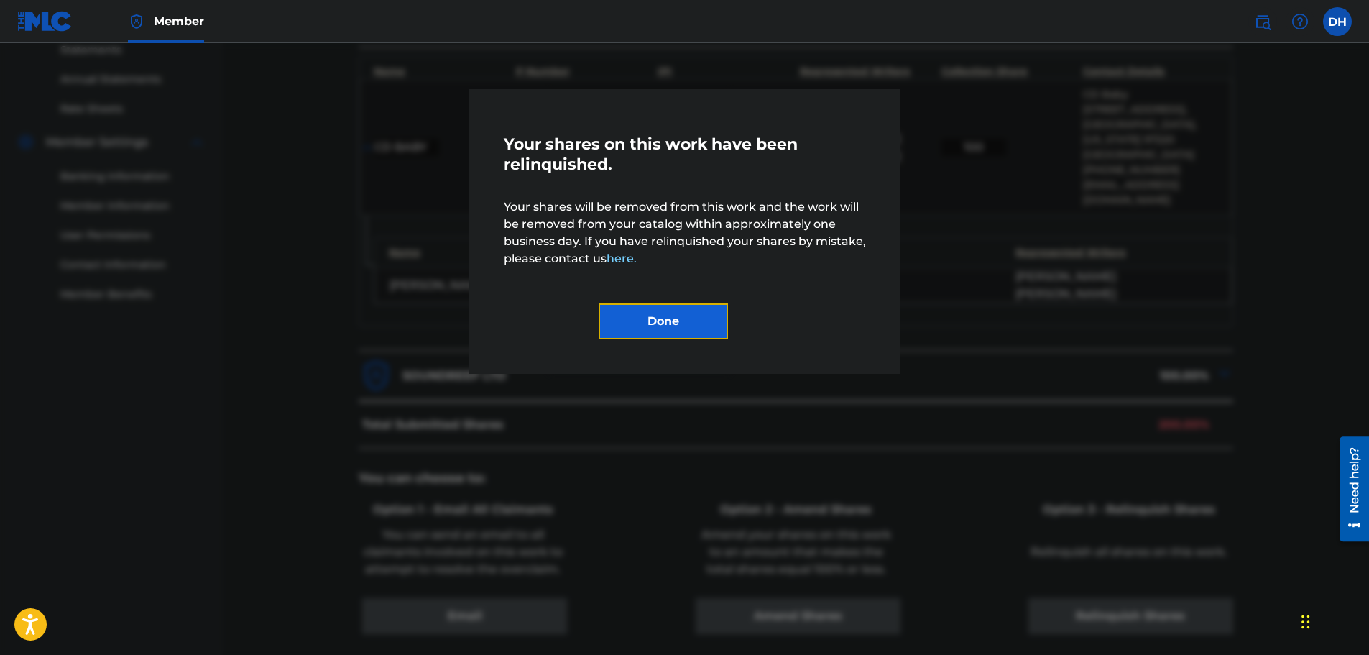
click at [677, 328] on button "Done" at bounding box center [663, 321] width 129 height 36
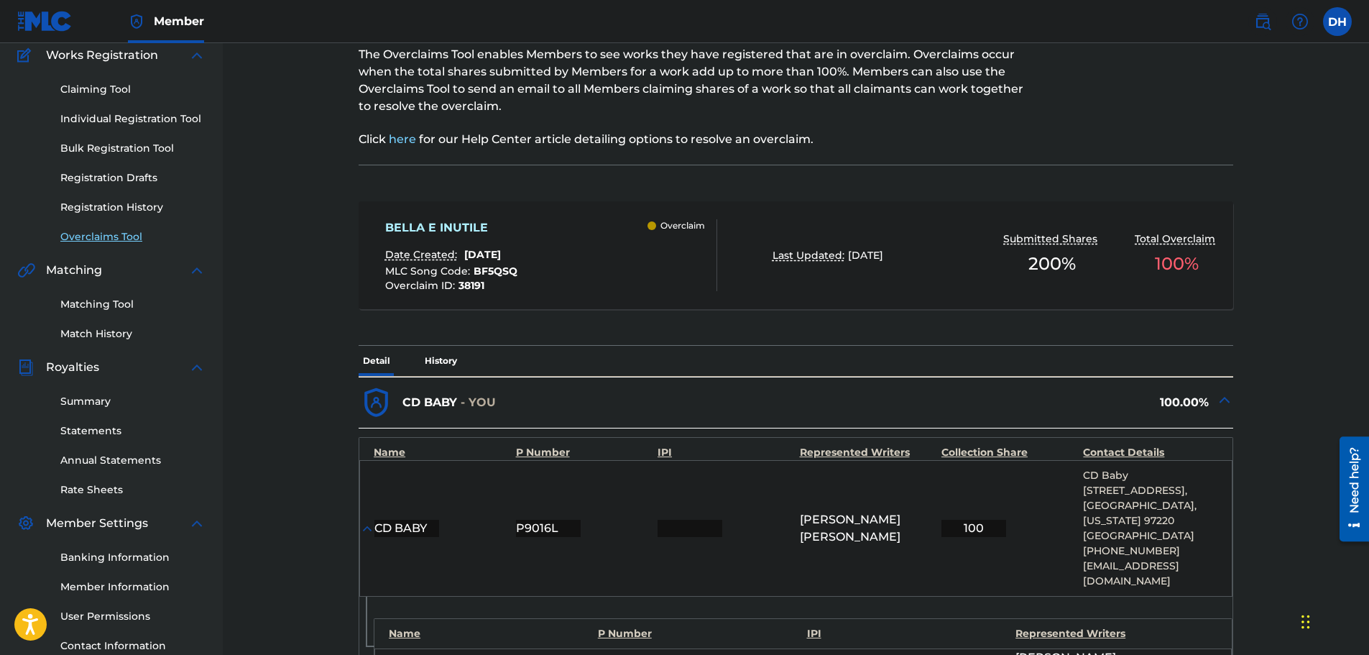
scroll to position [72, 0]
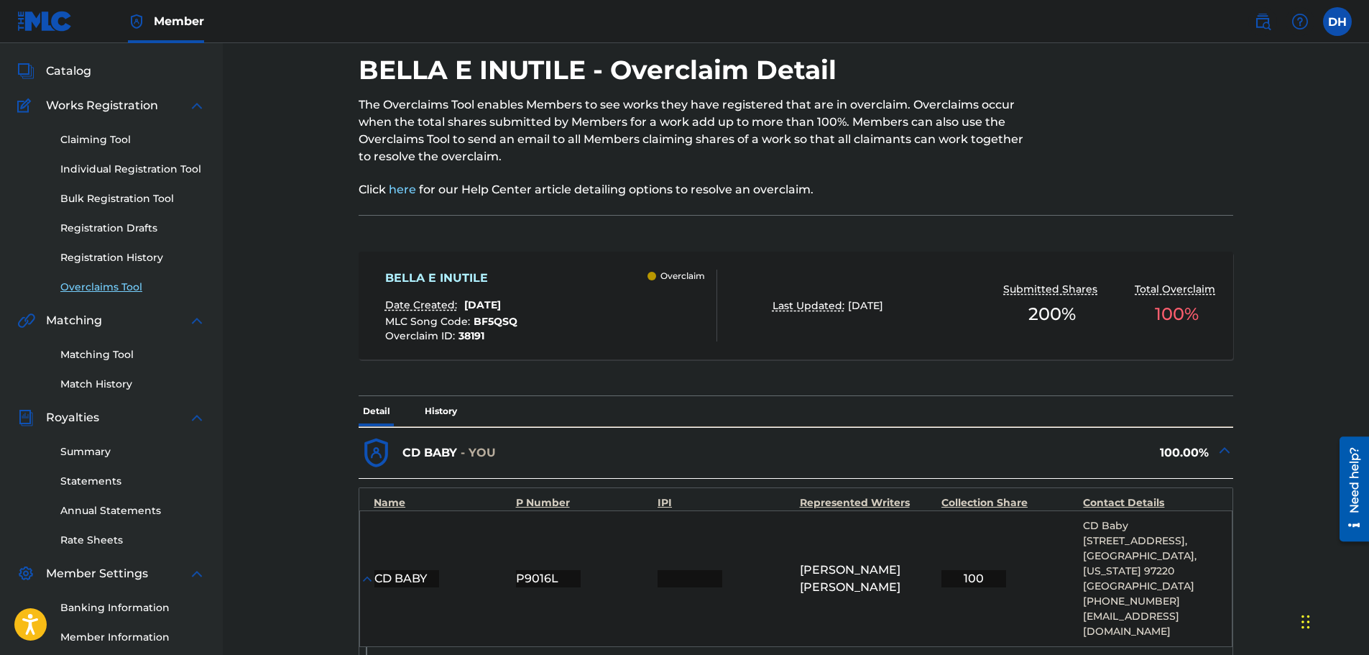
click at [119, 282] on link "Overclaims Tool" at bounding box center [132, 287] width 145 height 15
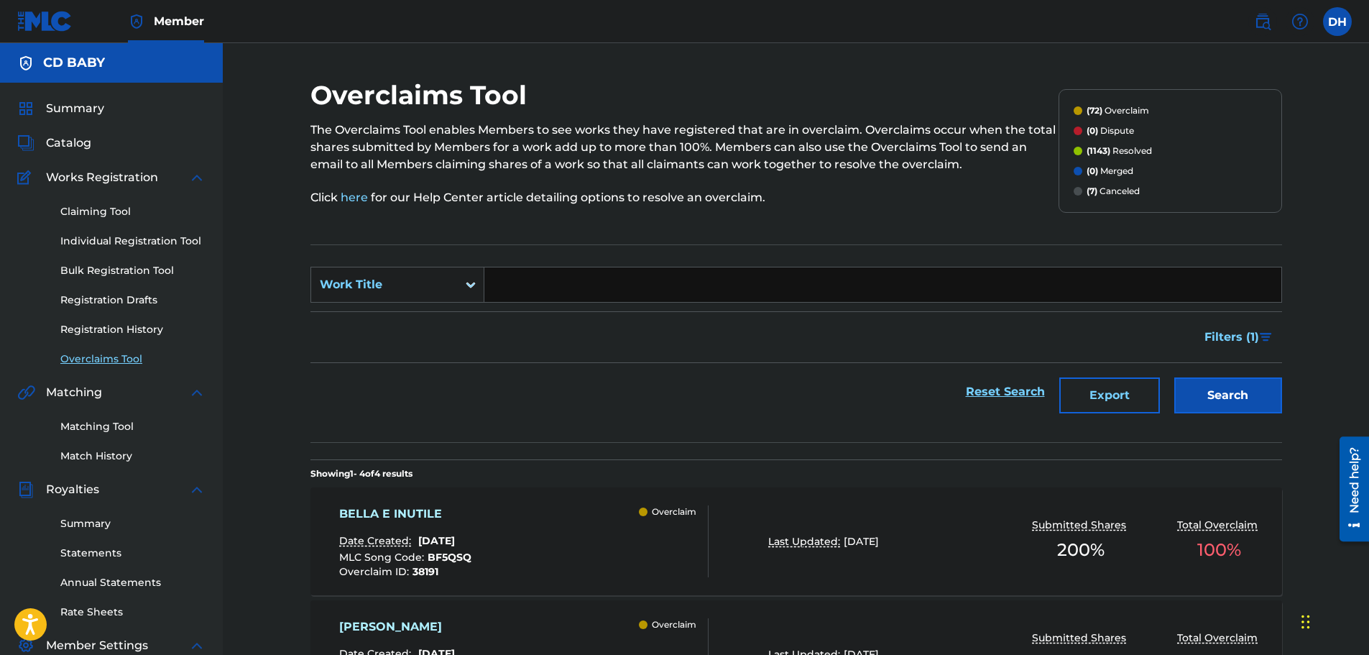
click at [510, 284] on input "Search Form" at bounding box center [882, 284] width 797 height 35
paste input "LIKE A FLOWER (STUDIO SESSION)"
type input "LIKE A FLOWER (STUDIO SESSION)"
click at [1255, 403] on button "Search" at bounding box center [1229, 395] width 108 height 36
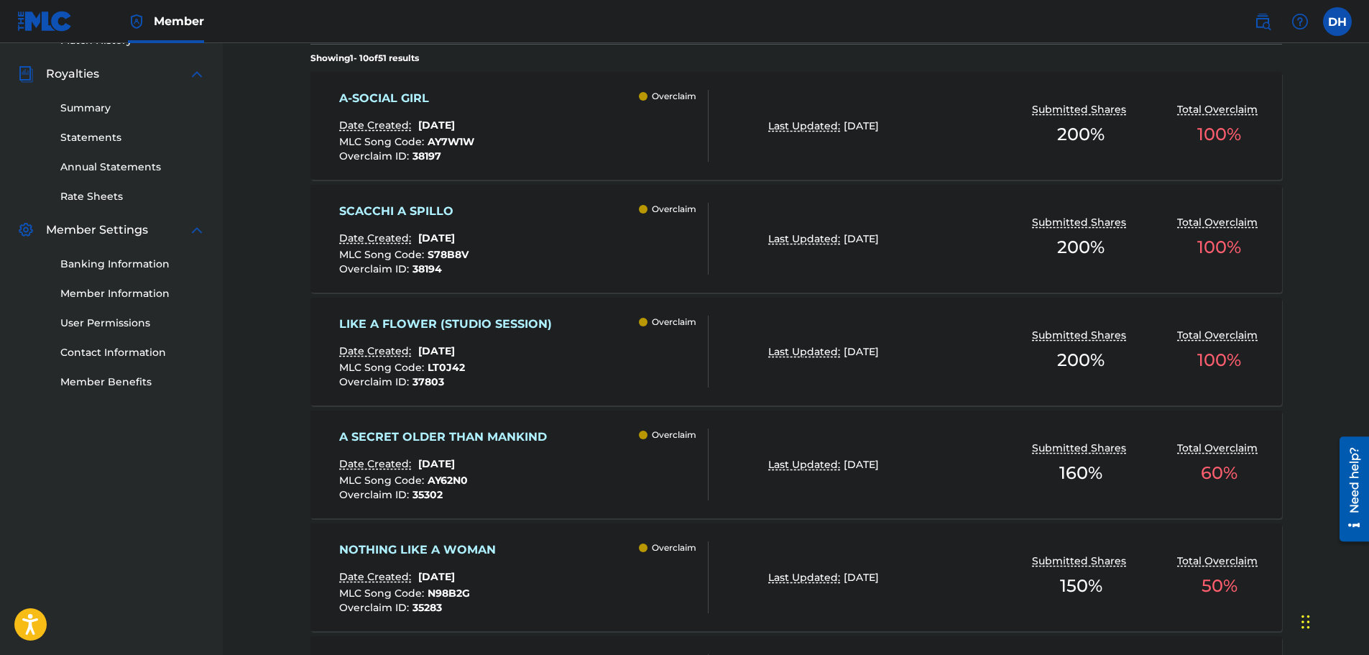
scroll to position [431, 0]
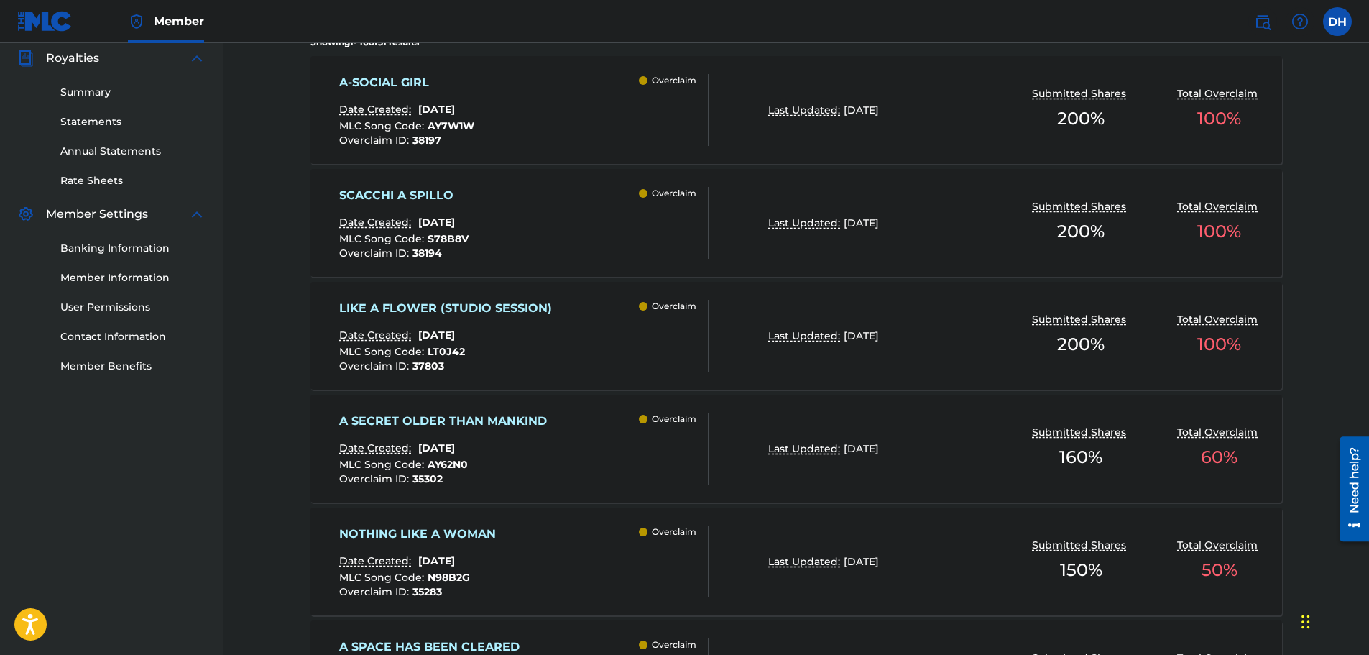
click at [578, 344] on div "LIKE A FLOWER (STUDIO SESSION) Date Created: [DATE] MLC Song Code : LT0J42 Over…" at bounding box center [523, 336] width 369 height 72
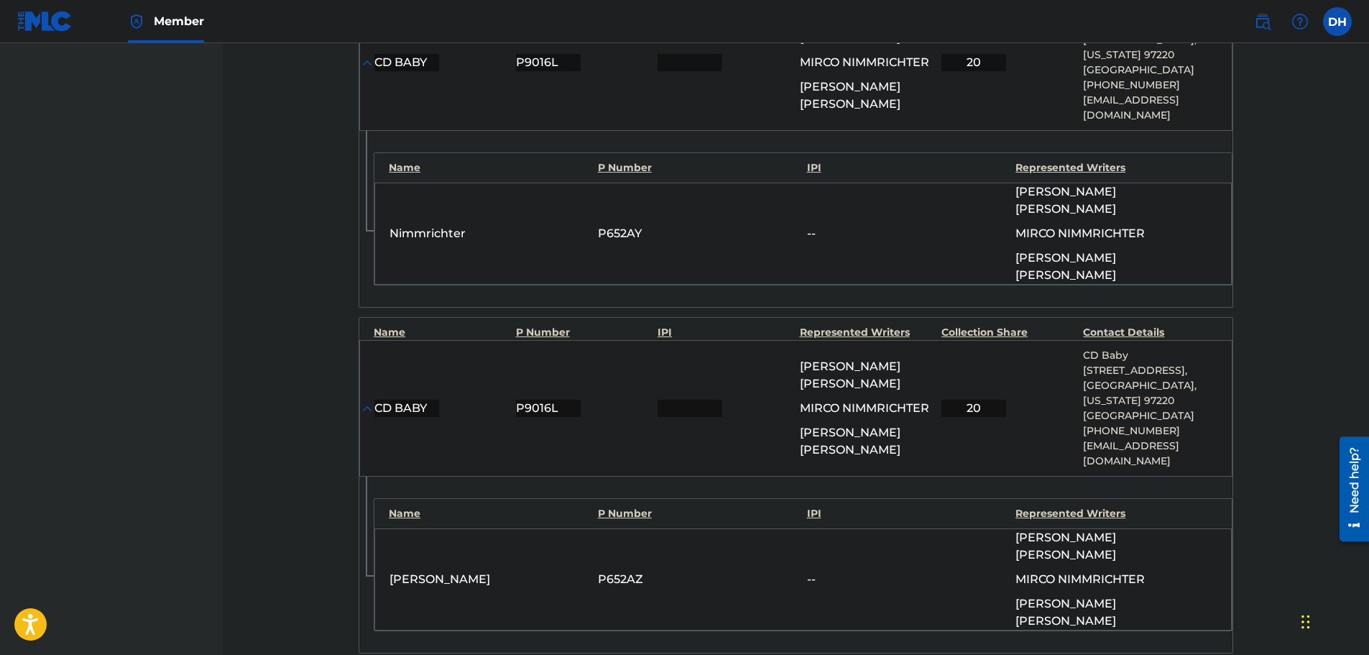
scroll to position [1300, 0]
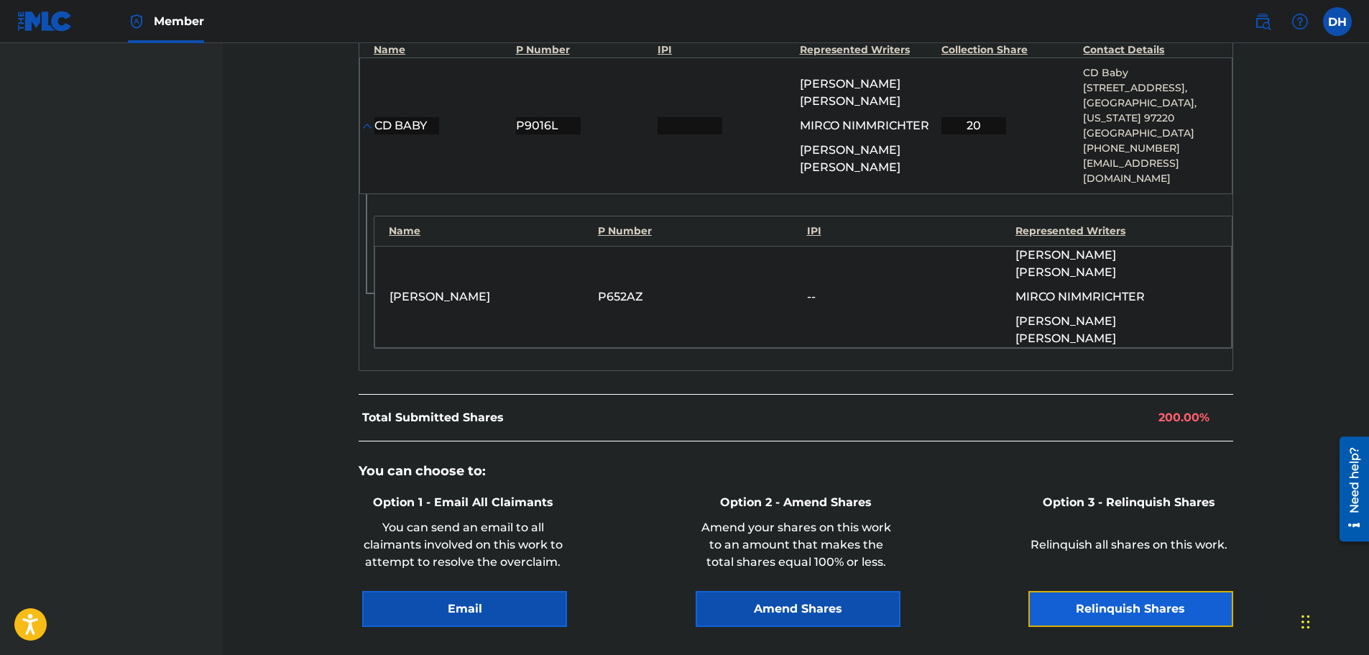
click at [1076, 591] on button "Relinquish Shares" at bounding box center [1131, 609] width 205 height 36
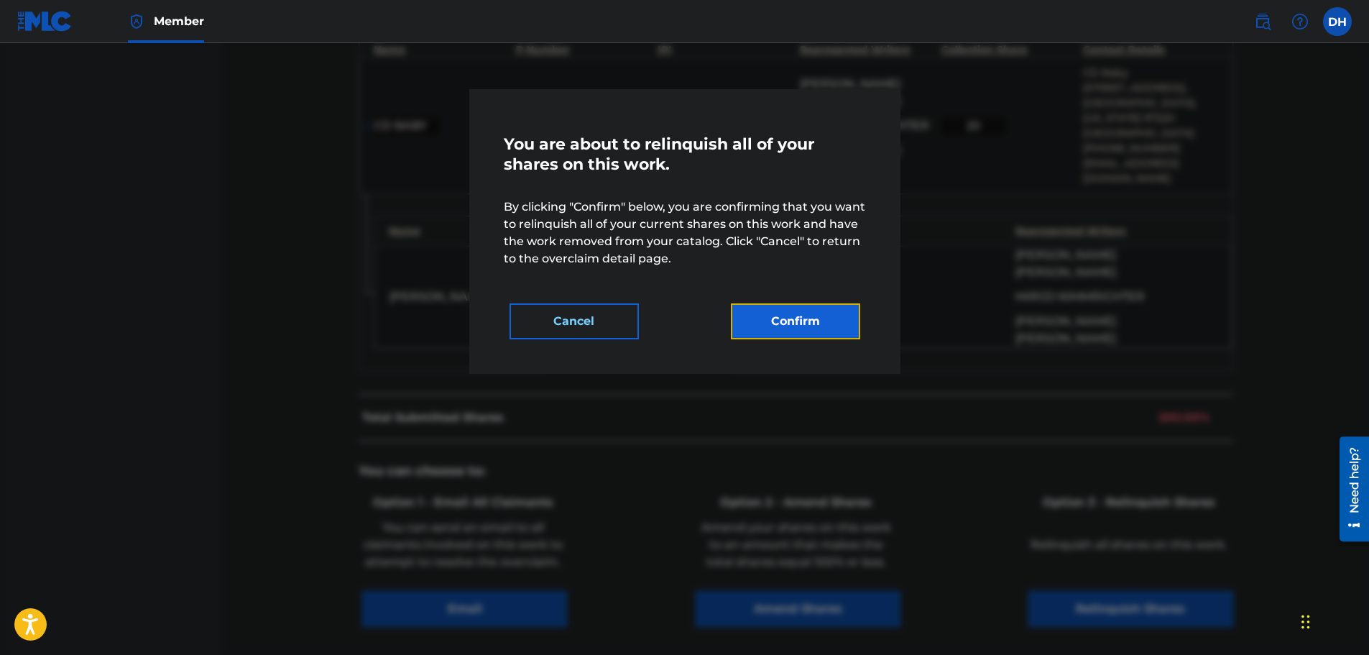
click at [827, 313] on button "Confirm" at bounding box center [795, 321] width 129 height 36
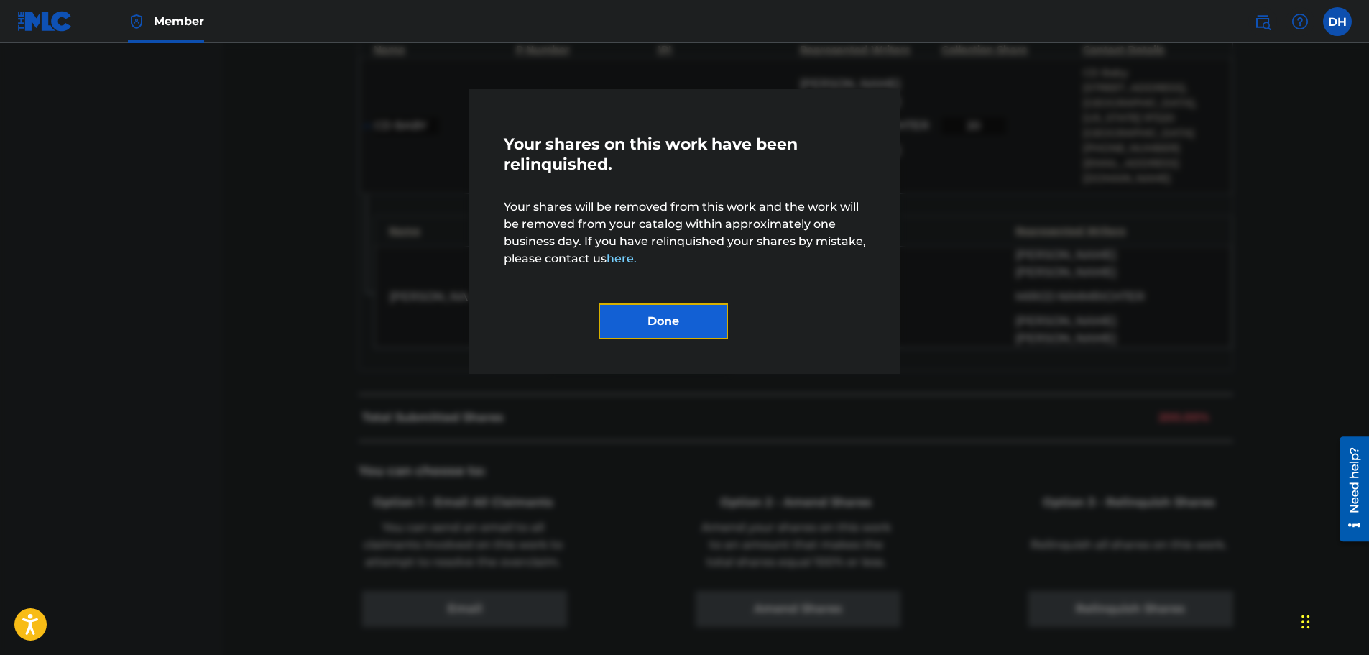
click at [705, 321] on button "Done" at bounding box center [663, 321] width 129 height 36
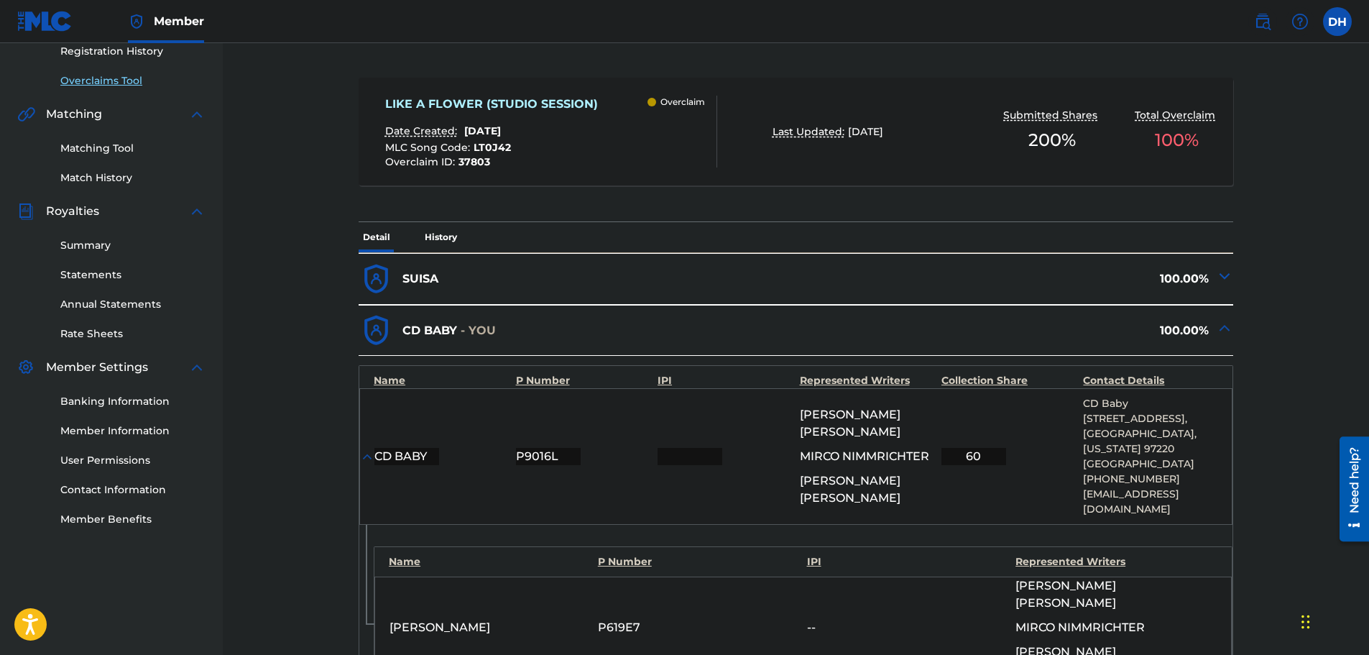
scroll to position [78, 0]
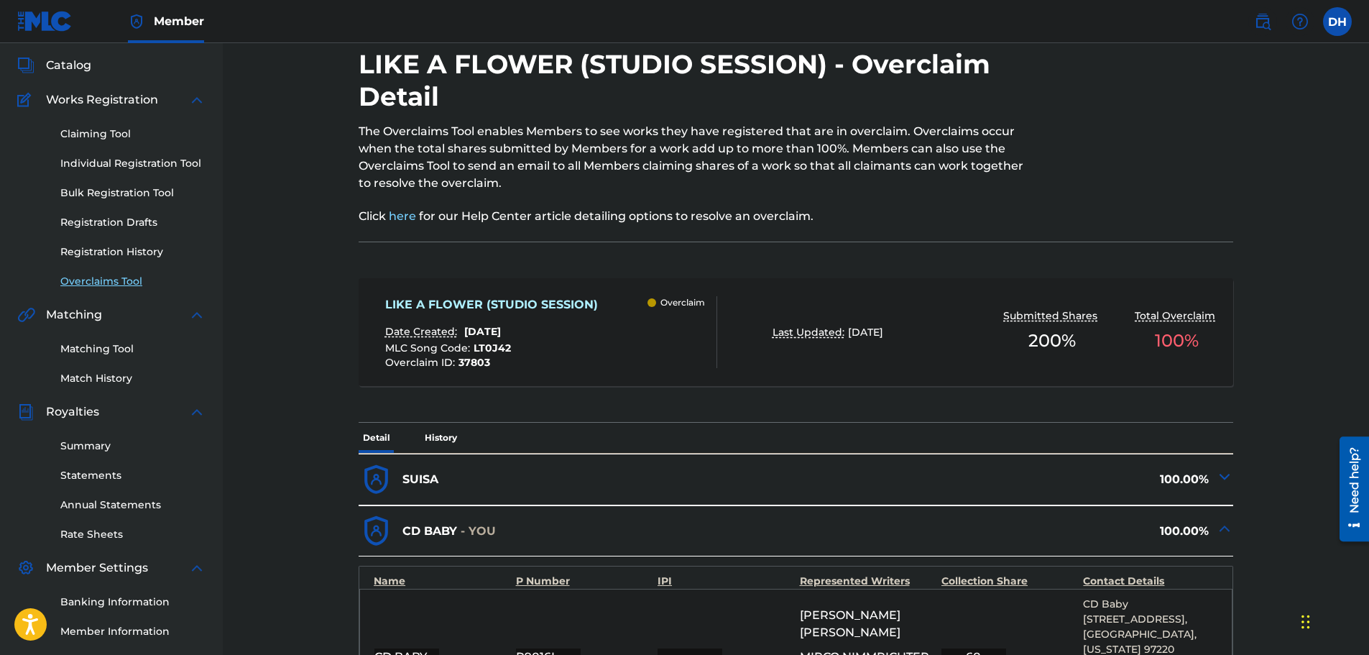
click at [90, 275] on link "Overclaims Tool" at bounding box center [132, 281] width 145 height 15
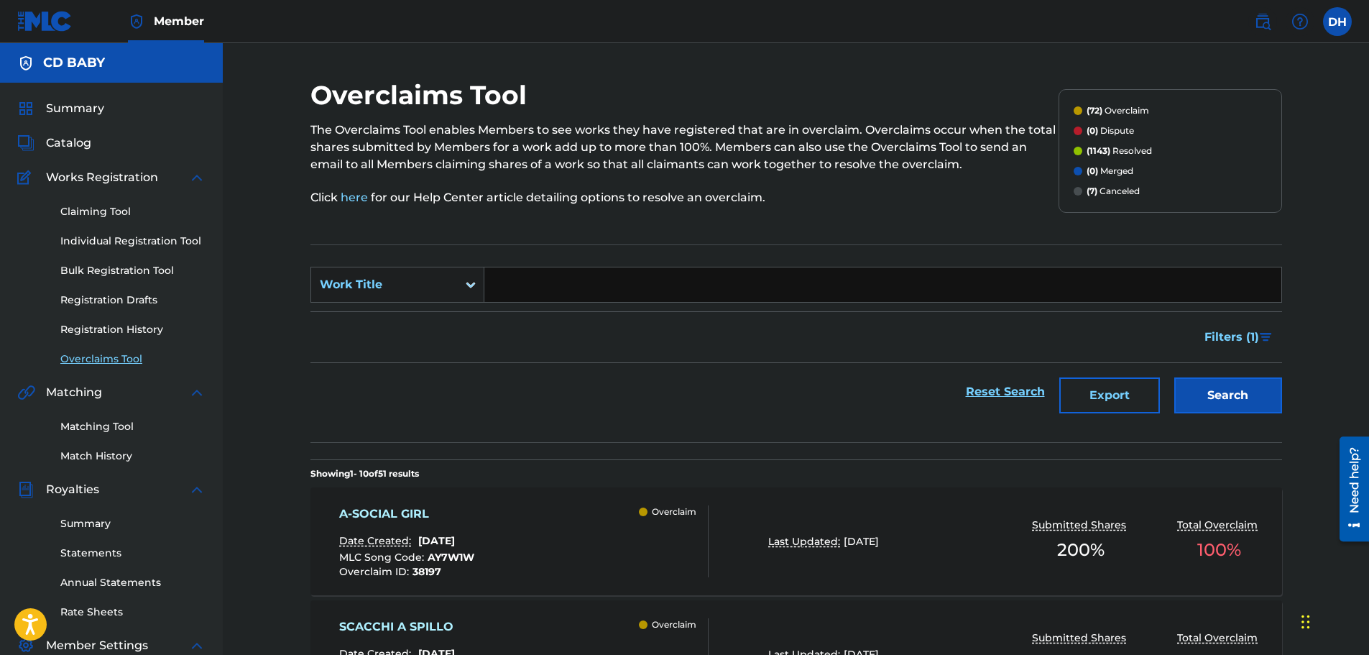
click at [531, 292] on input "Search Form" at bounding box center [882, 284] width 797 height 35
paste input "TRIGGER"
type input "TRIGGER"
click at [1252, 407] on button "Search" at bounding box center [1229, 395] width 108 height 36
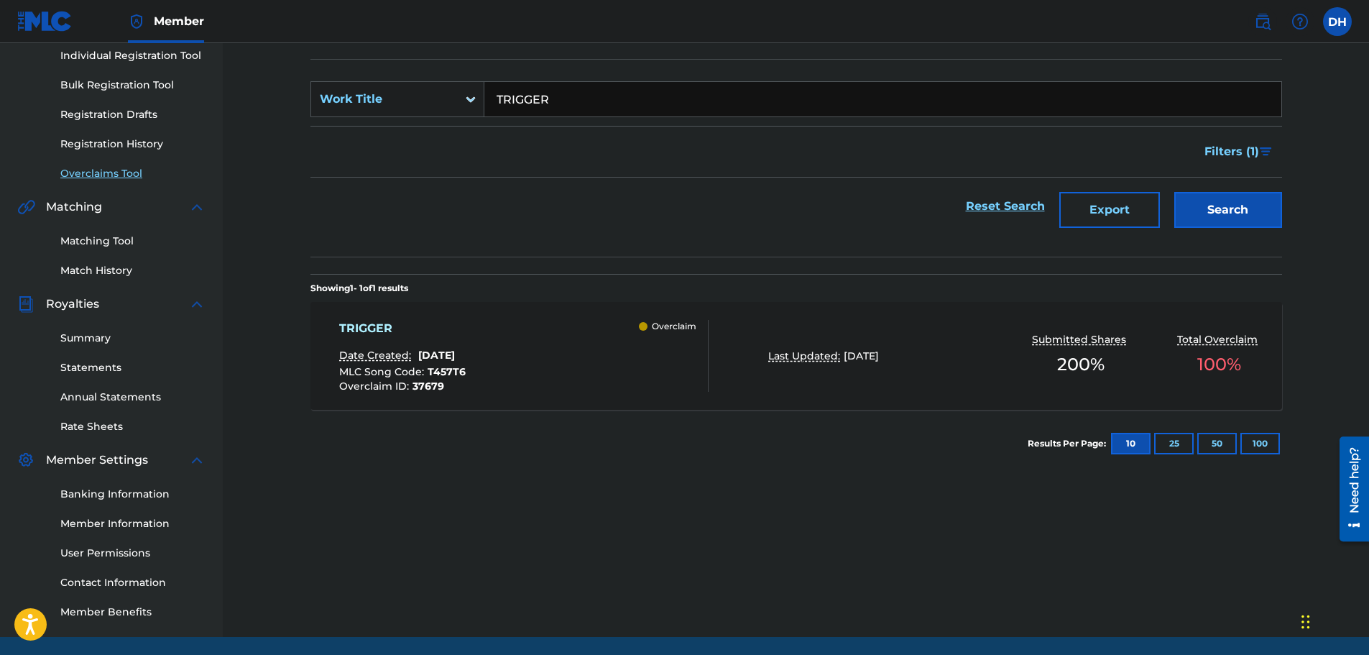
scroll to position [236, 0]
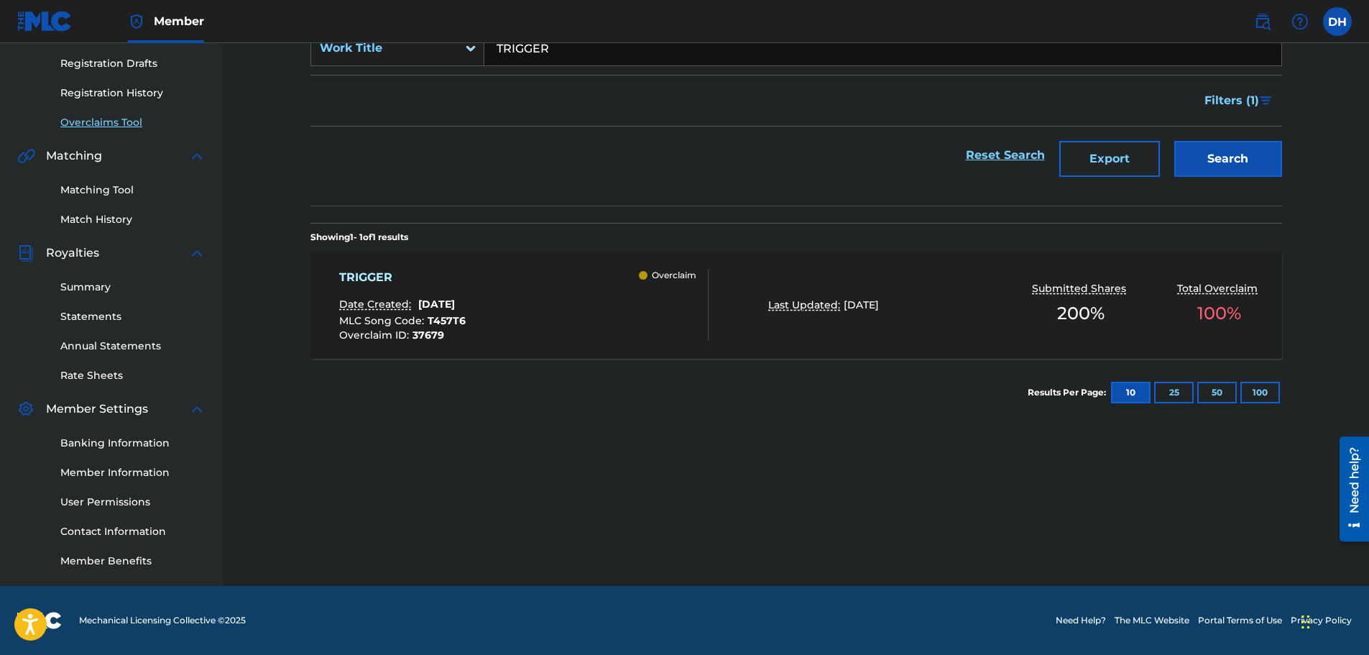
click at [612, 316] on div "TRIGGER Date Created: [DATE] MLC Song Code : T457T6 Overclaim ID : 37679 Overcl…" at bounding box center [523, 305] width 369 height 72
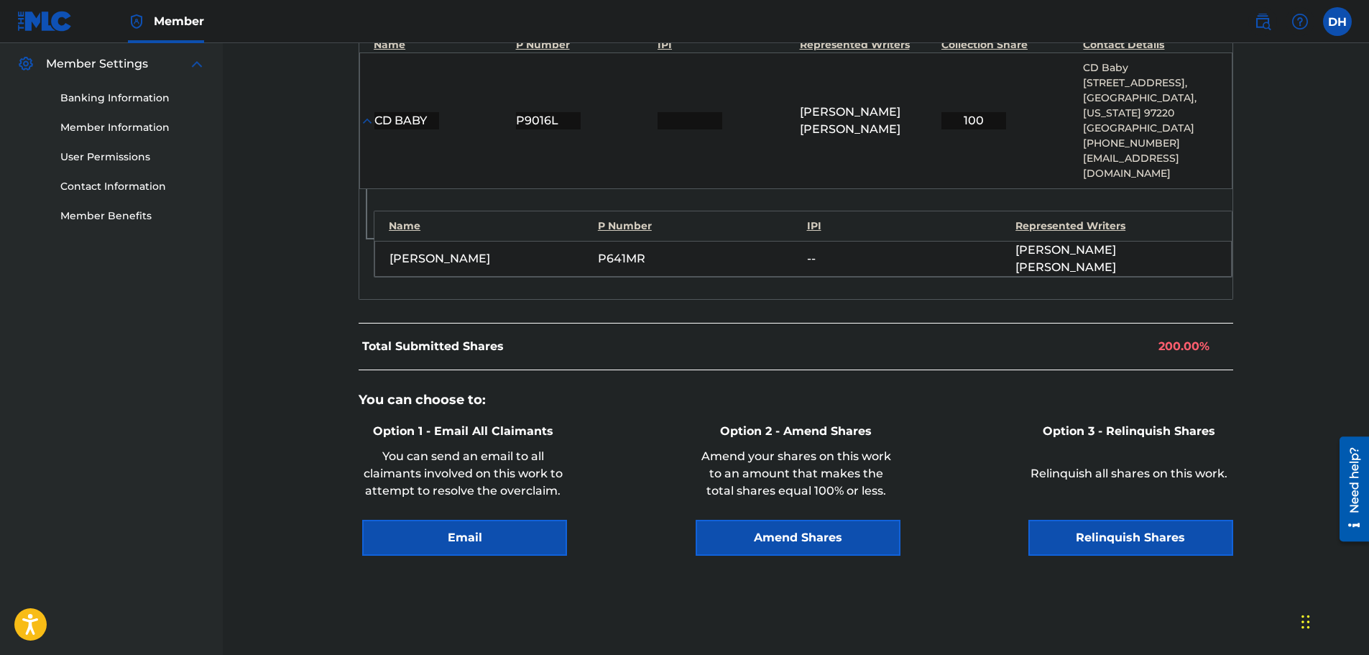
scroll to position [627, 0]
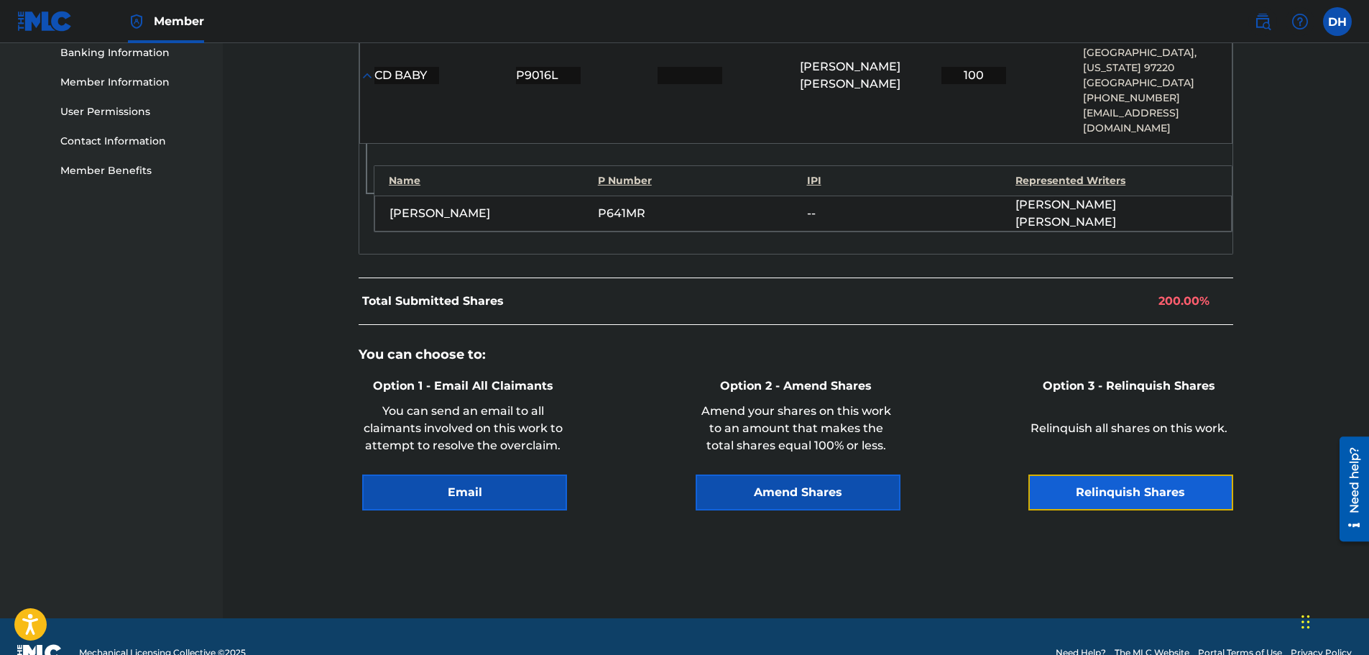
click at [1110, 474] on button "Relinquish Shares" at bounding box center [1131, 492] width 205 height 36
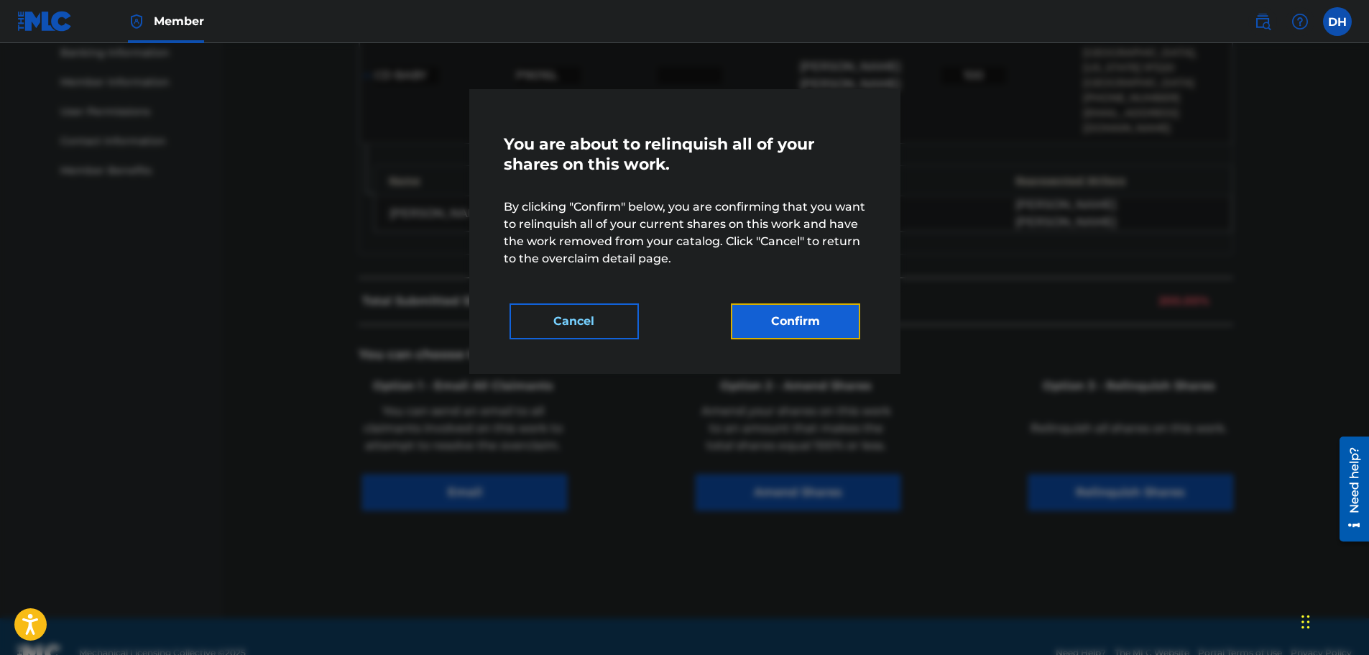
click at [832, 333] on button "Confirm" at bounding box center [795, 321] width 129 height 36
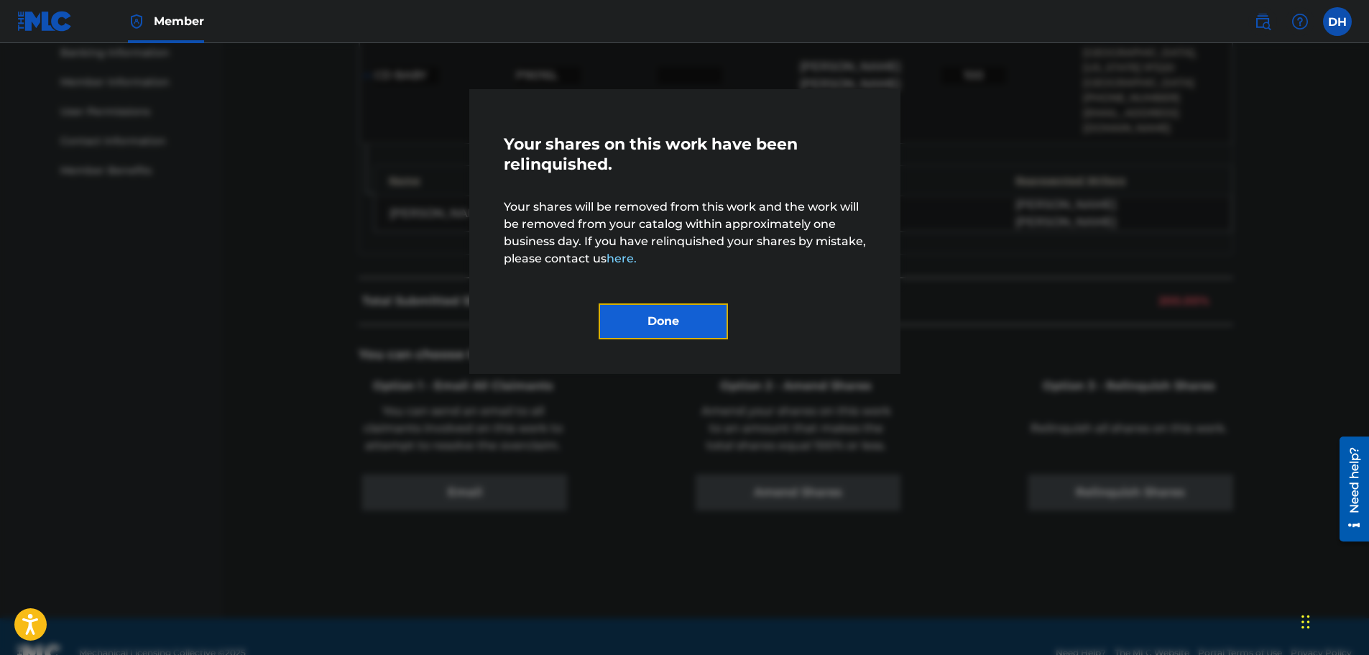
click at [647, 326] on button "Done" at bounding box center [663, 321] width 129 height 36
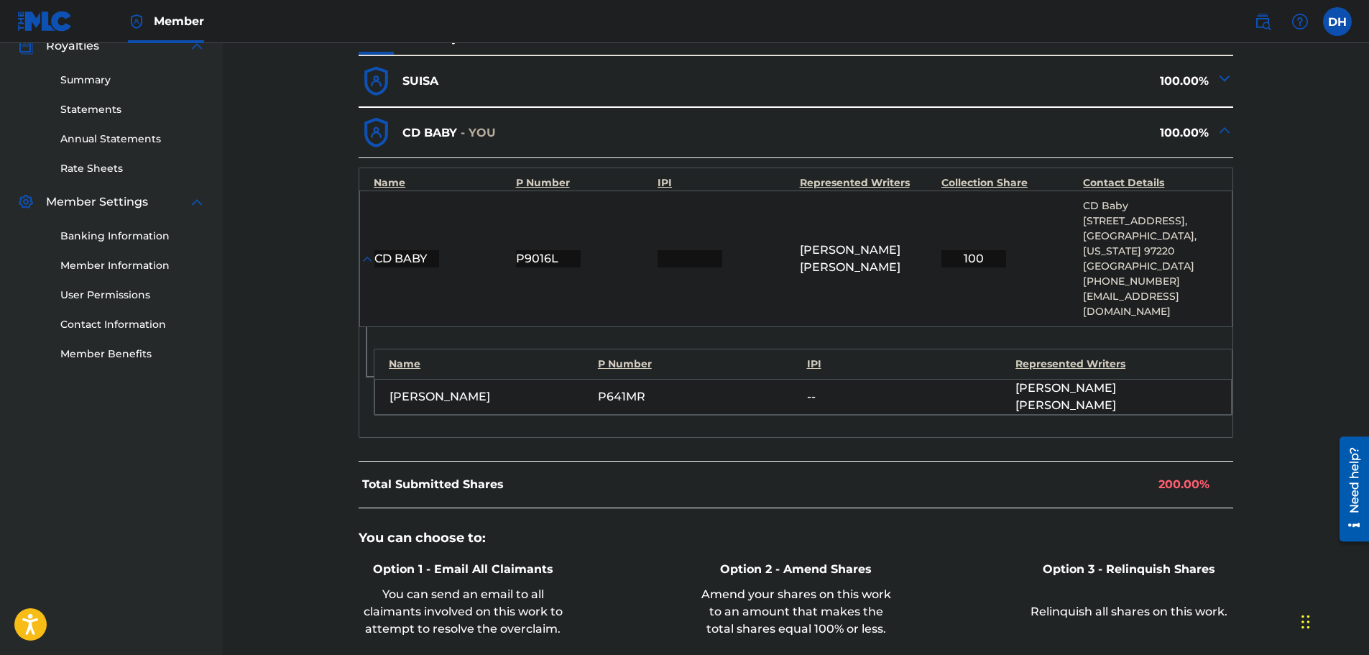
scroll to position [124, 0]
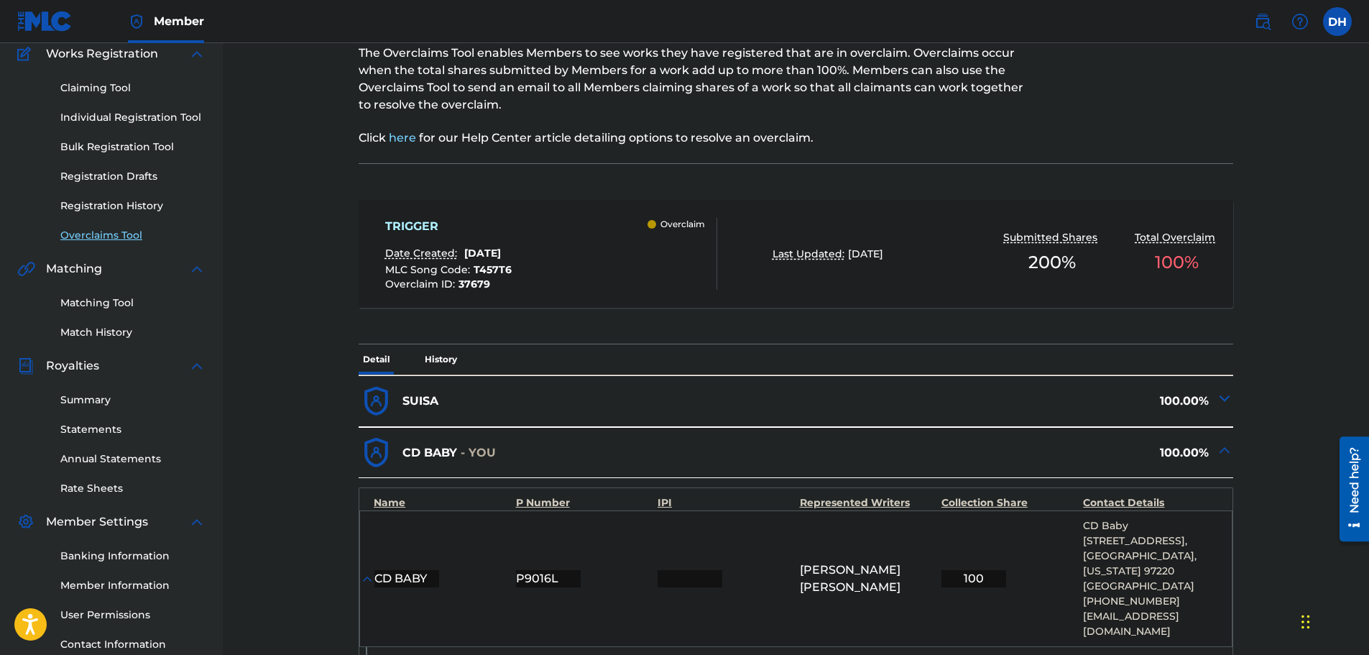
click at [101, 239] on link "Overclaims Tool" at bounding box center [132, 235] width 145 height 15
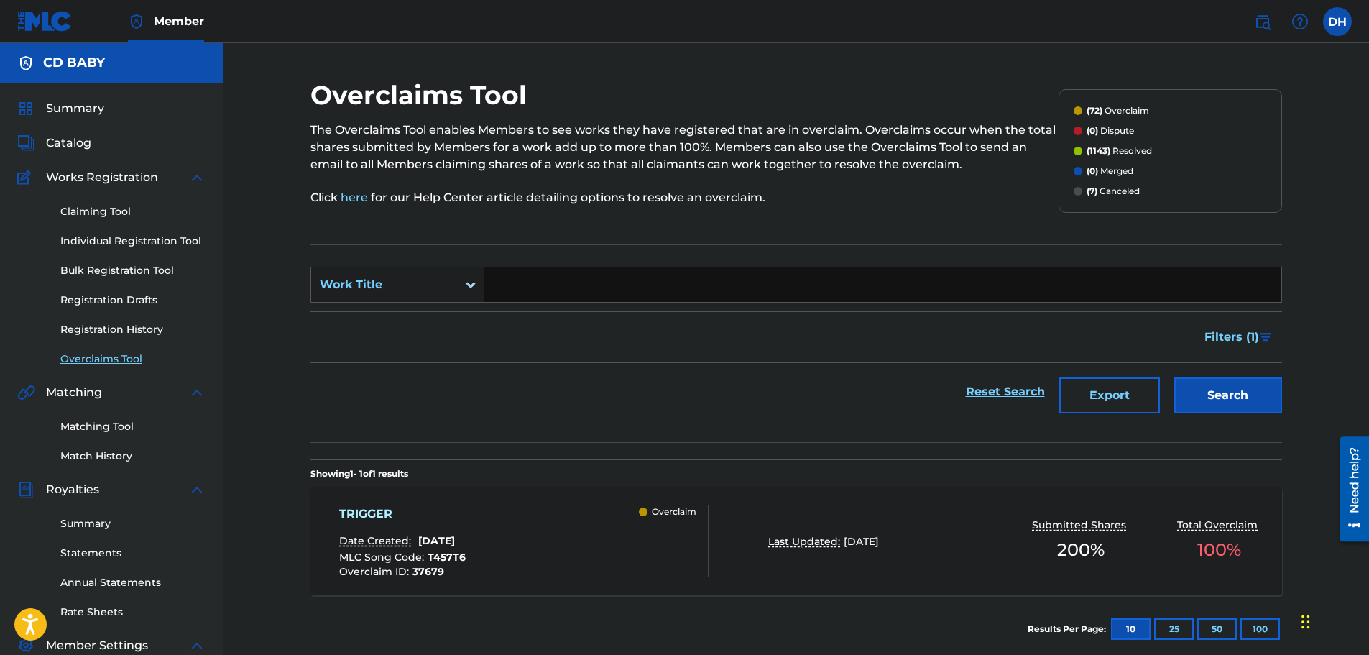
click at [538, 283] on input "Search Form" at bounding box center [882, 284] width 797 height 35
paste input "EMERALD BAY"
type input "EMERALD BAY"
click at [1216, 403] on button "Search" at bounding box center [1229, 395] width 108 height 36
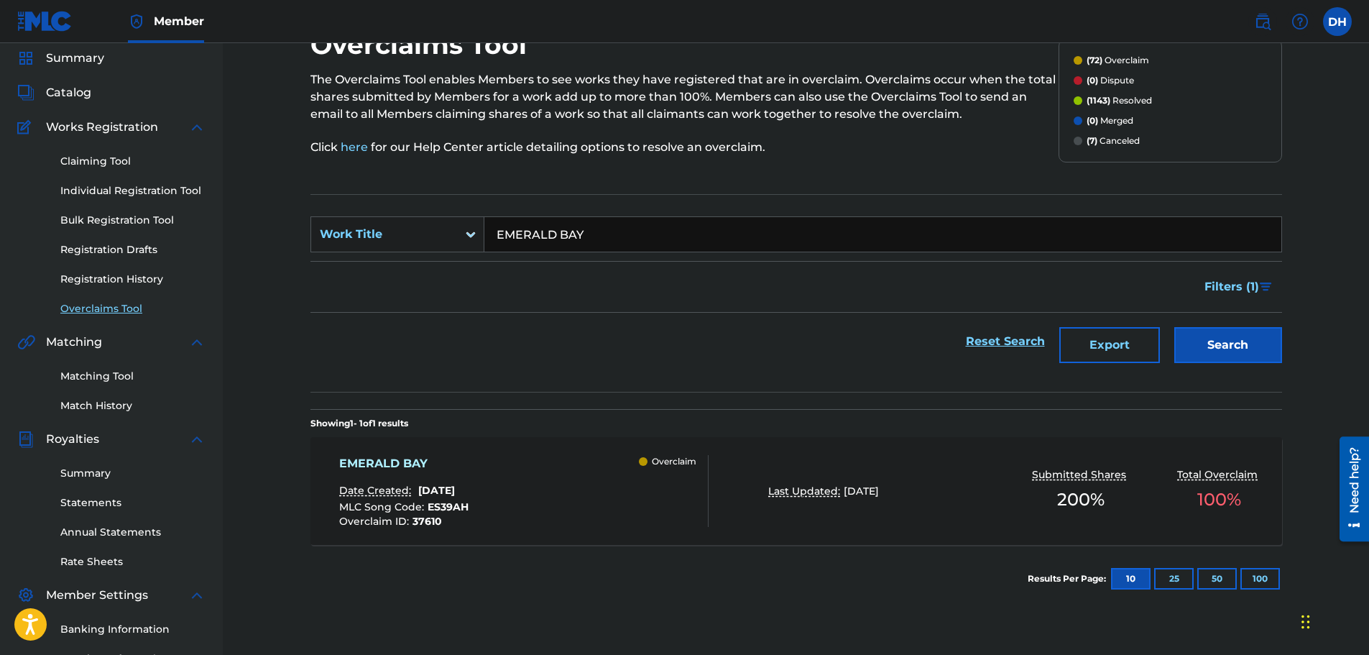
scroll to position [72, 0]
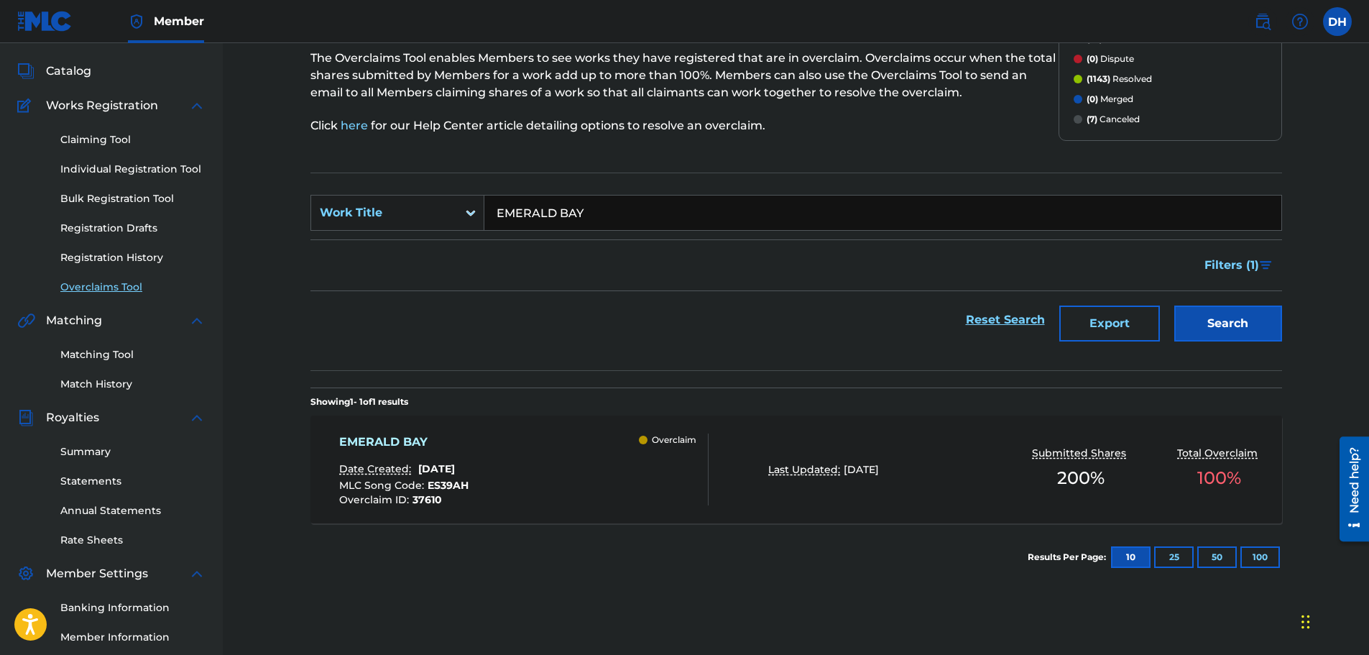
click at [582, 430] on div "EMERALD BAY Date Created: [DATE] MLC Song Code : ES39AH Overclaim ID : 37610 Ov…" at bounding box center [797, 469] width 972 height 108
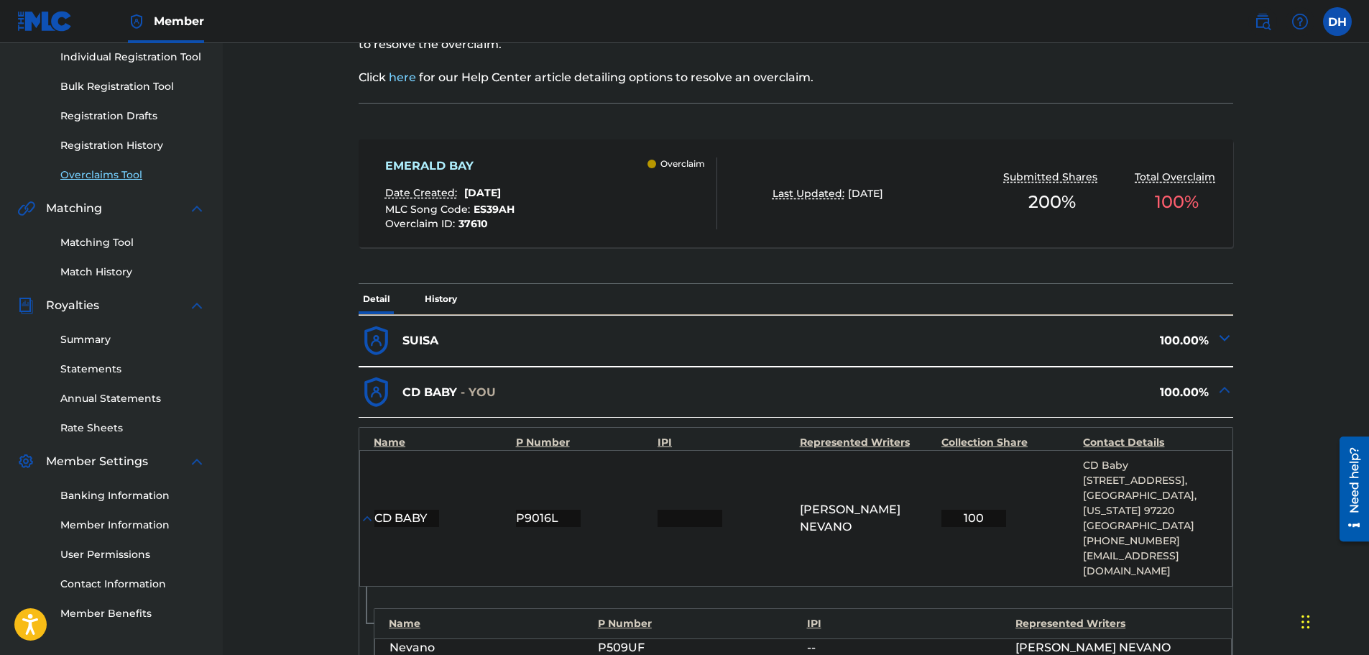
scroll to position [503, 0]
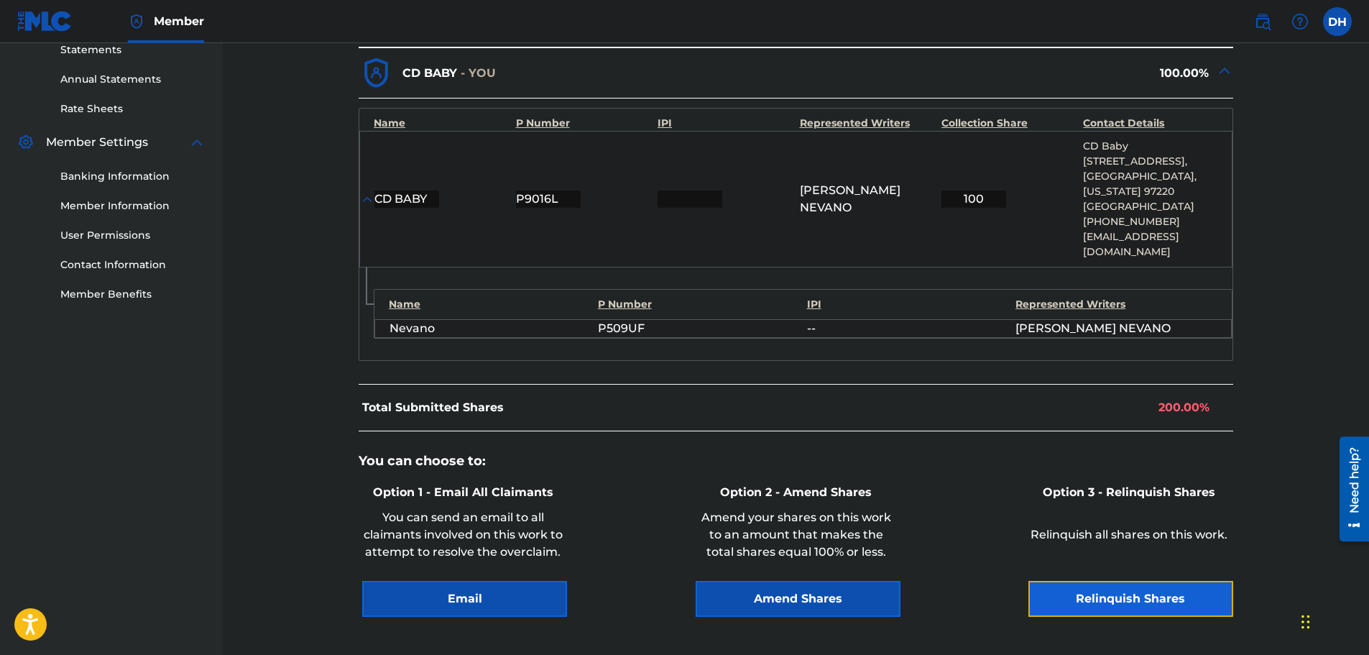
click at [1120, 594] on button "Relinquish Shares" at bounding box center [1131, 599] width 205 height 36
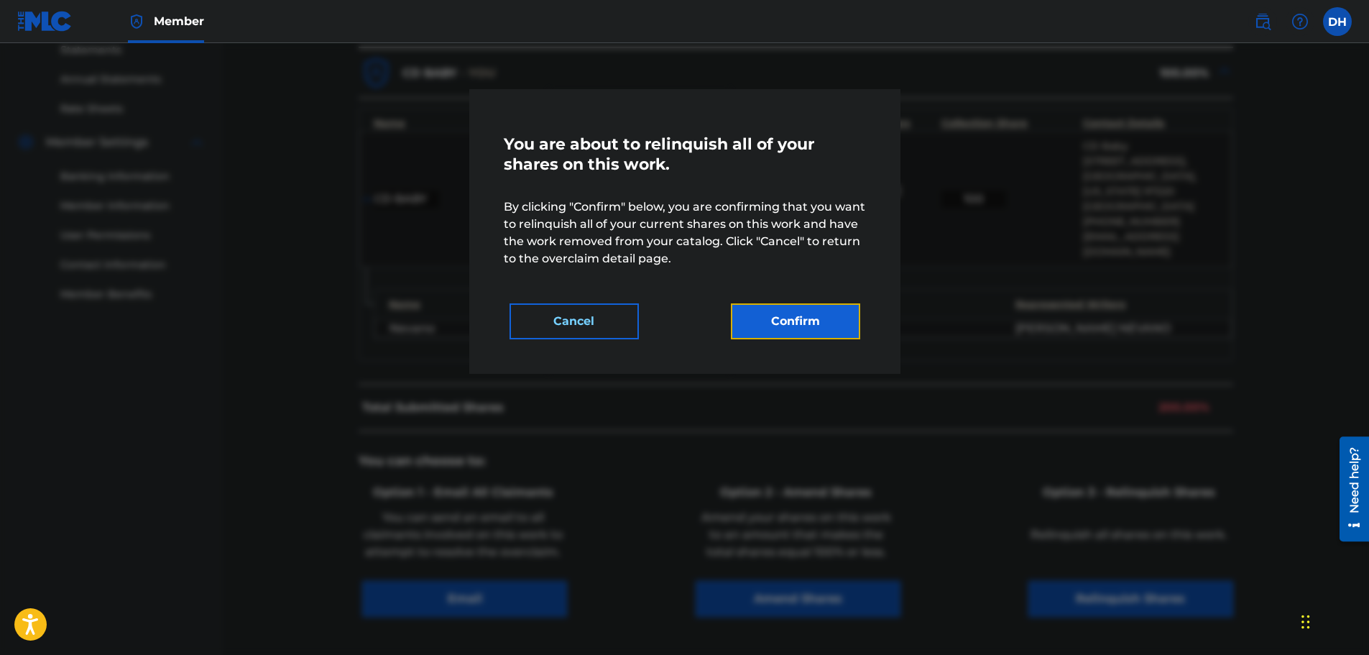
click at [817, 327] on button "Confirm" at bounding box center [795, 321] width 129 height 36
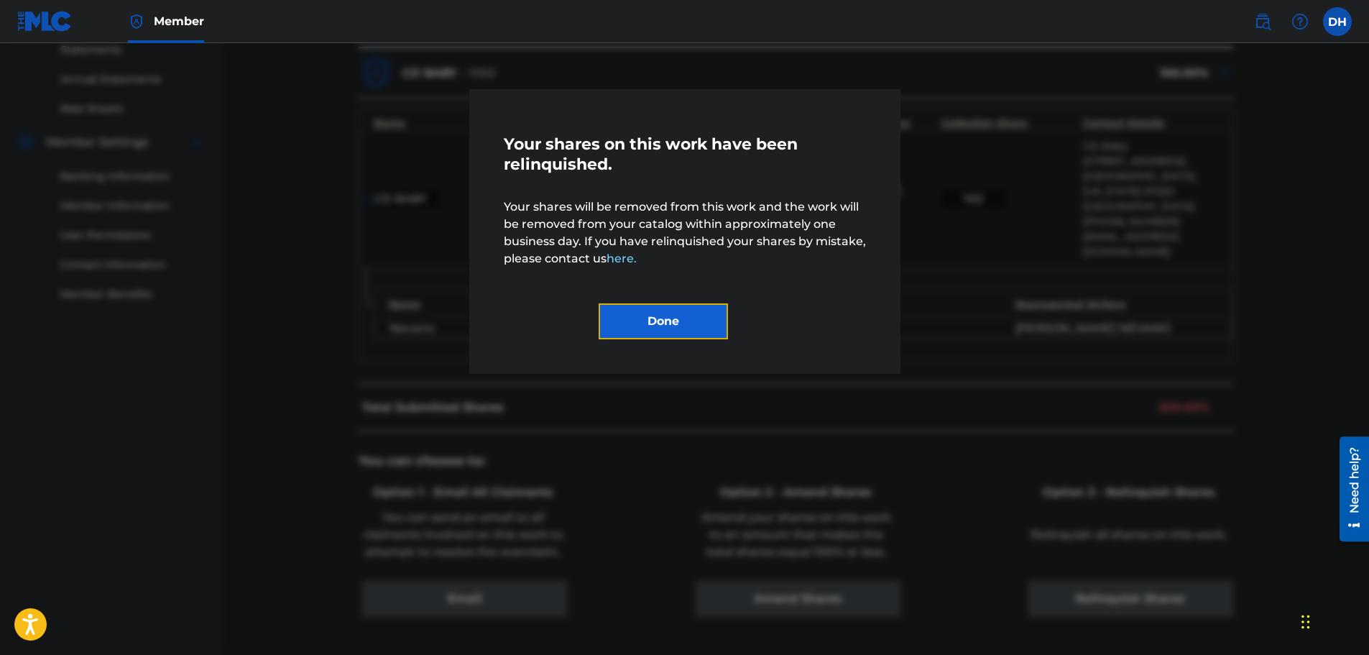
click at [689, 316] on button "Done" at bounding box center [663, 321] width 129 height 36
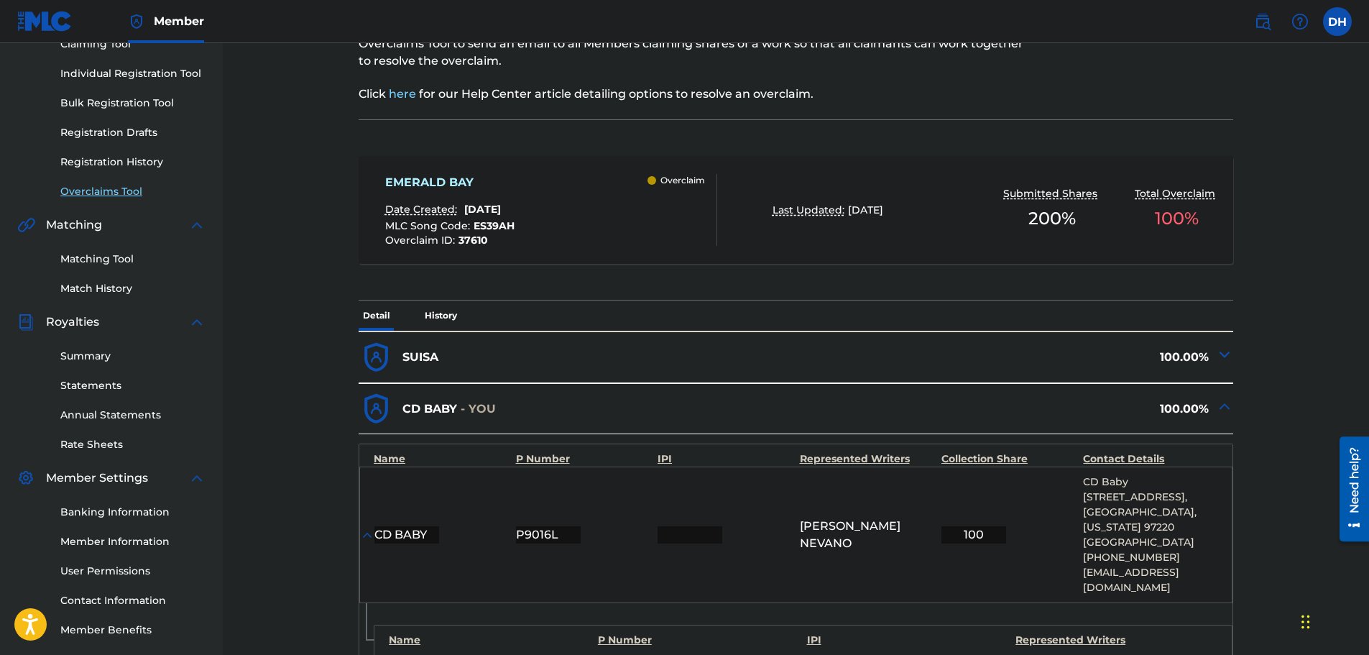
scroll to position [144, 0]
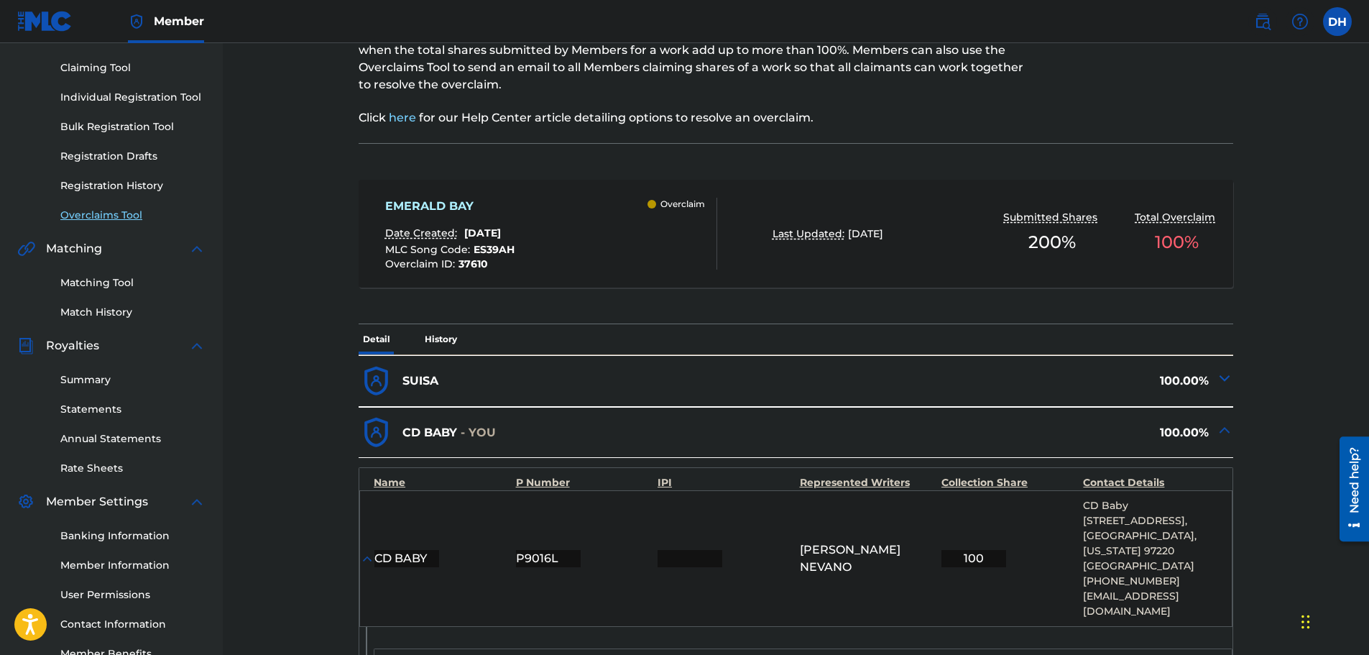
click at [117, 210] on link "Overclaims Tool" at bounding box center [132, 215] width 145 height 15
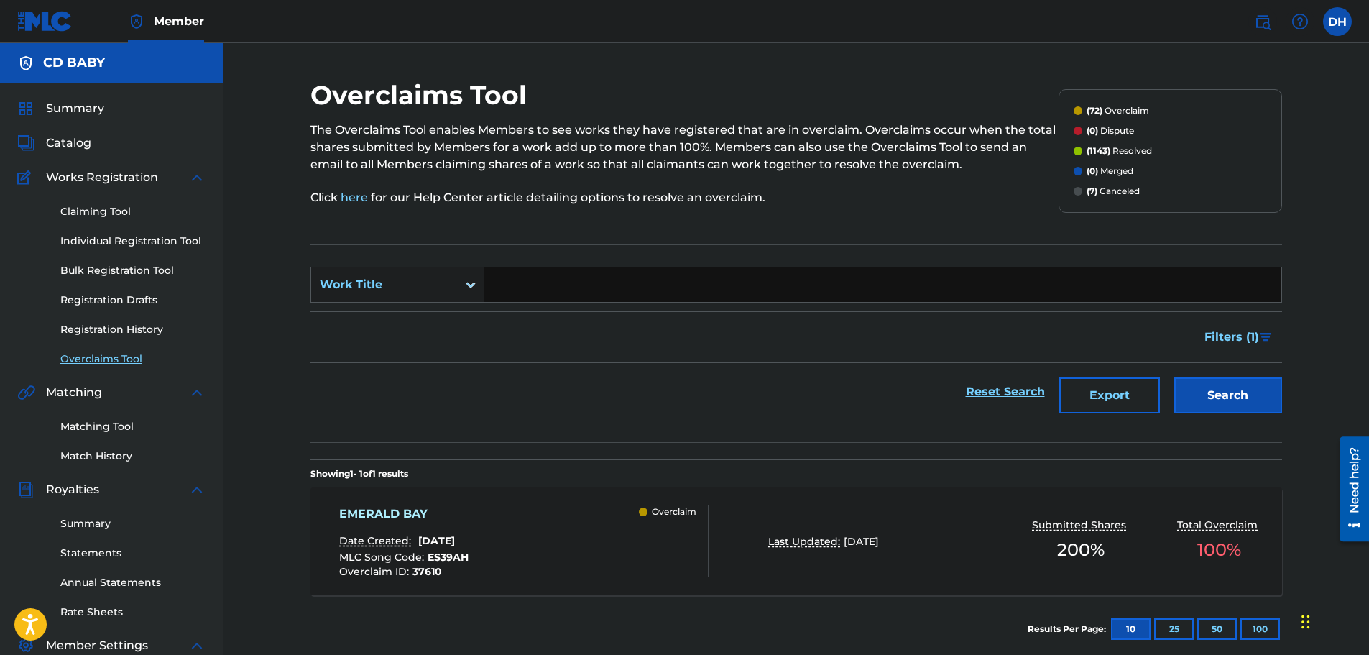
click at [546, 282] on input "Search Form" at bounding box center [882, 284] width 797 height 35
paste input "TERENTINO"
type input "TERENTINO"
click at [1208, 392] on button "Search" at bounding box center [1229, 395] width 108 height 36
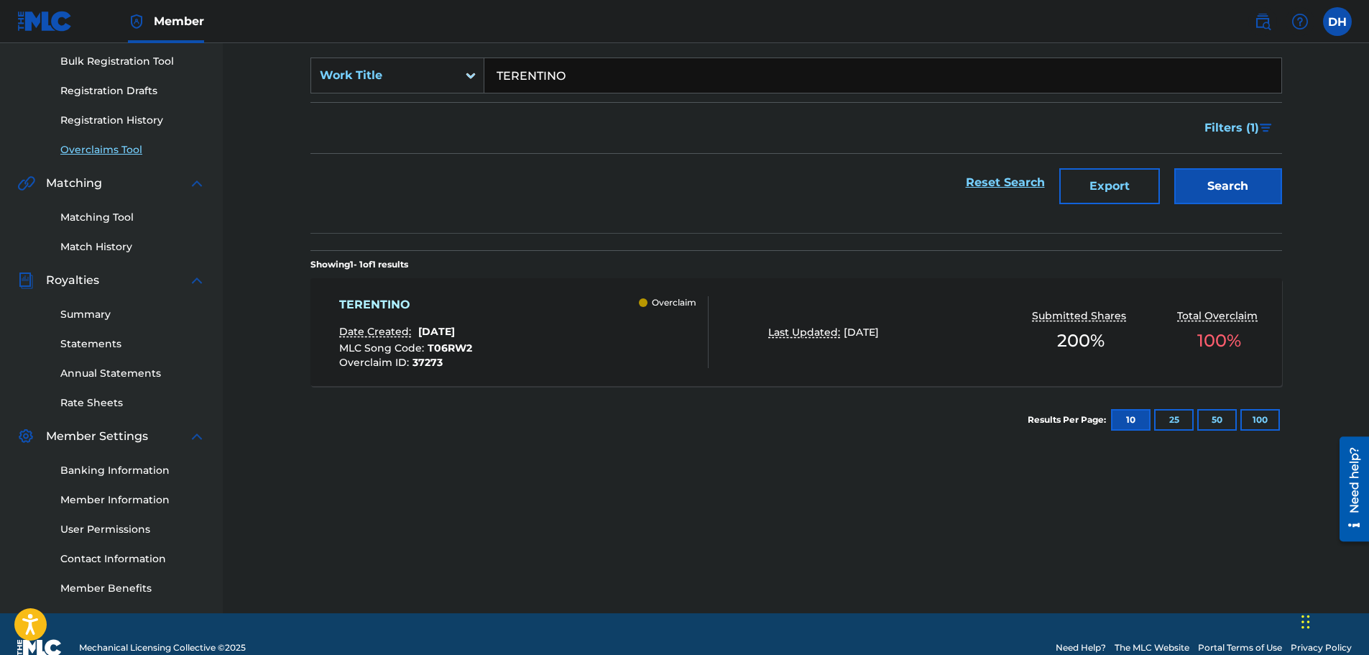
scroll to position [216, 0]
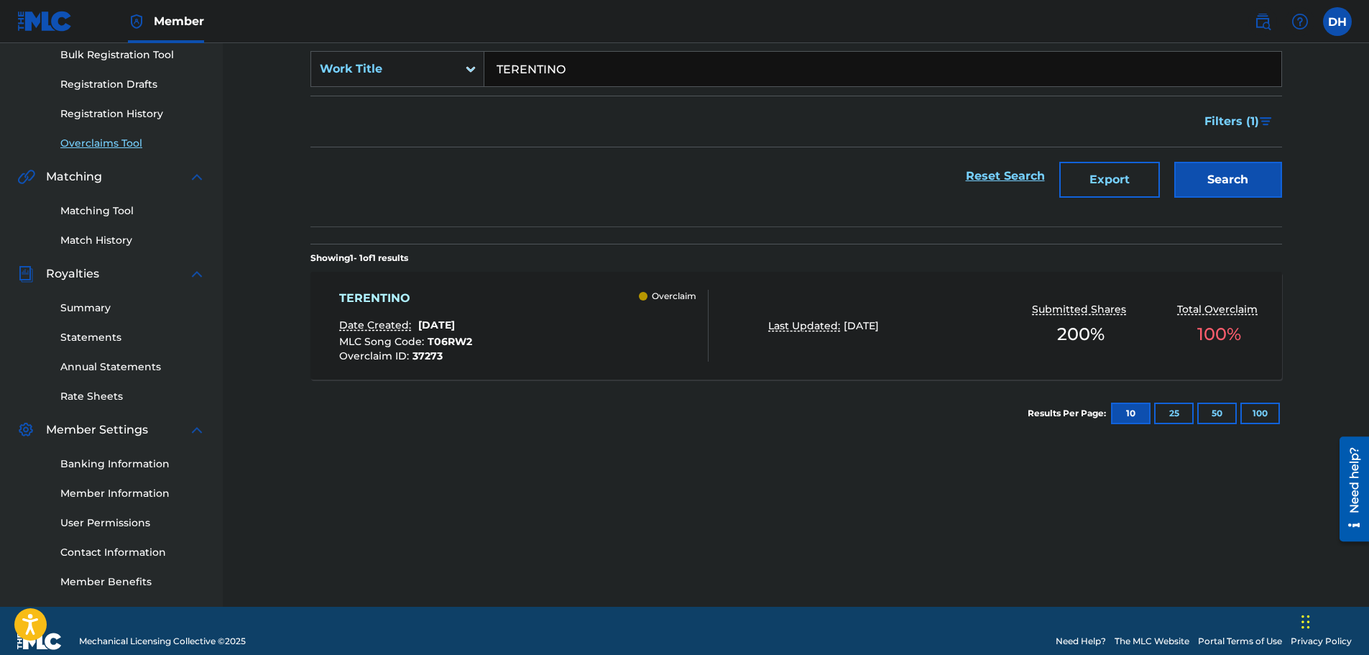
click at [595, 343] on div "TERENTINO Date Created: [DATE] MLC Song Code : T06RW2 Overclaim ID : 37273 Over…" at bounding box center [523, 326] width 369 height 72
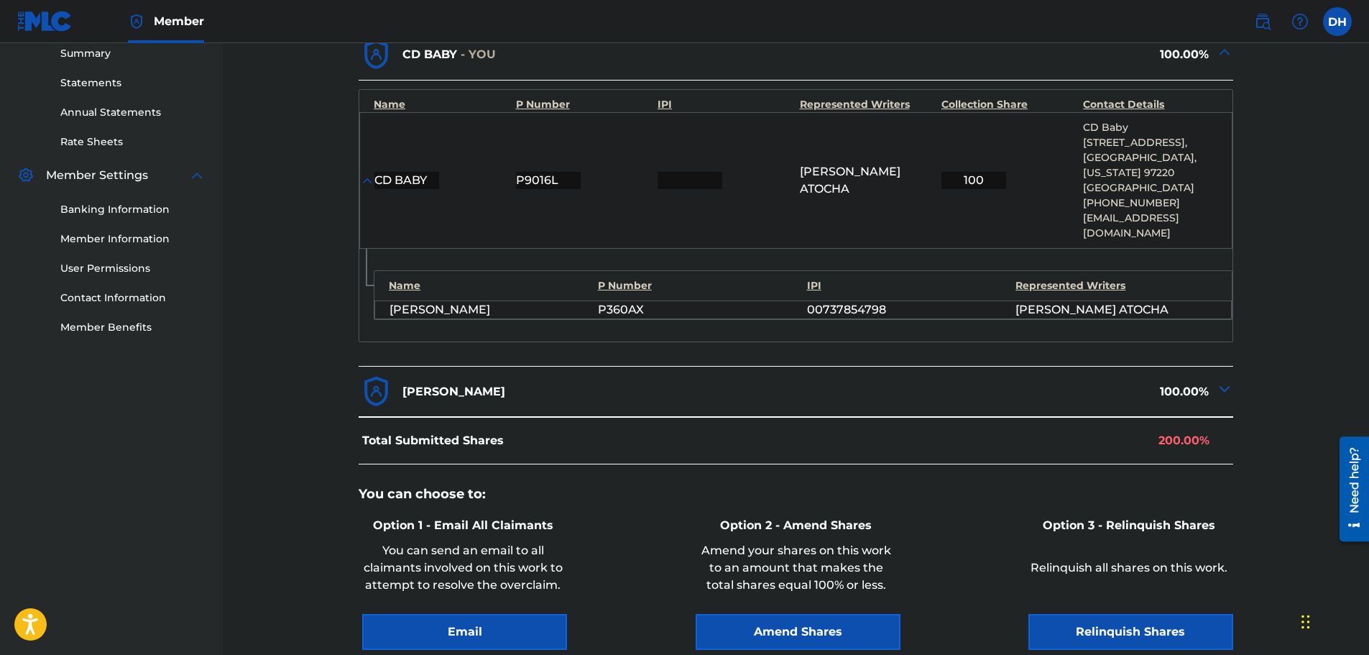
scroll to position [503, 0]
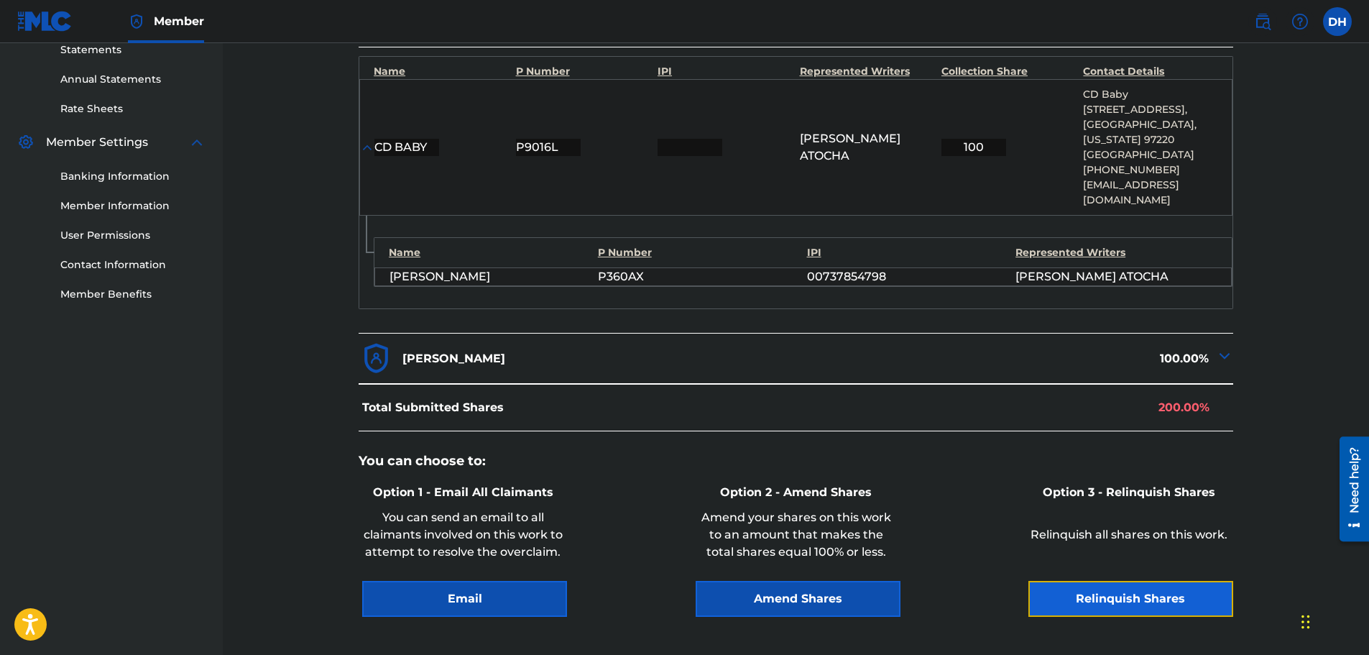
click at [1106, 585] on button "Relinquish Shares" at bounding box center [1131, 599] width 205 height 36
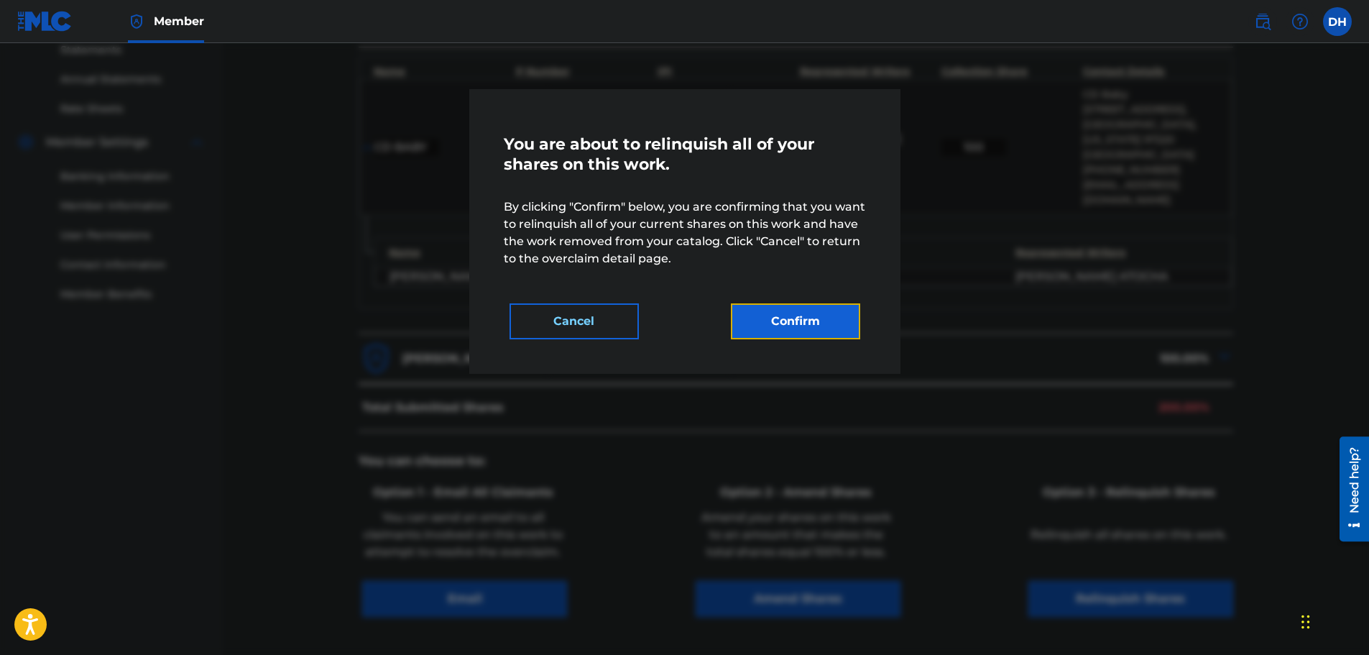
click at [824, 321] on button "Confirm" at bounding box center [795, 321] width 129 height 36
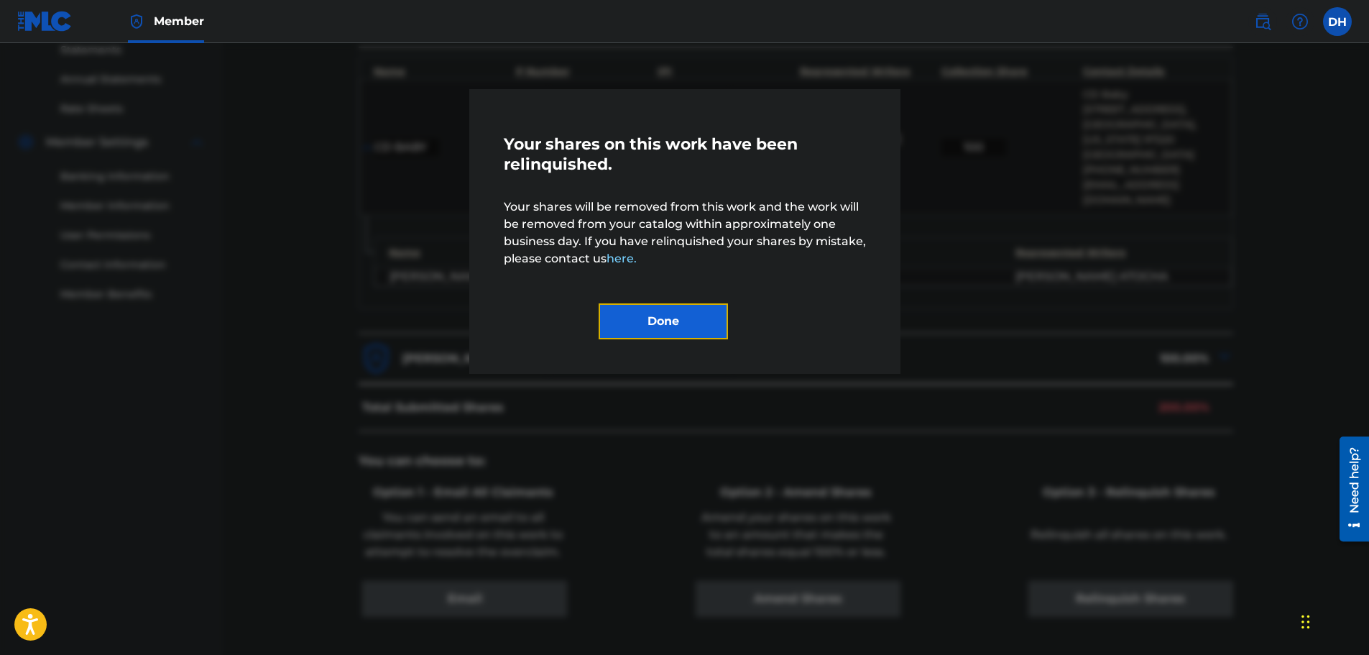
click at [707, 323] on button "Done" at bounding box center [663, 321] width 129 height 36
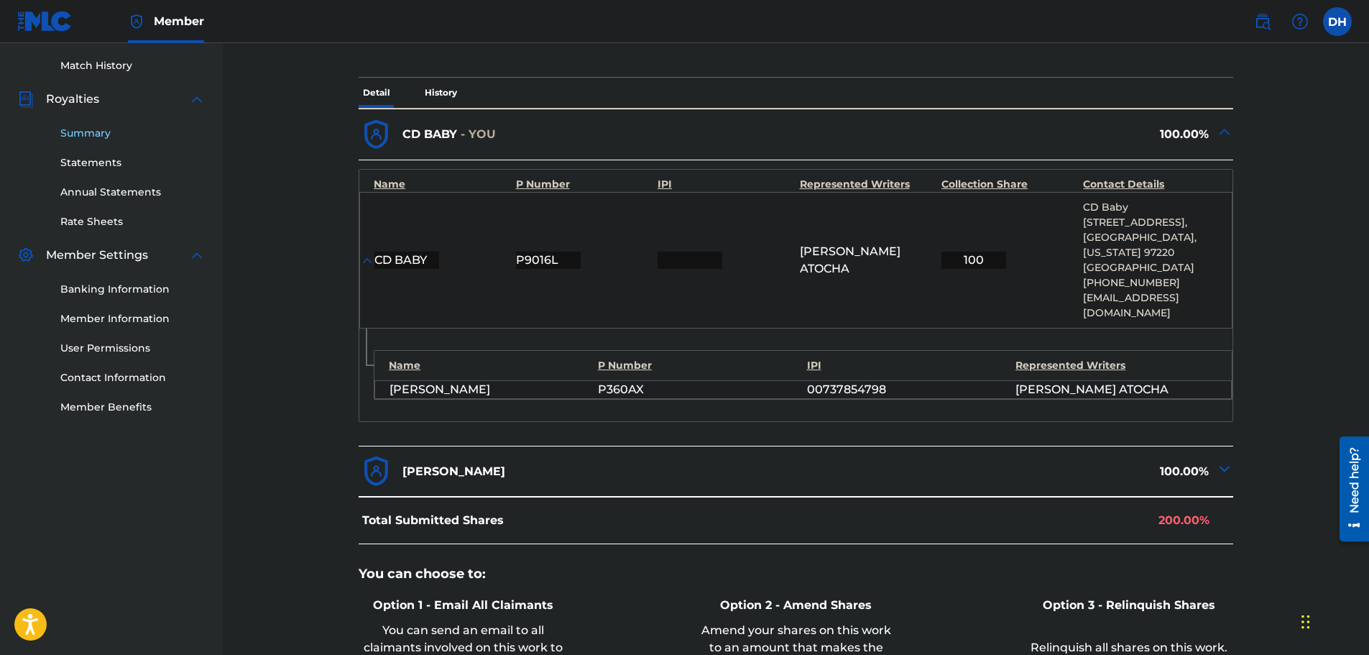
scroll to position [72, 0]
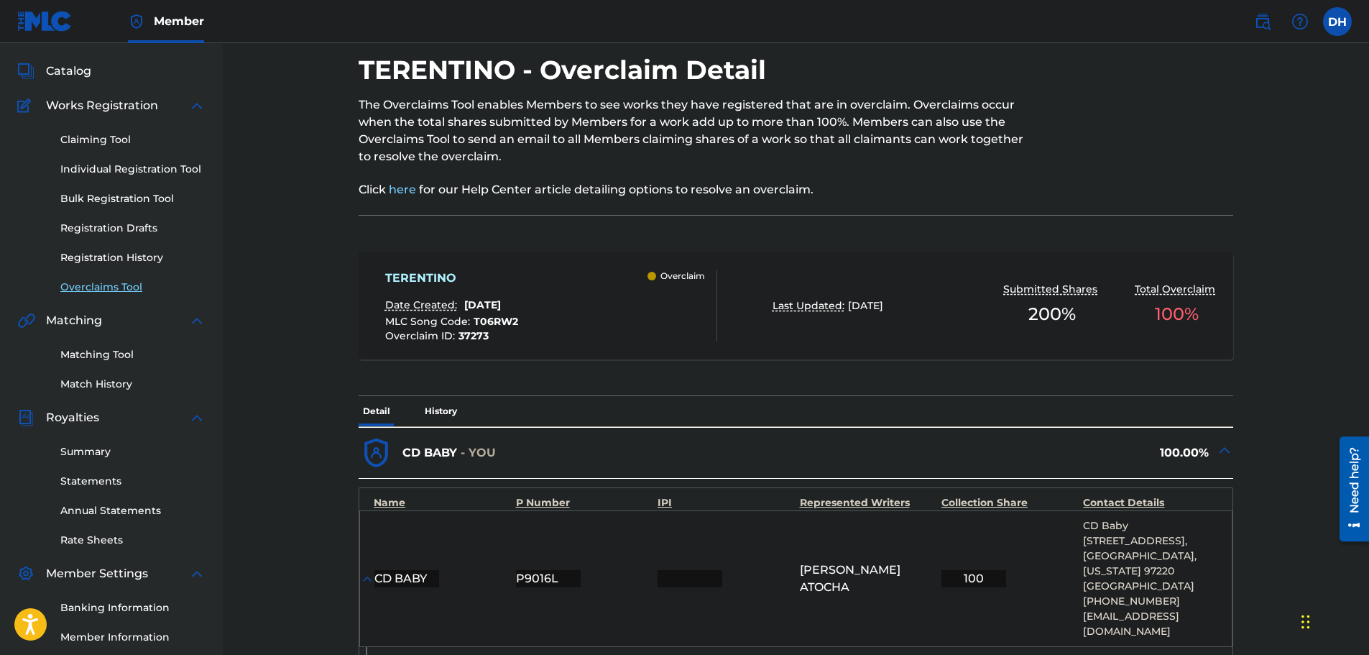
click at [105, 287] on link "Overclaims Tool" at bounding box center [132, 287] width 145 height 15
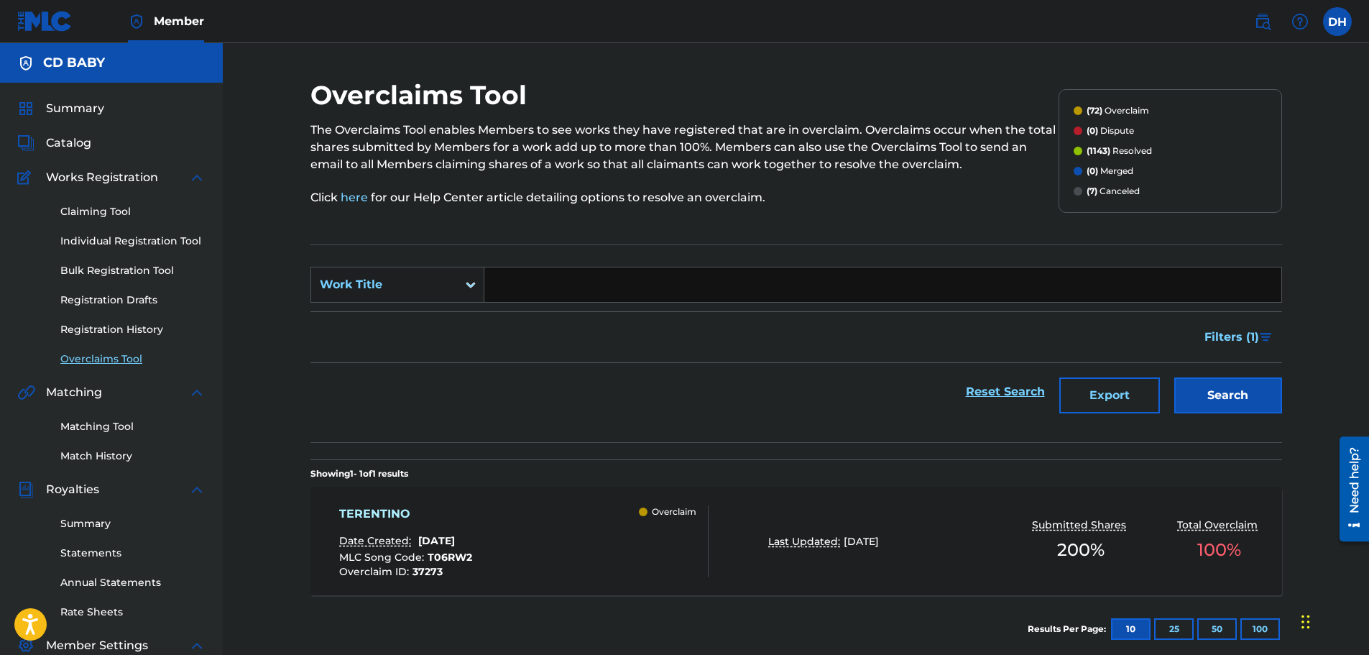
click at [612, 277] on input "Search Form" at bounding box center [882, 284] width 797 height 35
paste input "ONE"
type input "ONE"
click at [1213, 397] on button "Search" at bounding box center [1229, 395] width 108 height 36
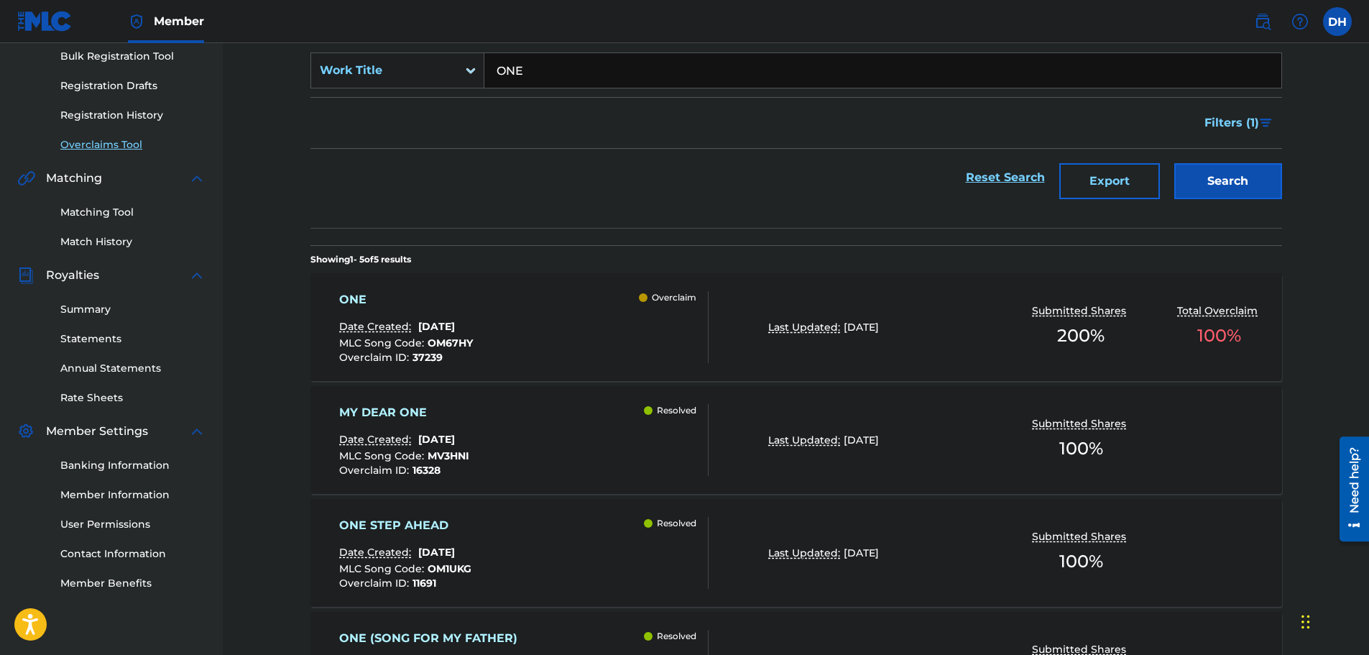
scroll to position [216, 0]
click at [599, 340] on div "ONE Date Created: [DATE] MLC Song Code : OM67HY Overclaim ID : 37239 Overclaim" at bounding box center [523, 326] width 369 height 72
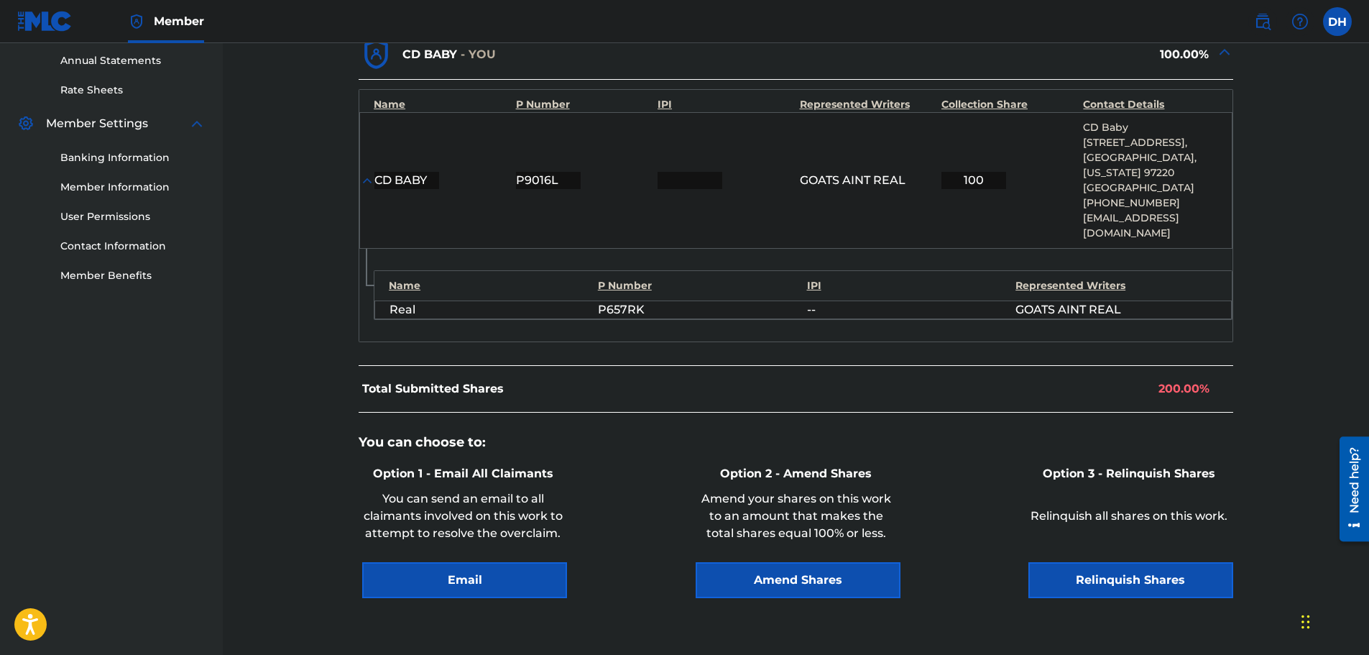
scroll to position [627, 0]
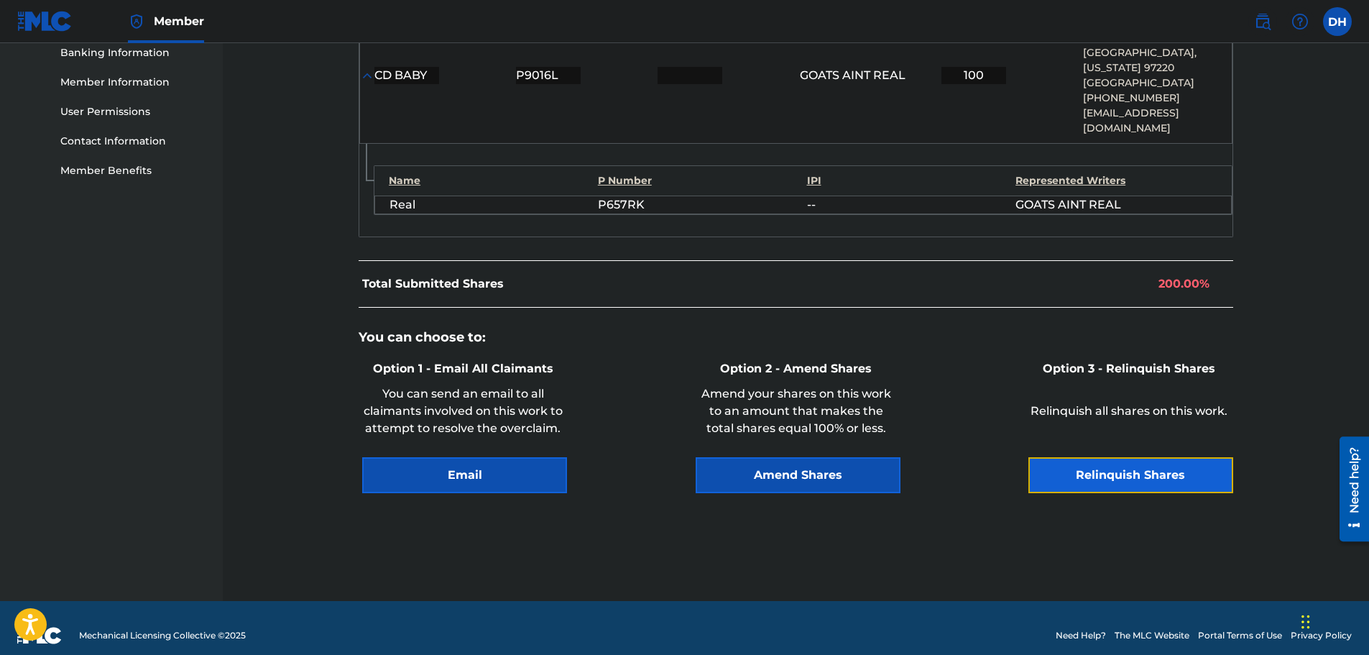
click at [1055, 468] on button "Relinquish Shares" at bounding box center [1131, 475] width 205 height 36
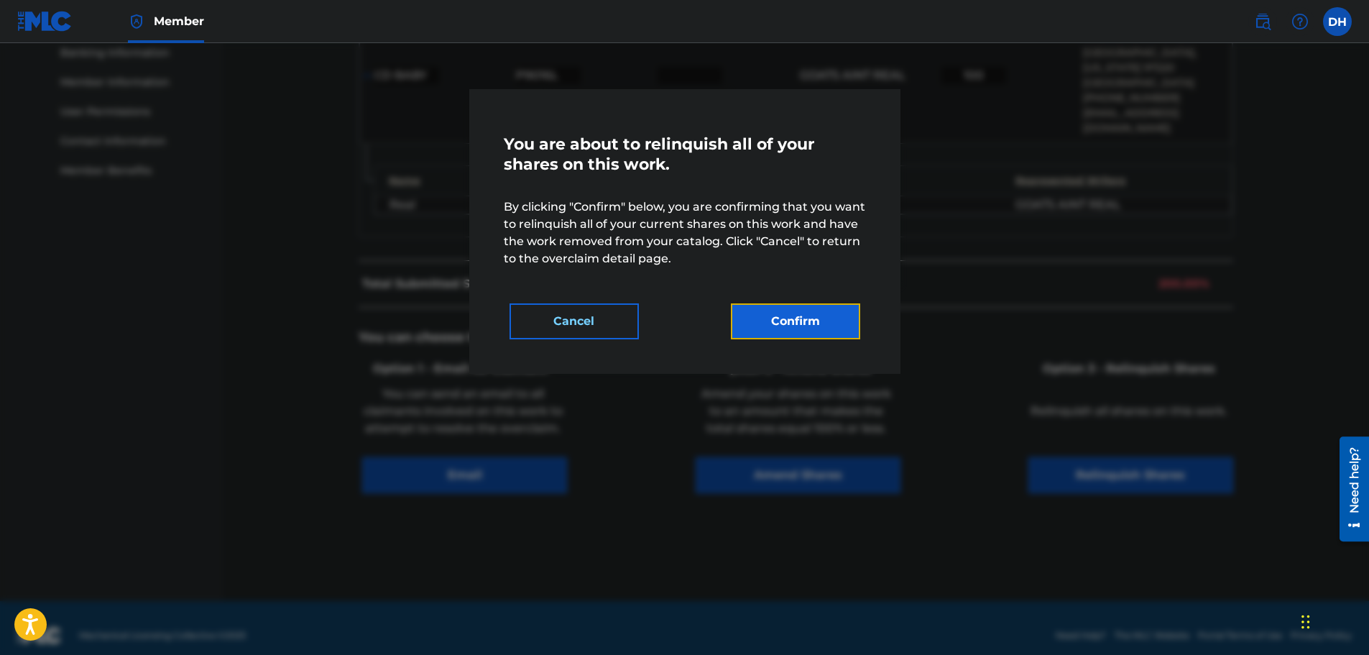
click at [797, 327] on button "Confirm" at bounding box center [795, 321] width 129 height 36
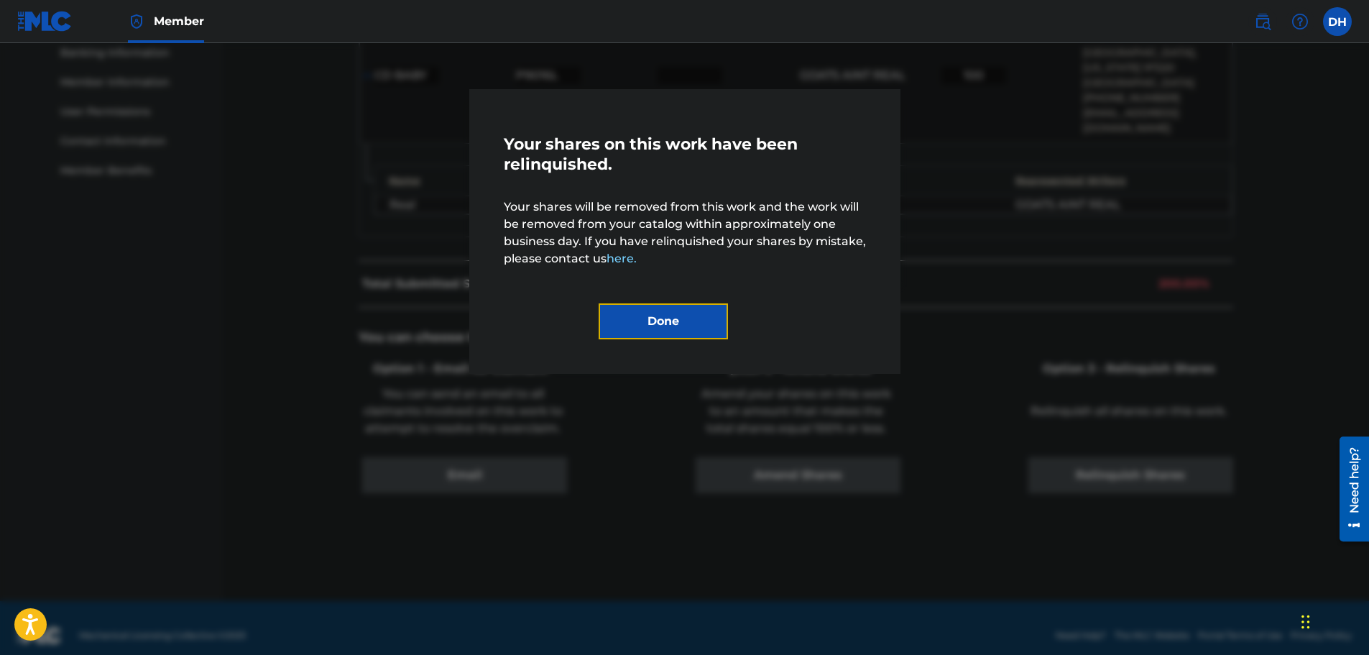
click at [712, 326] on button "Done" at bounding box center [663, 321] width 129 height 36
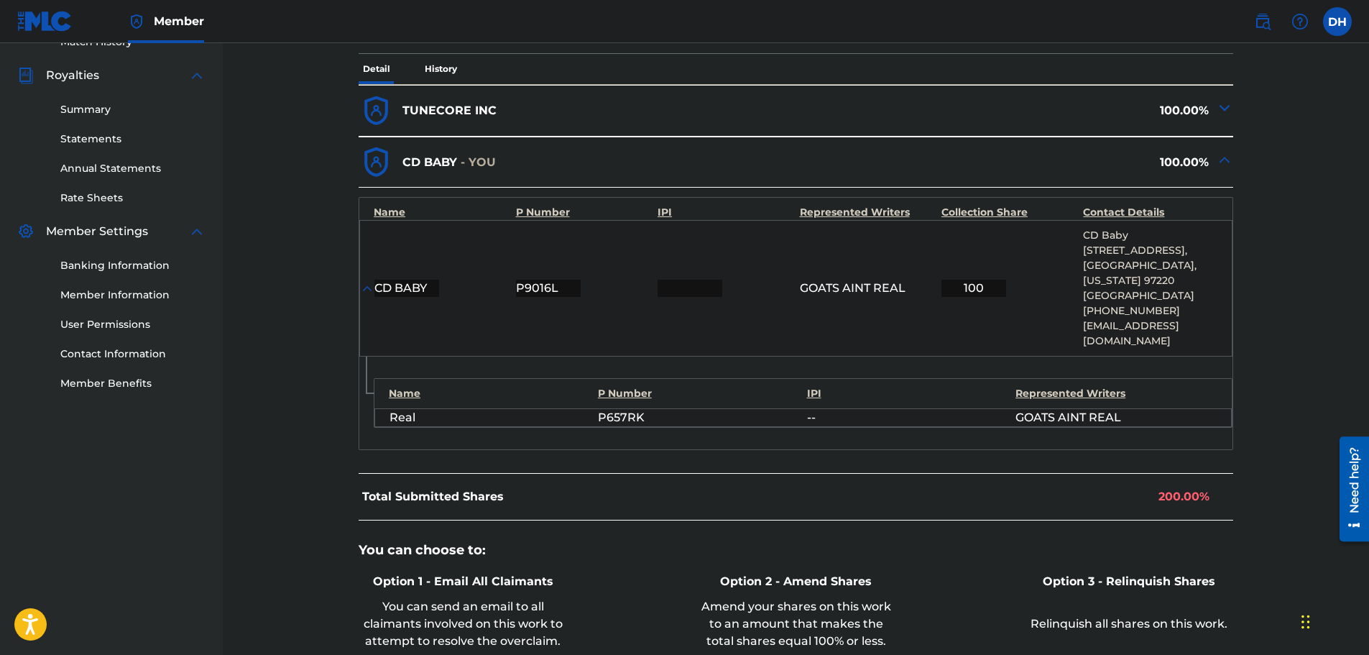
scroll to position [196, 0]
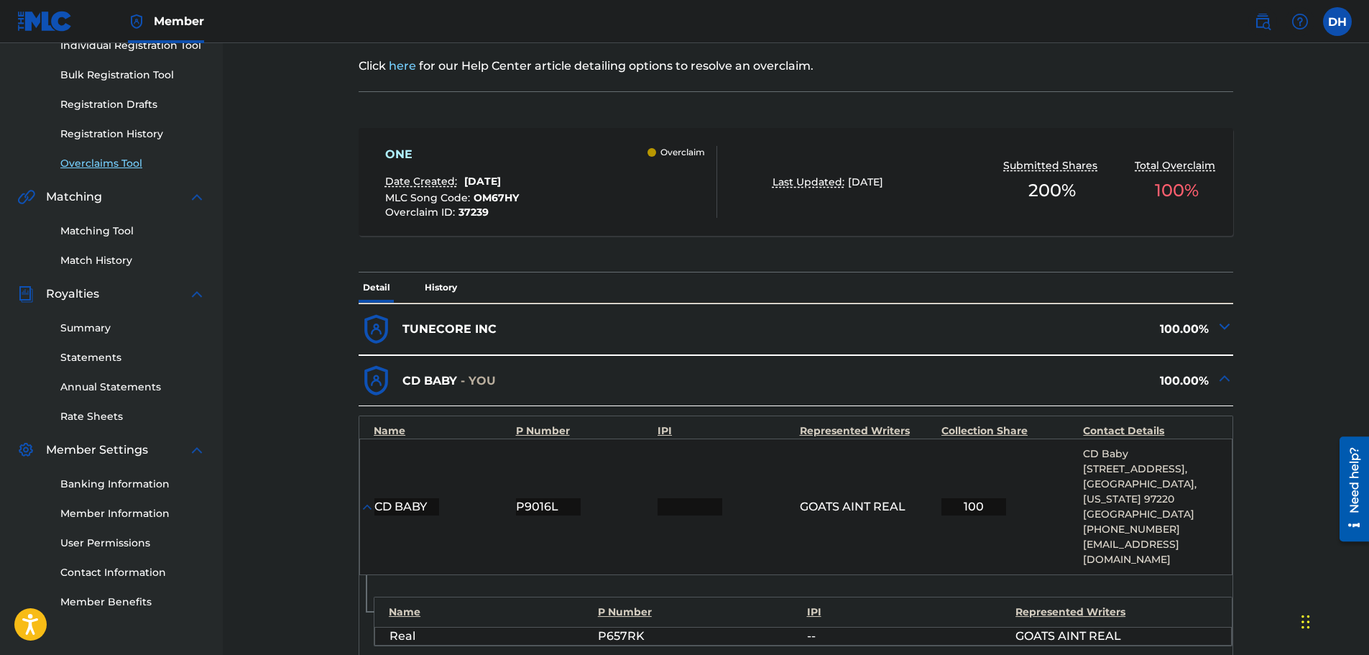
click at [118, 162] on link "Overclaims Tool" at bounding box center [132, 163] width 145 height 15
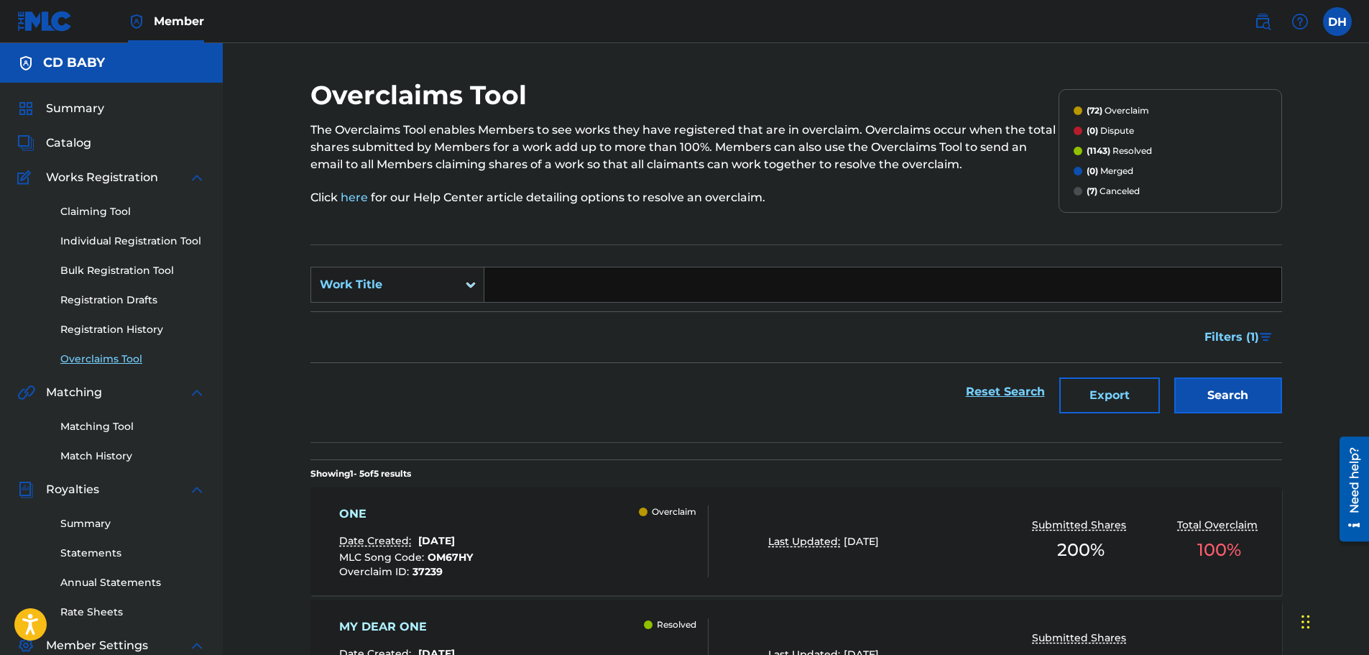
click at [518, 284] on input "Search Form" at bounding box center [882, 284] width 797 height 35
paste input "BOUND FOR THE LAND OF [GEOGRAPHIC_DATA]"
type input "BOUND FOR THE LAND OF [GEOGRAPHIC_DATA]"
click at [1211, 398] on button "Search" at bounding box center [1229, 395] width 108 height 36
